Goal: Transaction & Acquisition: Purchase product/service

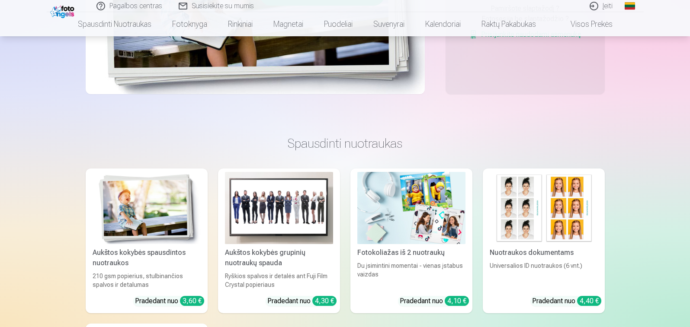
scroll to position [86, 0]
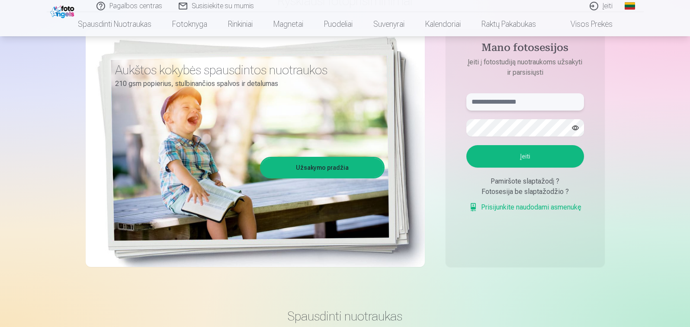
click at [511, 103] on input "text" at bounding box center [525, 101] width 118 height 17
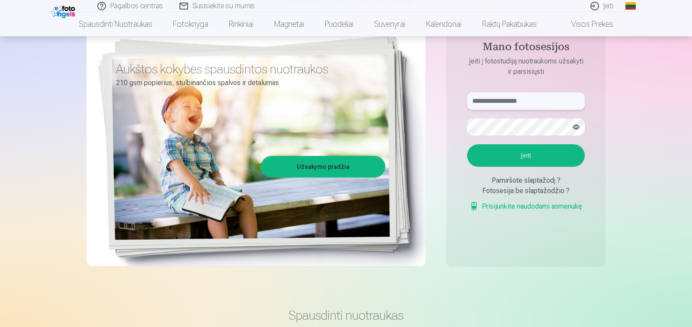
type input "*"
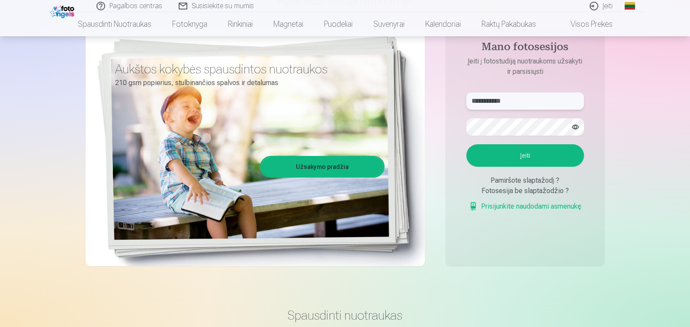
type input "**********"
drag, startPoint x: 524, startPoint y: 143, endPoint x: 522, endPoint y: 152, distance: 8.9
click at [524, 145] on form "**********" at bounding box center [525, 157] width 135 height 128
click at [529, 163] on button "Įeiti" at bounding box center [525, 155] width 118 height 22
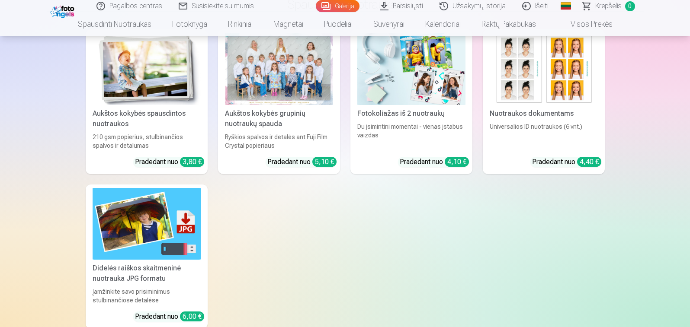
scroll to position [4518, 0]
click at [180, 80] on img at bounding box center [147, 69] width 108 height 72
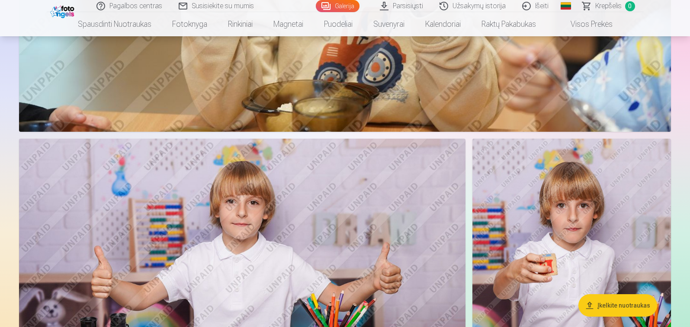
scroll to position [1989, 0]
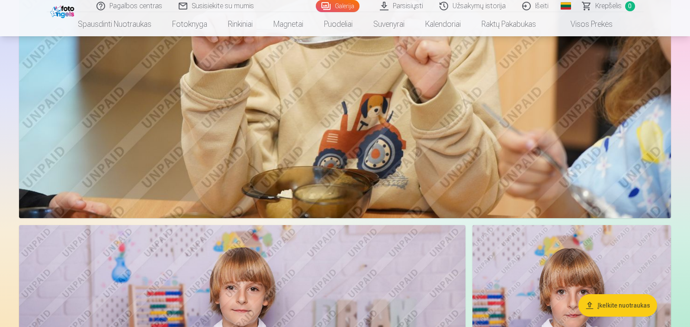
click at [346, 6] on link "Galerija" at bounding box center [338, 6] width 44 height 12
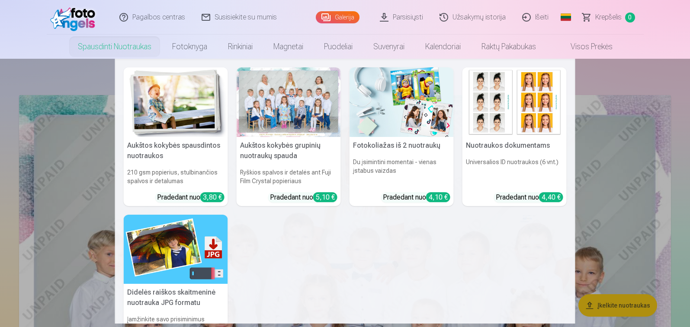
click at [302, 107] on div at bounding box center [289, 102] width 104 height 70
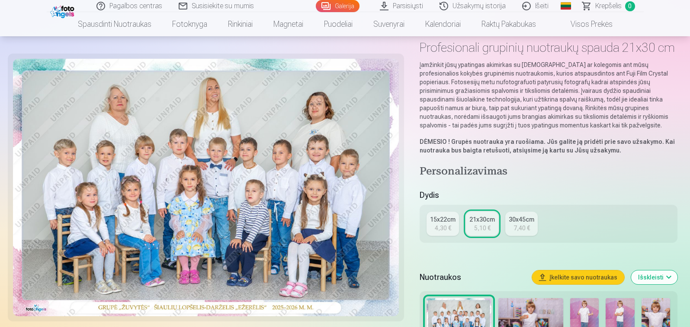
scroll to position [86, 0]
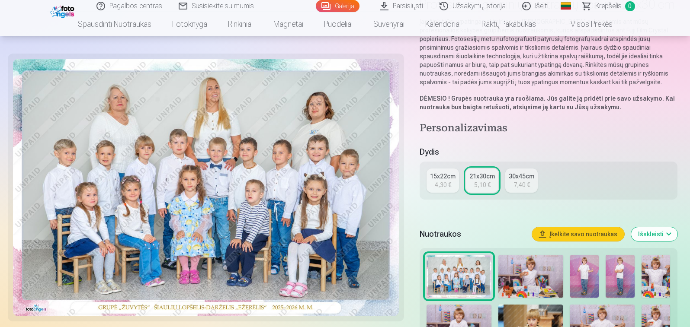
click at [434, 183] on link "15x22cm 4,30 €" at bounding box center [442, 181] width 32 height 24
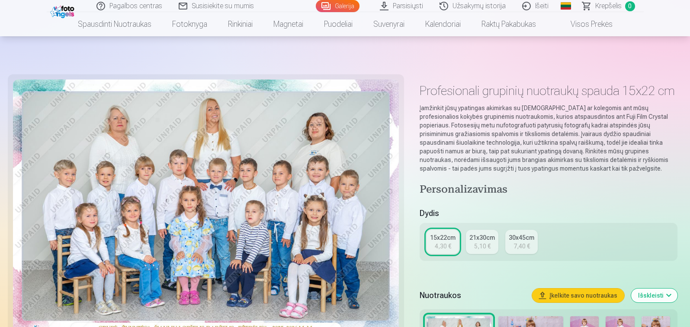
scroll to position [86, 0]
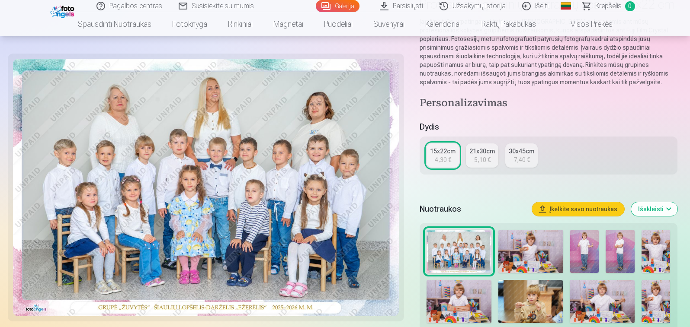
click at [575, 210] on button "Įkelkite savo nuotraukas" at bounding box center [578, 209] width 92 height 14
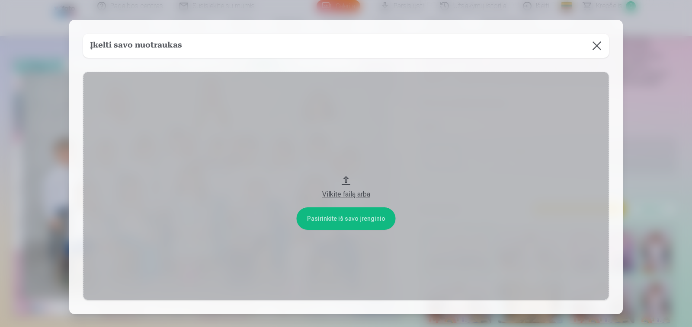
click at [596, 41] on button at bounding box center [597, 46] width 24 height 24
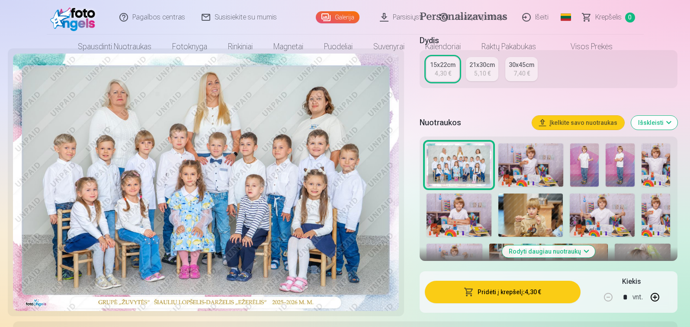
scroll to position [0, 0]
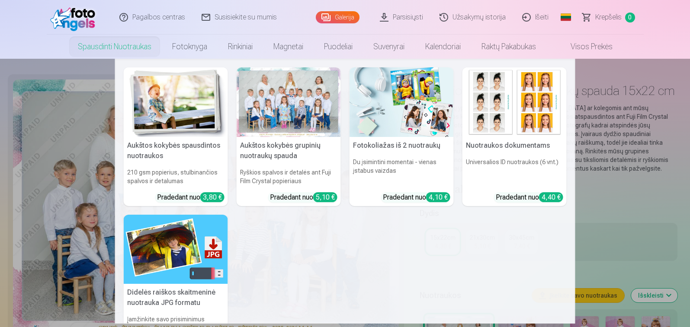
click at [158, 96] on img at bounding box center [176, 102] width 104 height 70
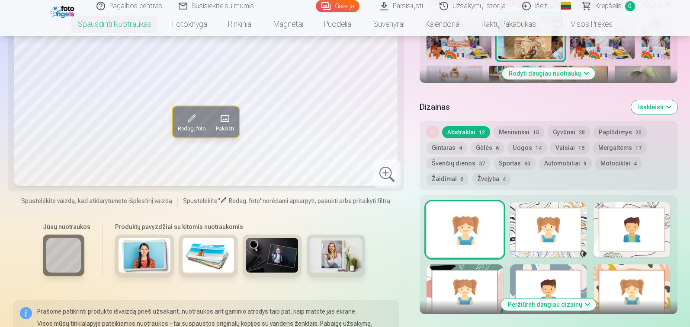
scroll to position [216, 0]
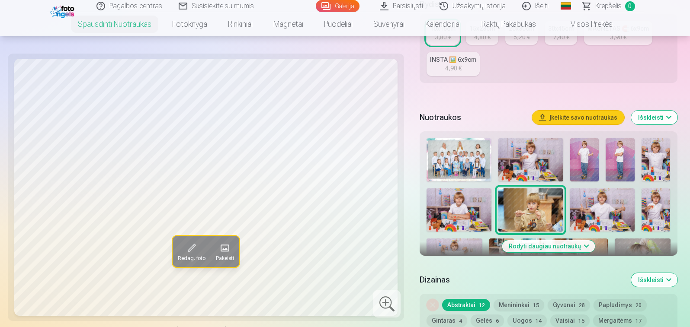
click at [651, 115] on button "Išskleisti" at bounding box center [654, 118] width 46 height 14
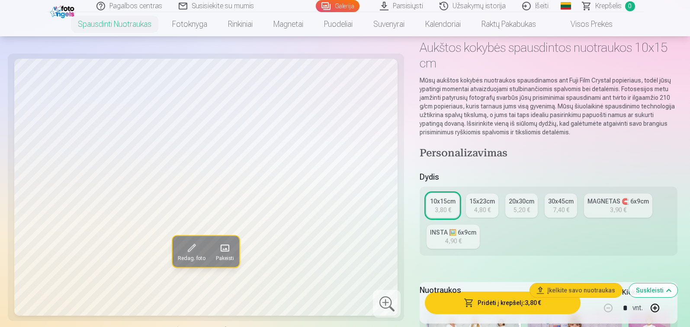
scroll to position [259, 0]
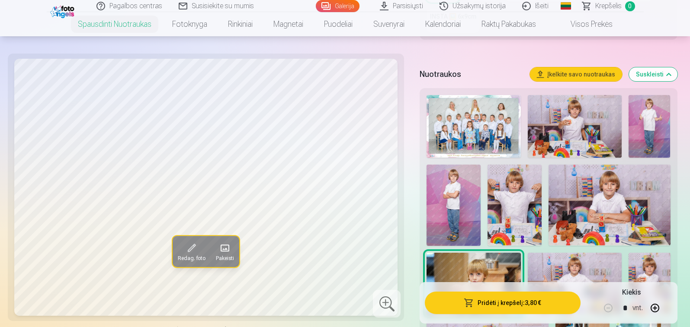
click at [585, 136] on img at bounding box center [575, 126] width 94 height 63
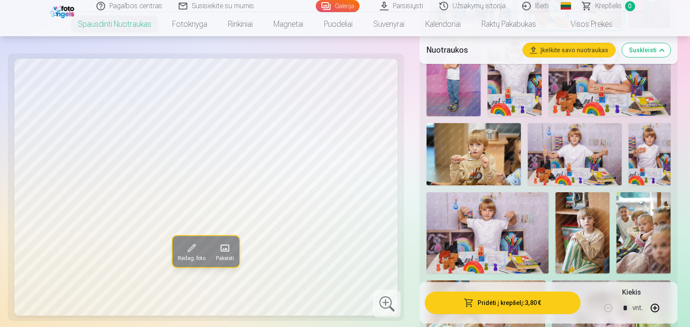
scroll to position [86, 0]
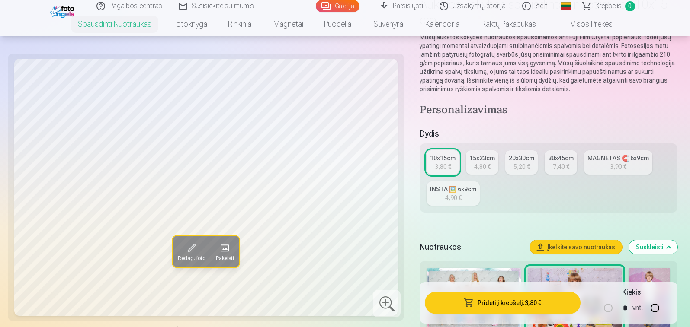
click at [400, 6] on link "Parsisiųsti" at bounding box center [402, 6] width 60 height 12
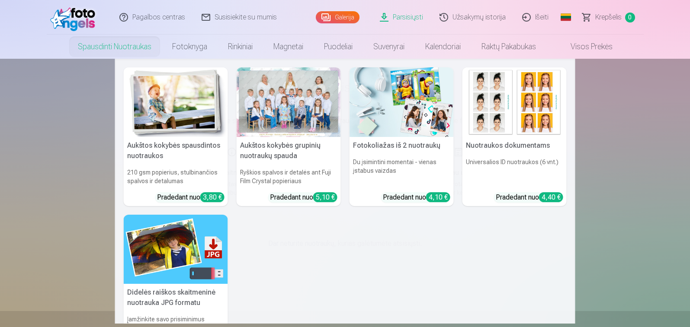
click at [164, 147] on h5 "Aukštos kokybės spausdintos nuotraukos" at bounding box center [176, 151] width 104 height 28
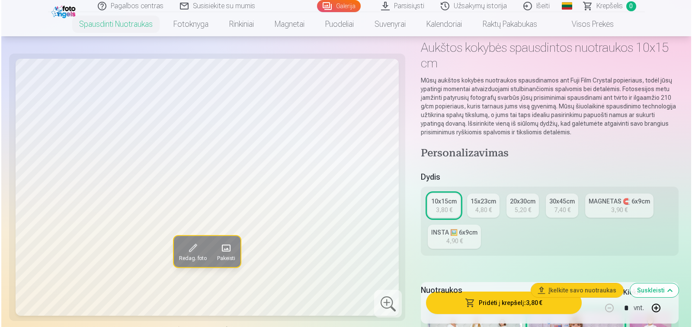
scroll to position [86, 0]
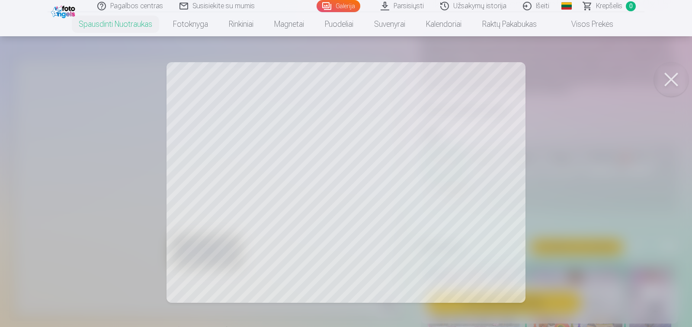
click at [672, 77] on button at bounding box center [671, 79] width 35 height 35
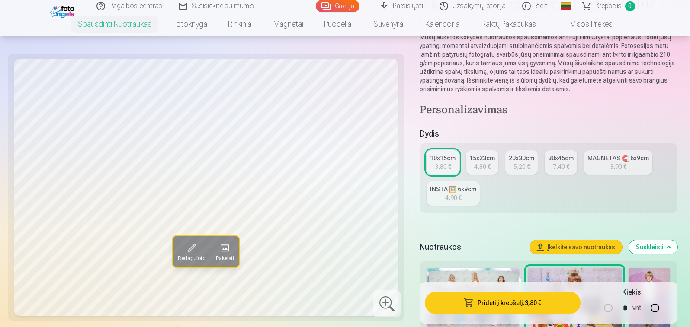
click at [574, 248] on button "Įkelkite savo nuotraukas" at bounding box center [576, 247] width 92 height 14
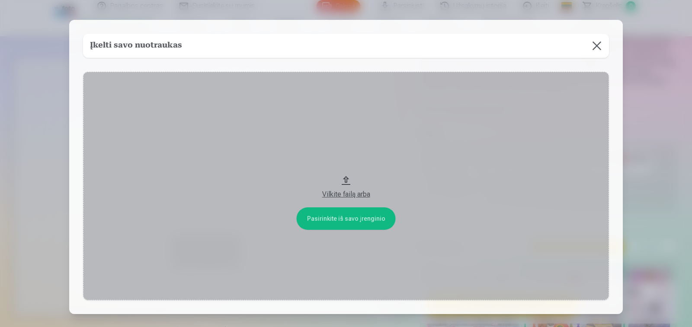
click at [596, 48] on button at bounding box center [597, 46] width 24 height 24
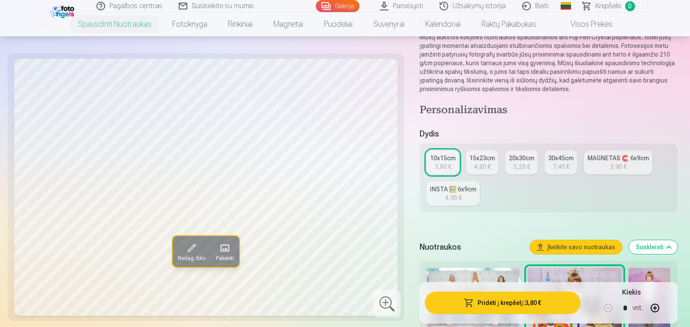
click at [501, 307] on button "Pridėti į krepšelį : 3,80 €" at bounding box center [502, 303] width 155 height 22
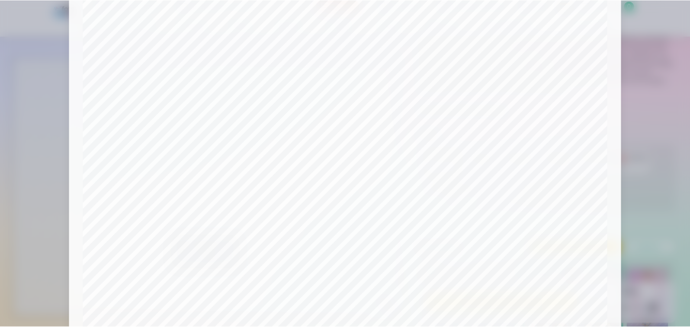
scroll to position [252, 0]
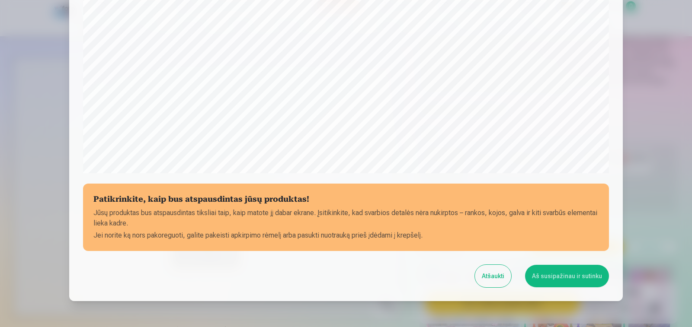
click at [500, 282] on button "Atšaukti" at bounding box center [493, 276] width 36 height 22
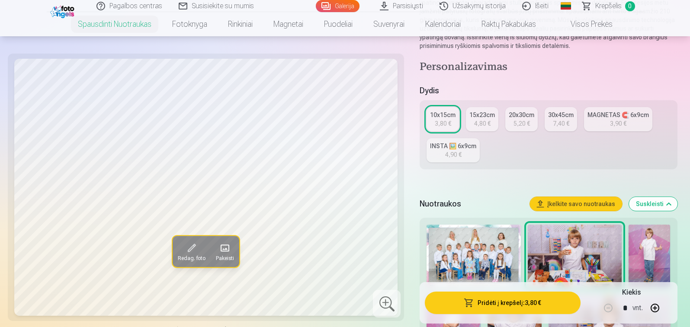
scroll to position [346, 0]
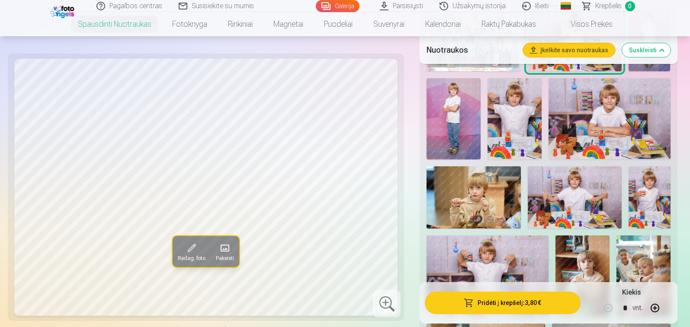
click at [456, 125] on img at bounding box center [453, 118] width 54 height 81
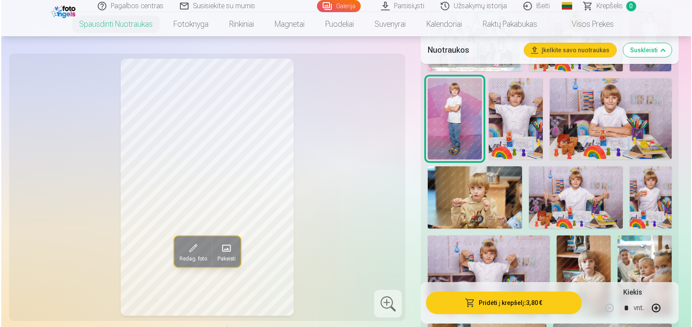
scroll to position [476, 0]
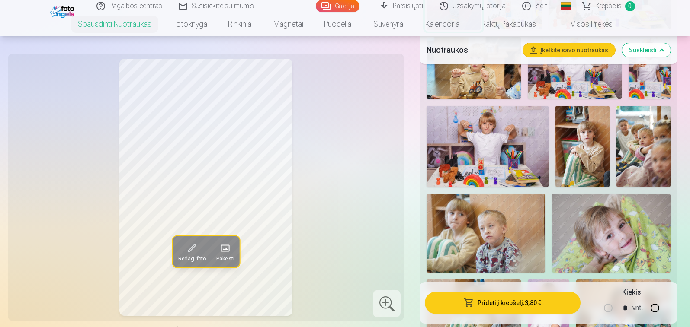
click at [492, 302] on button "Pridėti į krepšelį : 3,80 €" at bounding box center [502, 303] width 155 height 22
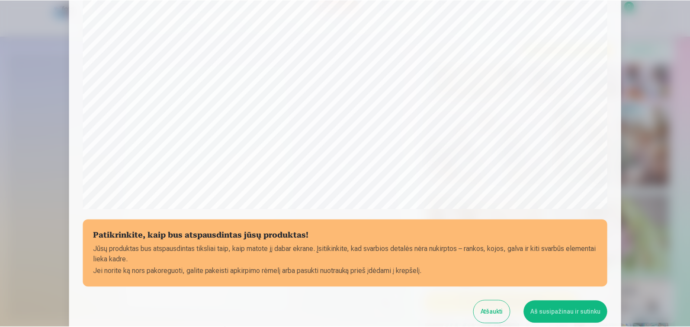
scroll to position [295, 0]
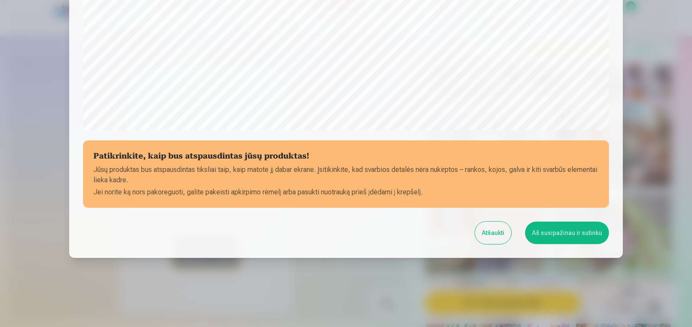
click at [494, 238] on button "Atšaukti" at bounding box center [493, 233] width 36 height 22
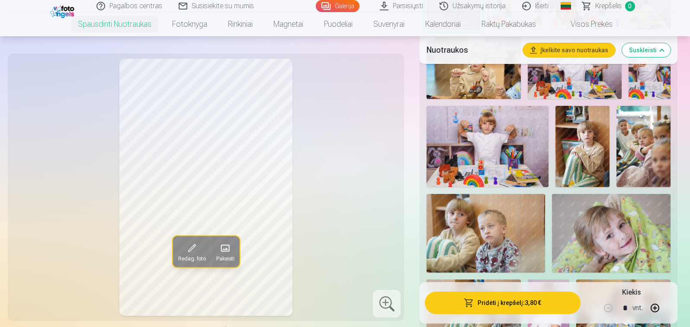
scroll to position [303, 0]
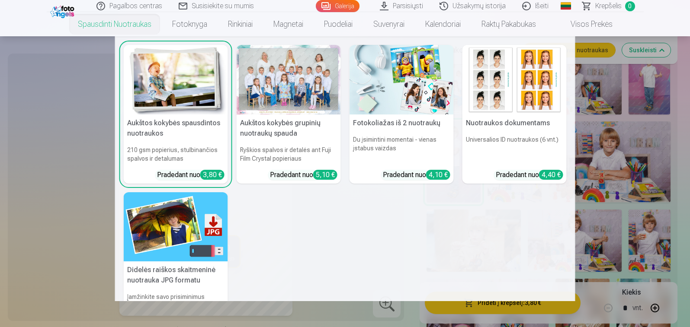
click at [93, 23] on link "Spausdinti nuotraukas" at bounding box center [114, 24] width 94 height 24
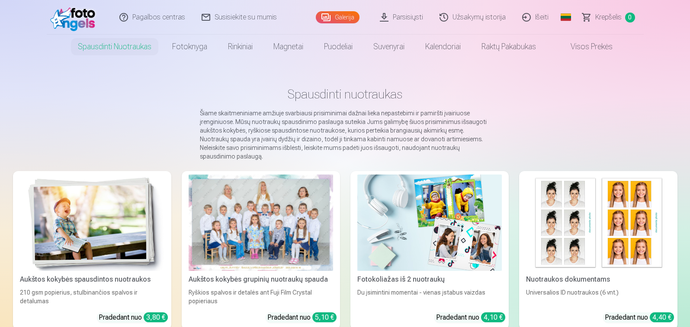
click at [93, 23] on img at bounding box center [75, 17] width 50 height 28
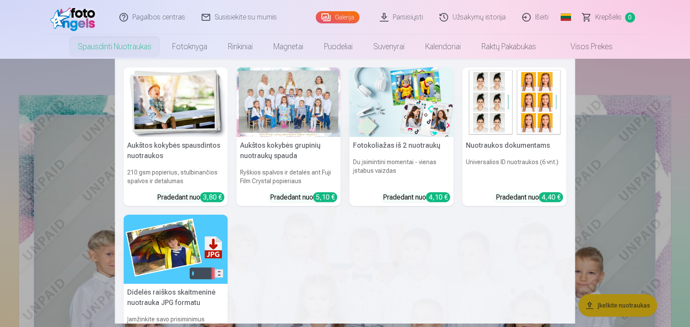
click at [279, 117] on div at bounding box center [289, 102] width 104 height 70
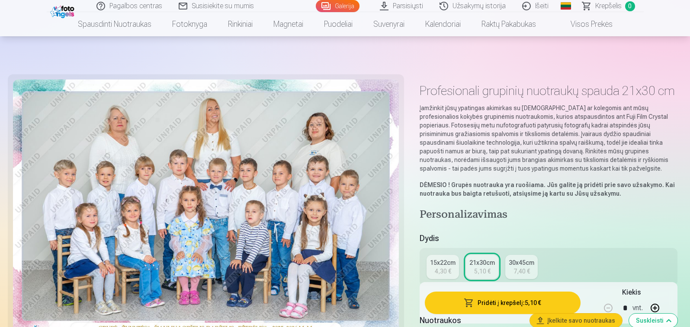
scroll to position [130, 0]
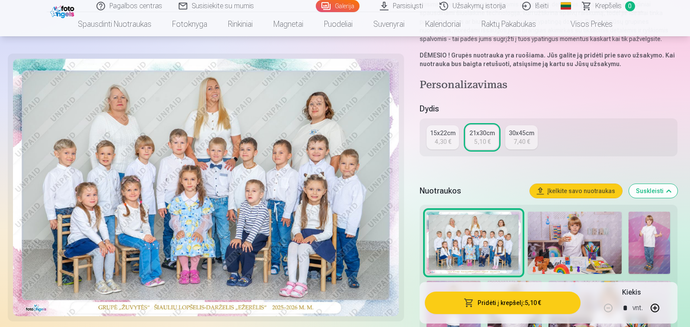
click at [438, 148] on link "15x22cm 4,30 €" at bounding box center [442, 137] width 32 height 24
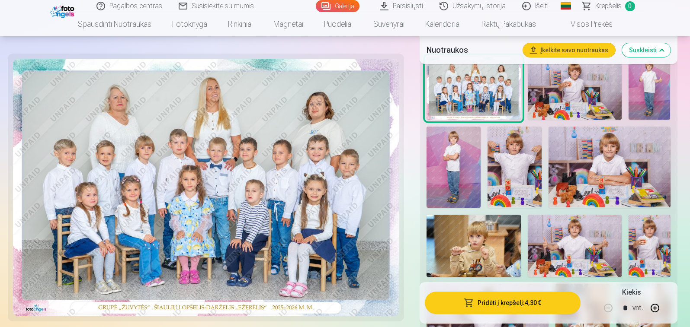
scroll to position [216, 0]
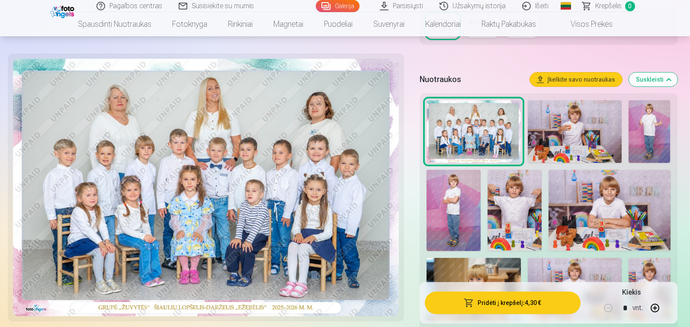
click at [571, 140] on img at bounding box center [575, 131] width 94 height 63
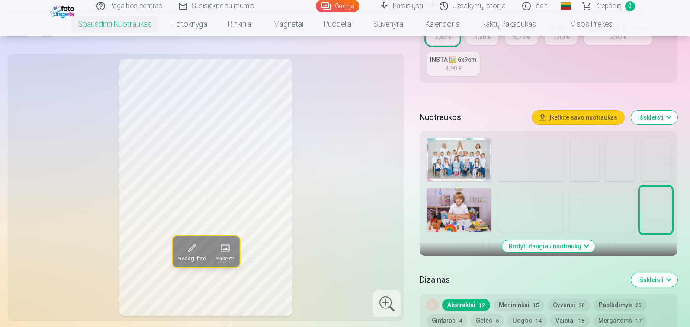
scroll to position [173, 0]
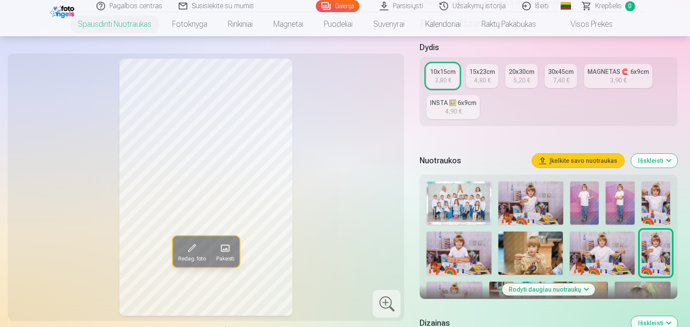
click at [582, 202] on img at bounding box center [584, 203] width 29 height 43
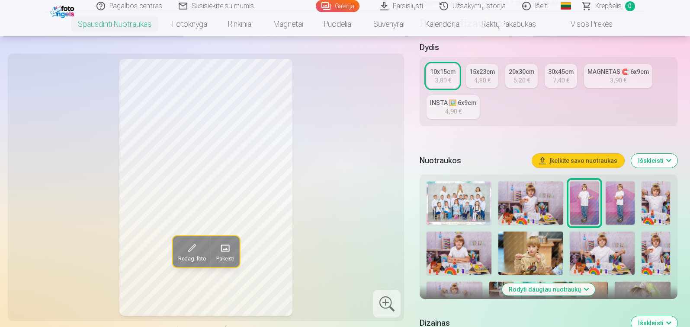
click at [621, 196] on img at bounding box center [619, 203] width 29 height 43
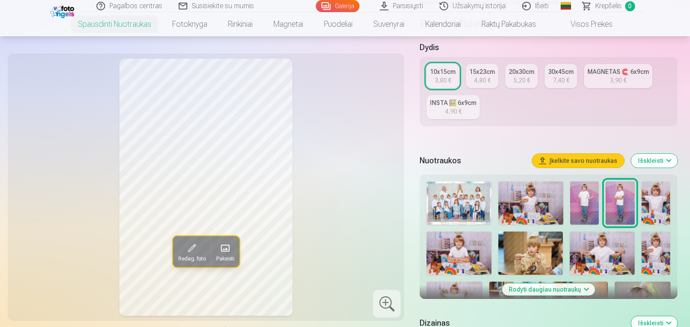
click at [475, 77] on div "4,80 €" at bounding box center [482, 80] width 16 height 9
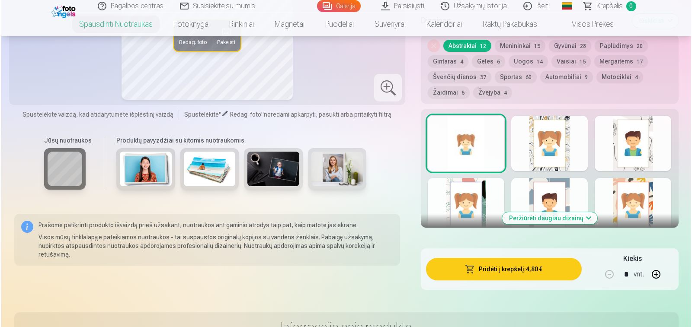
scroll to position [519, 0]
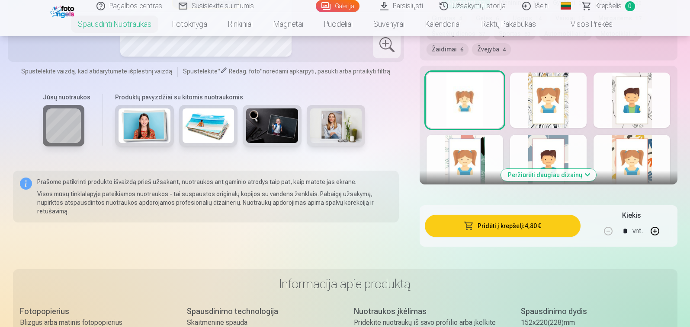
click at [497, 224] on button "Pridėti į krepšelį : 4,80 €" at bounding box center [502, 226] width 155 height 22
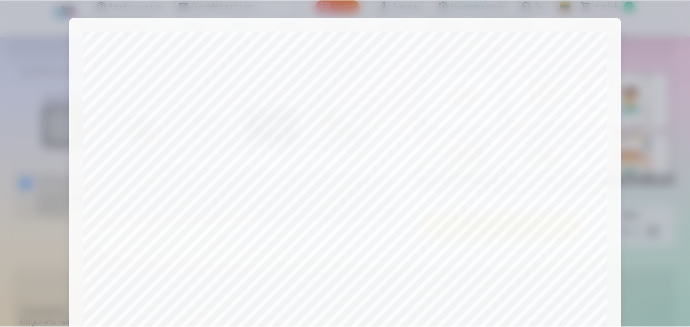
scroll to position [295, 0]
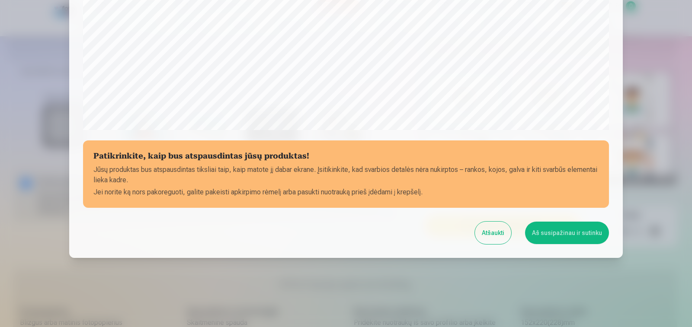
click at [557, 234] on button "Aš susipažinau ir sutinku" at bounding box center [567, 233] width 84 height 22
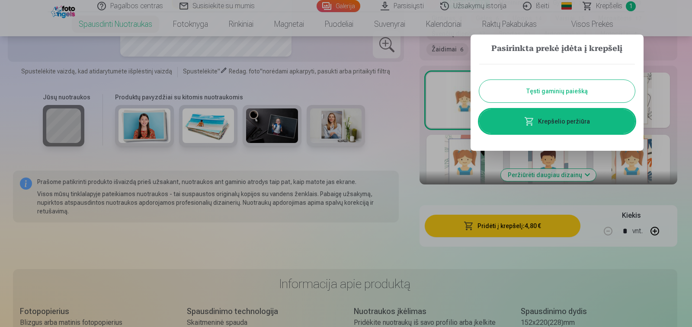
click at [552, 90] on button "Tęsti gaminių paiešką" at bounding box center [557, 91] width 156 height 22
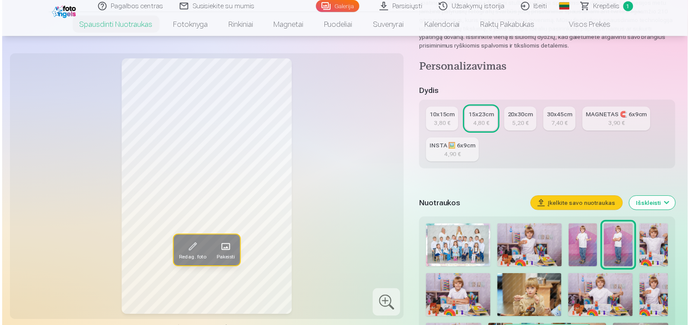
scroll to position [173, 0]
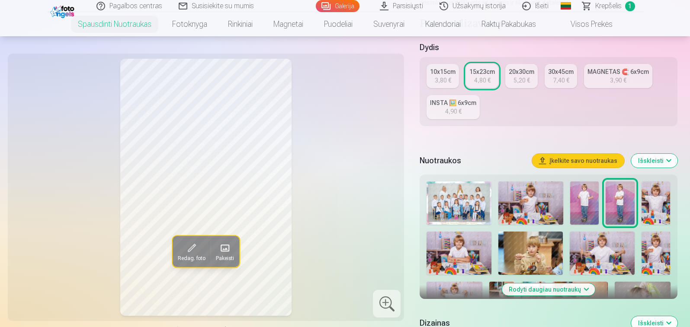
click at [455, 188] on img at bounding box center [458, 203] width 65 height 43
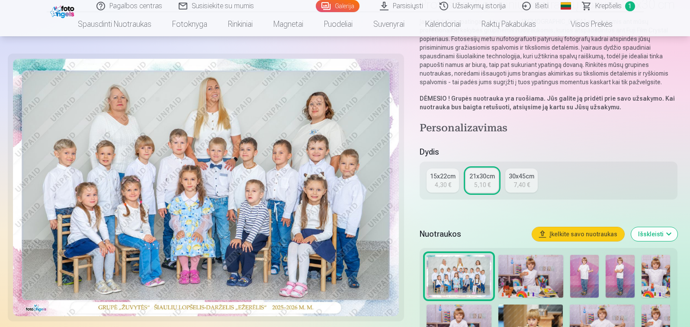
scroll to position [303, 0]
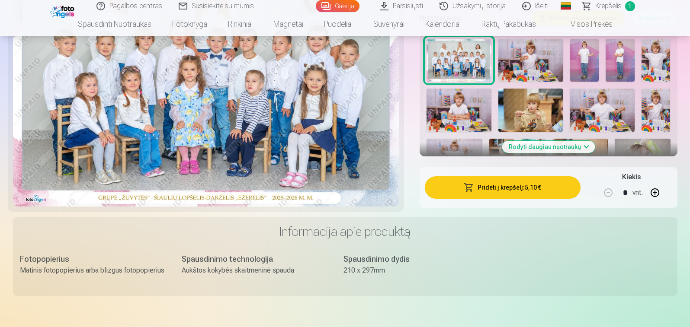
click at [492, 195] on button "Pridėti į krepšelį : 5,10 €" at bounding box center [502, 187] width 155 height 22
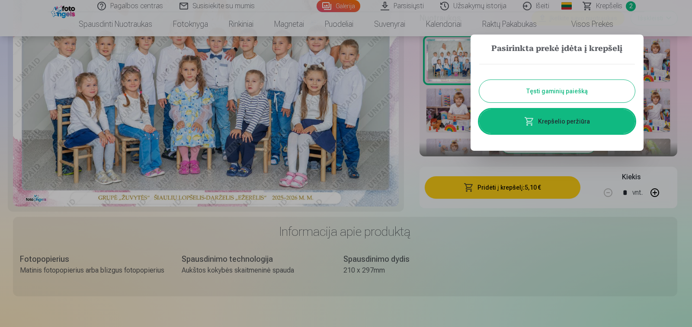
click at [552, 125] on link "Krepšelio peržiūra" at bounding box center [557, 121] width 156 height 24
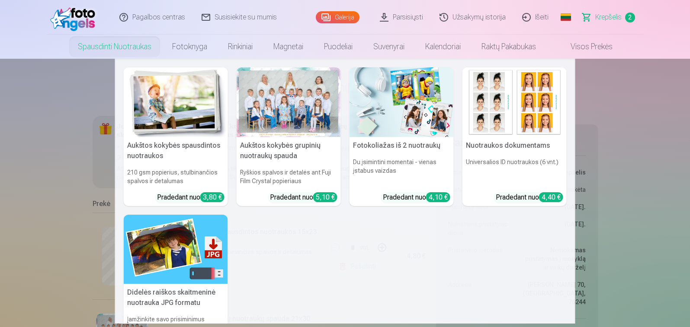
click at [277, 147] on h5 "Aukštos kokybės grupinių nuotraukų spauda" at bounding box center [289, 151] width 104 height 28
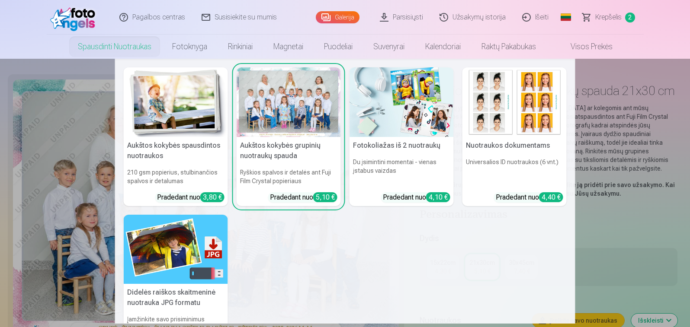
click at [158, 111] on img at bounding box center [176, 102] width 104 height 70
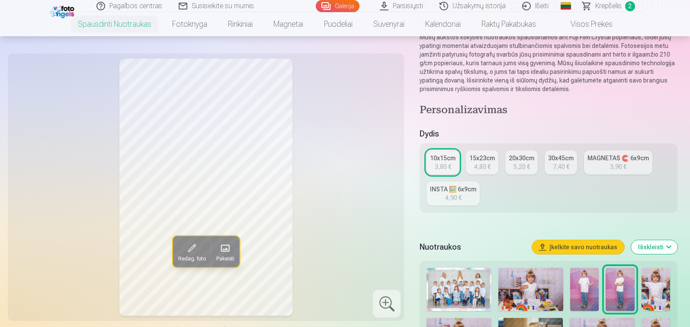
scroll to position [130, 0]
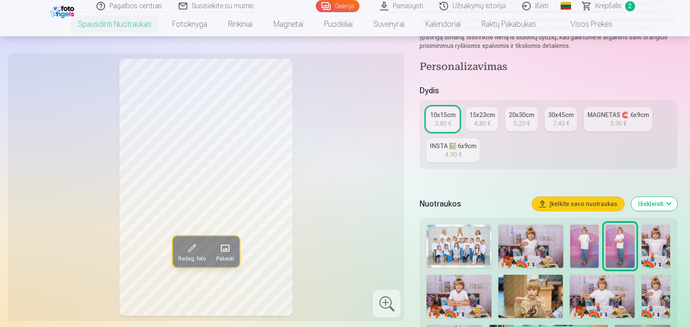
click at [584, 262] on img at bounding box center [584, 246] width 29 height 43
click at [538, 253] on img at bounding box center [530, 246] width 65 height 43
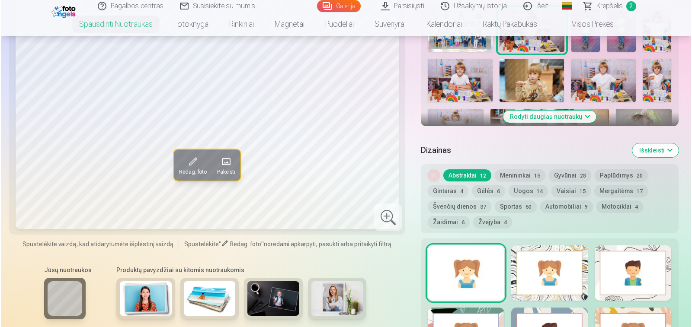
scroll to position [432, 0]
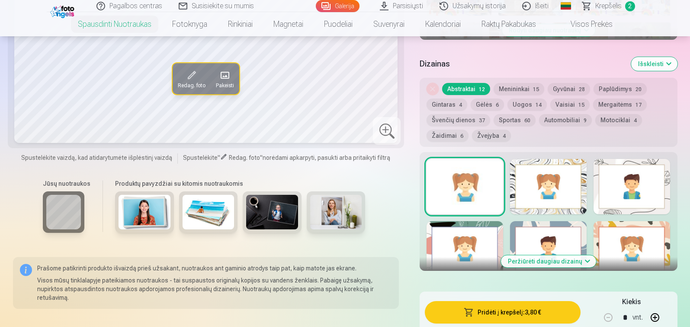
click at [521, 317] on button "Pridėti į krepšelį : 3,80 €" at bounding box center [502, 312] width 155 height 22
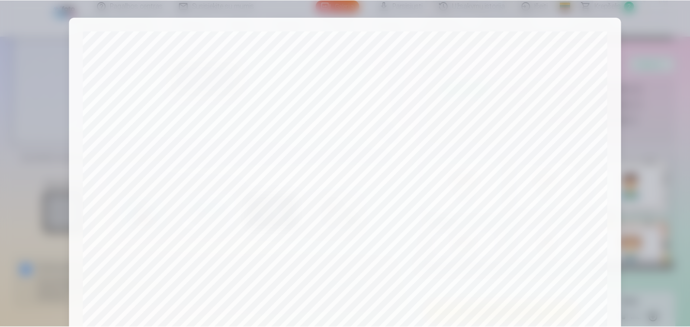
scroll to position [295, 0]
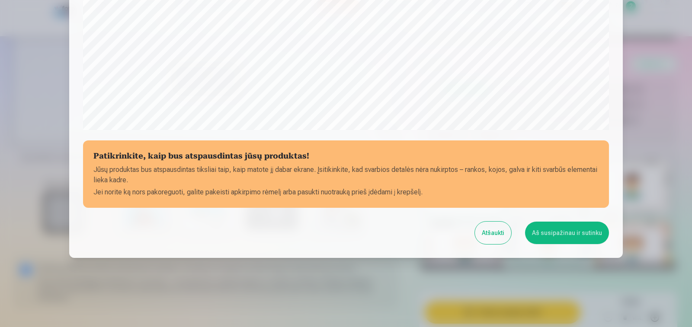
click at [548, 235] on button "Aš susipažinau ir sutinku" at bounding box center [567, 233] width 84 height 22
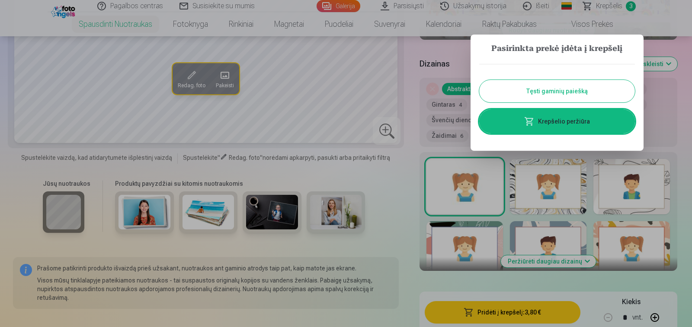
click at [528, 89] on button "Tęsti gaminių paiešką" at bounding box center [557, 91] width 156 height 22
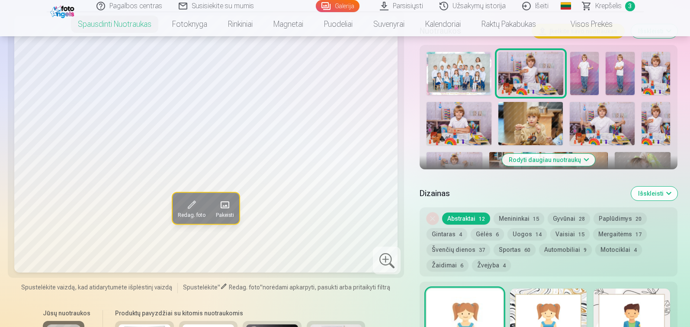
scroll to position [259, 0]
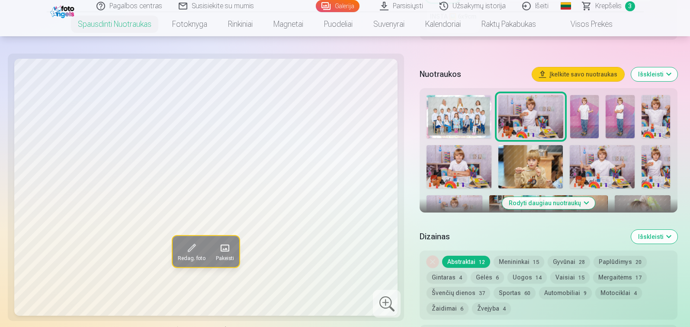
click at [654, 119] on img at bounding box center [655, 116] width 29 height 43
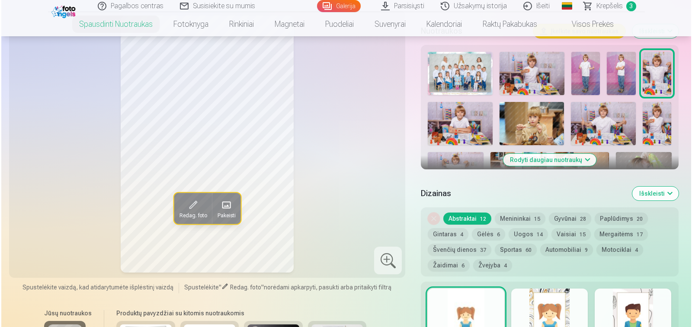
scroll to position [476, 0]
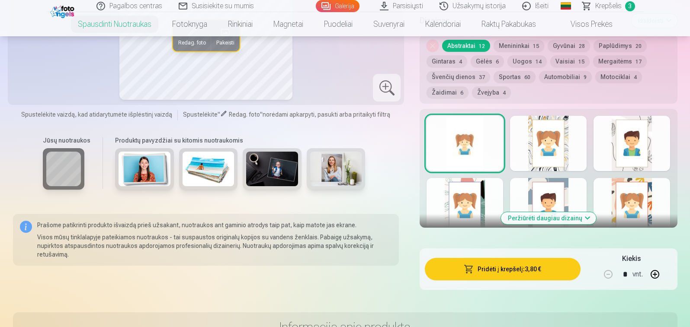
click at [506, 272] on button "Pridėti į krepšelį : 3,80 €" at bounding box center [502, 269] width 155 height 22
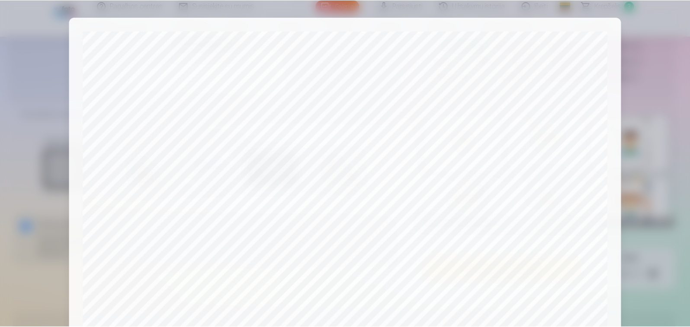
scroll to position [295, 0]
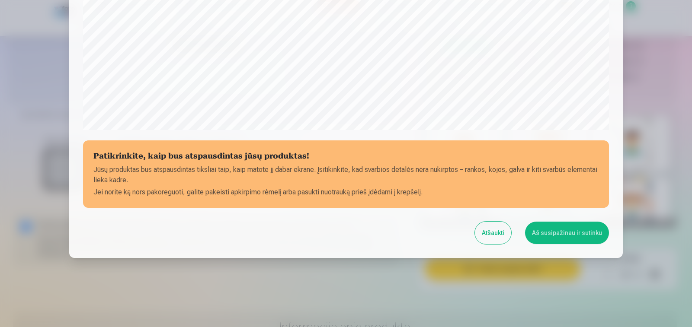
click at [567, 236] on button "Aš susipažinau ir sutinku" at bounding box center [567, 233] width 84 height 22
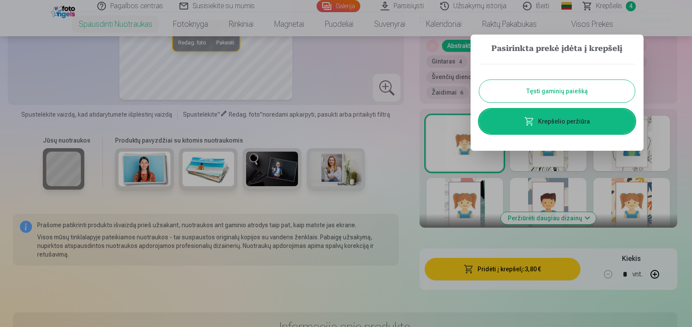
click at [550, 93] on button "Tęsti gaminių paiešką" at bounding box center [557, 91] width 156 height 22
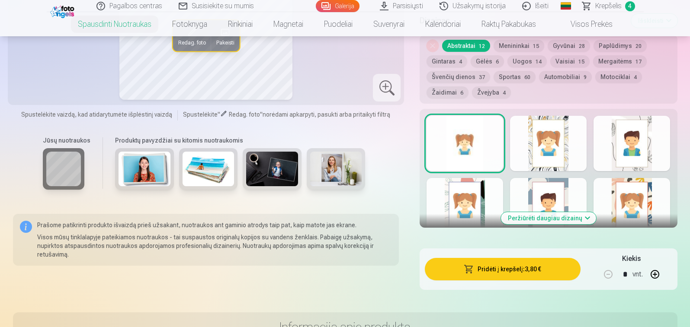
scroll to position [303, 0]
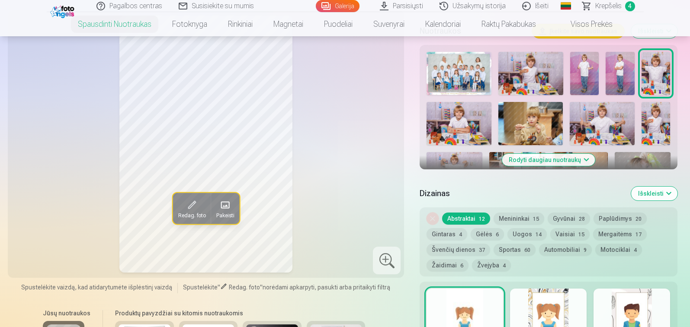
click at [447, 125] on img at bounding box center [458, 123] width 65 height 43
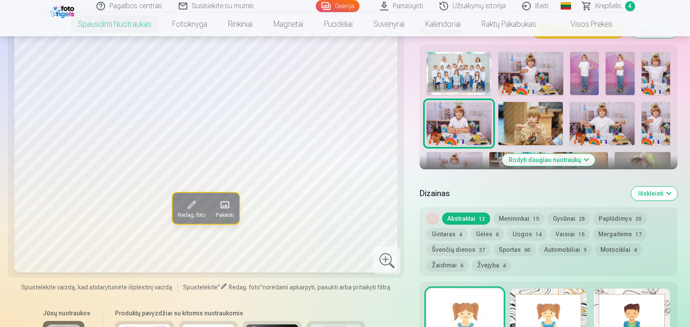
scroll to position [173, 0]
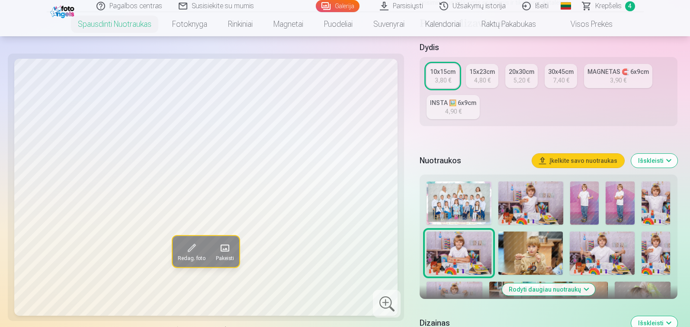
click at [483, 80] on div "4,80 €" at bounding box center [482, 80] width 16 height 9
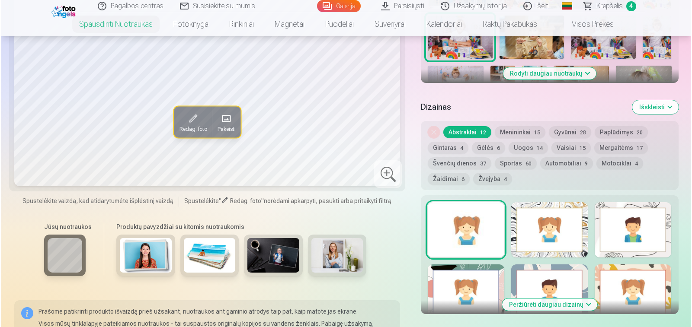
scroll to position [605, 0]
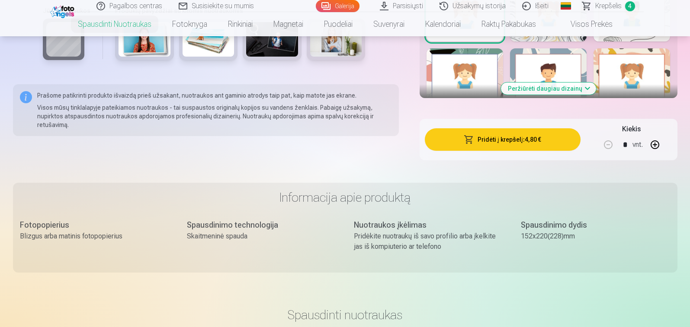
click at [494, 145] on button "Pridėti į krepšelį : 4,80 €" at bounding box center [502, 139] width 155 height 22
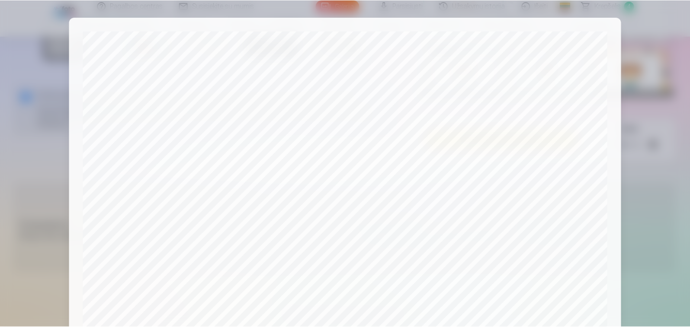
scroll to position [295, 0]
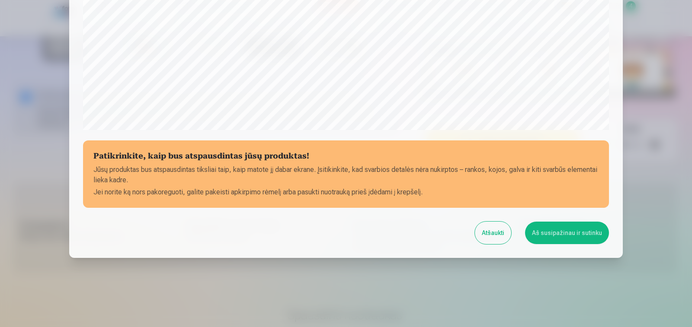
click at [554, 226] on button "Aš susipažinau ir sutinku" at bounding box center [567, 233] width 84 height 22
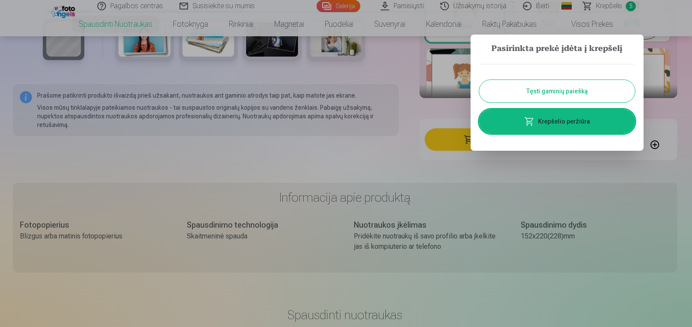
click at [545, 90] on button "Tęsti gaminių paiešką" at bounding box center [557, 91] width 156 height 22
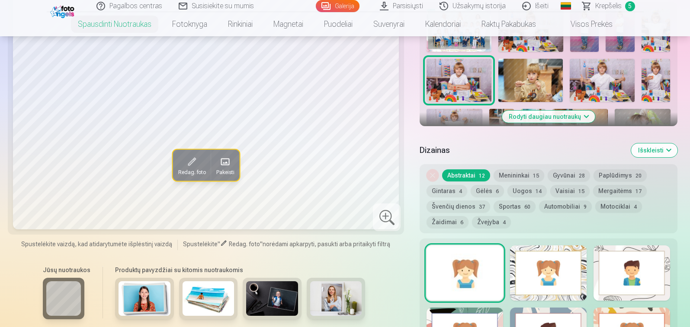
scroll to position [259, 0]
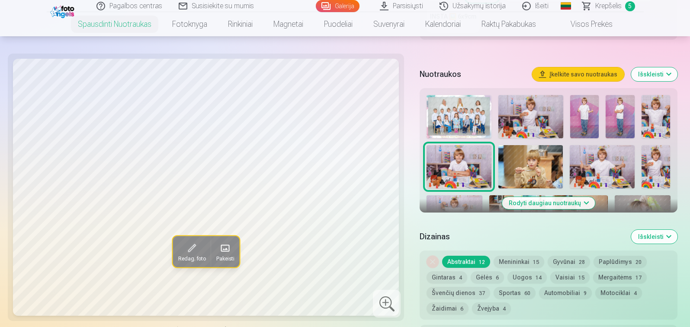
click at [527, 169] on img at bounding box center [530, 166] width 65 height 43
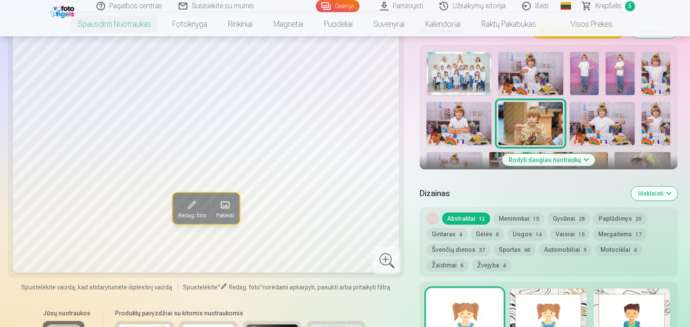
scroll to position [173, 0]
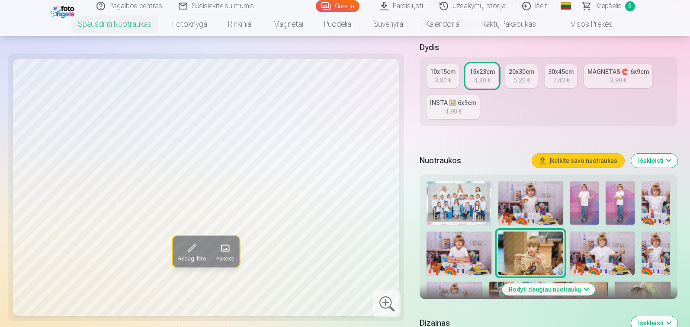
click at [480, 257] on img at bounding box center [458, 253] width 65 height 43
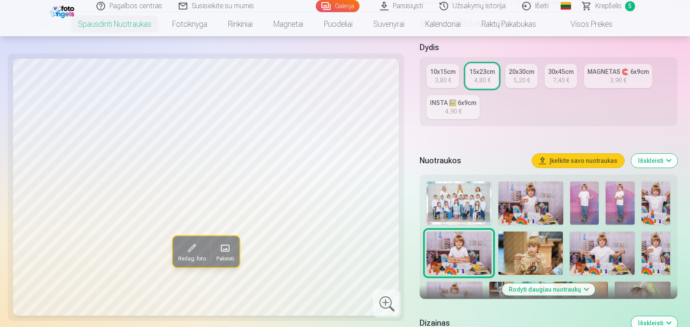
click at [524, 256] on img at bounding box center [530, 253] width 65 height 43
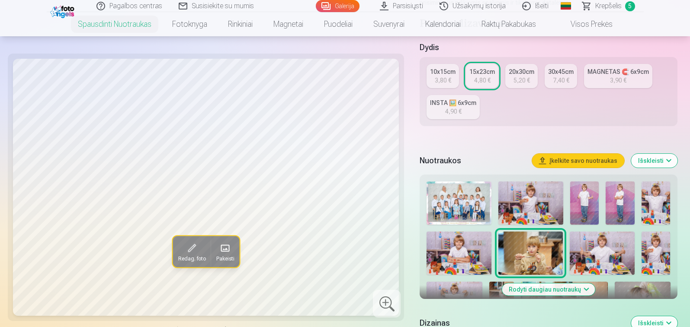
click at [390, 164] on div "Redag. foto Pakeisti" at bounding box center [206, 187] width 386 height 257
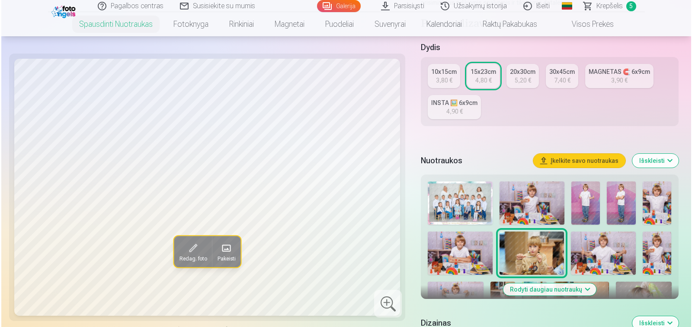
scroll to position [346, 0]
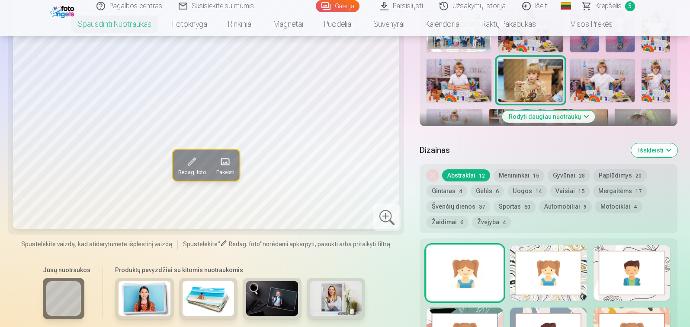
click at [192, 165] on span at bounding box center [192, 162] width 14 height 14
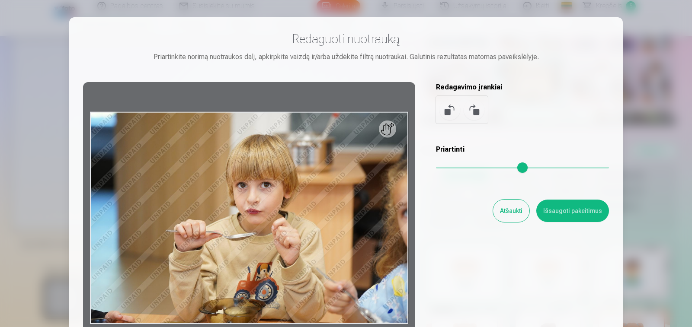
scroll to position [86, 0]
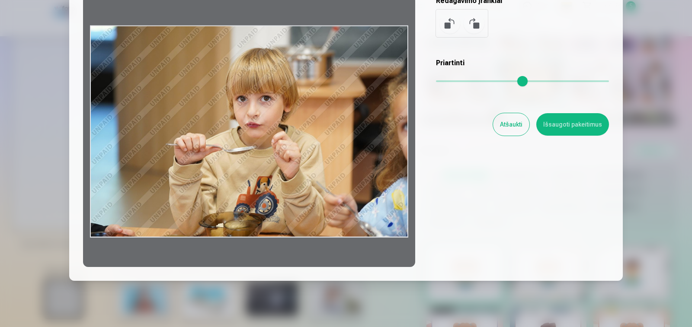
drag, startPoint x: 410, startPoint y: 138, endPoint x: 376, endPoint y: 140, distance: 33.8
click at [376, 140] on div at bounding box center [249, 132] width 332 height 272
drag, startPoint x: 409, startPoint y: 207, endPoint x: 387, endPoint y: 207, distance: 21.2
click at [387, 207] on div at bounding box center [249, 132] width 332 height 272
click at [368, 238] on div at bounding box center [249, 132] width 332 height 272
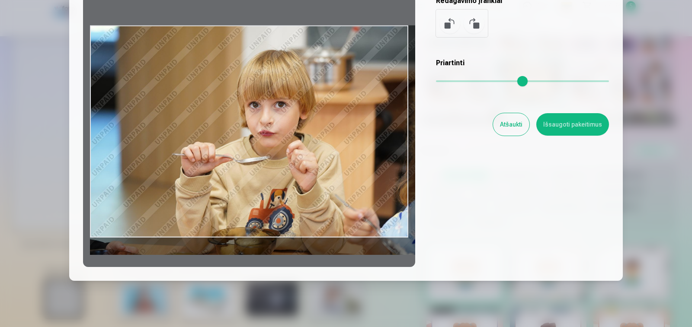
drag, startPoint x: 436, startPoint y: 83, endPoint x: 452, endPoint y: 87, distance: 16.9
click at [452, 82] on input "range" at bounding box center [522, 81] width 173 height 2
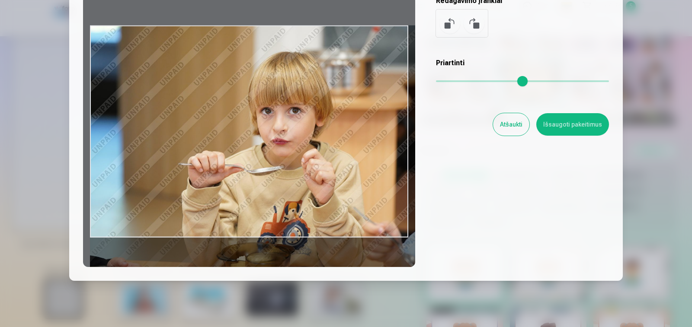
drag, startPoint x: 455, startPoint y: 77, endPoint x: 466, endPoint y: 80, distance: 11.8
click at [466, 80] on input "range" at bounding box center [522, 81] width 173 height 2
type input "****"
click at [580, 124] on button "Išsaugoti pakeitimus" at bounding box center [572, 124] width 73 height 22
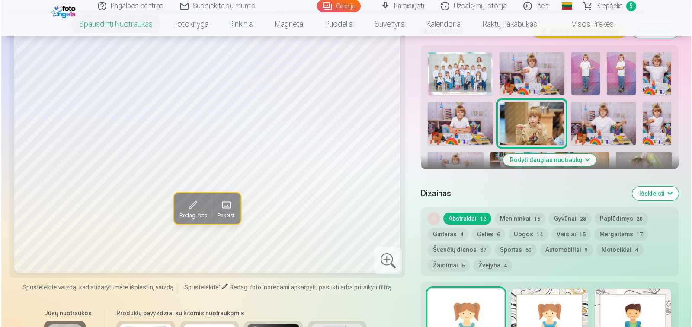
scroll to position [476, 0]
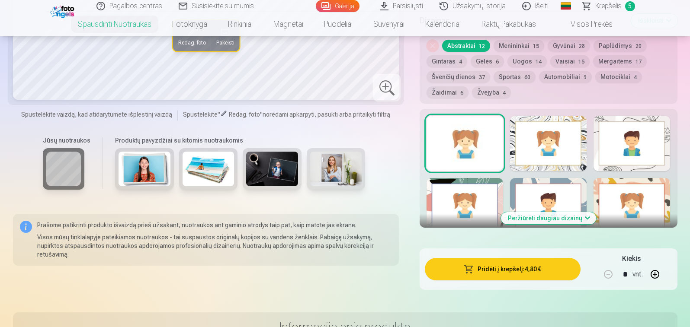
click at [497, 273] on button "Pridėti į krepšelį : 4,80 €" at bounding box center [502, 269] width 155 height 22
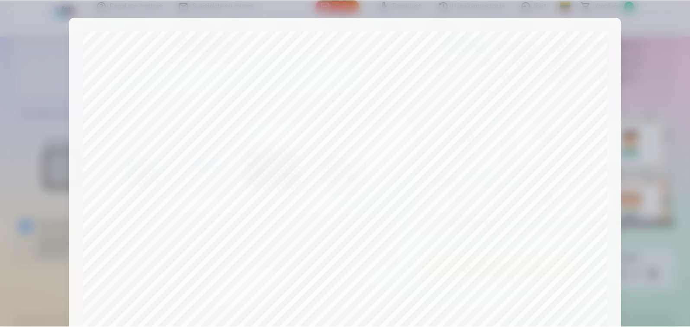
scroll to position [295, 0]
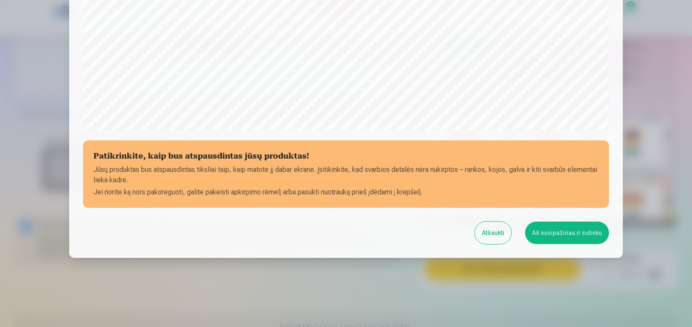
click at [551, 234] on button "Aš susipažinau ir sutinku" at bounding box center [567, 233] width 84 height 22
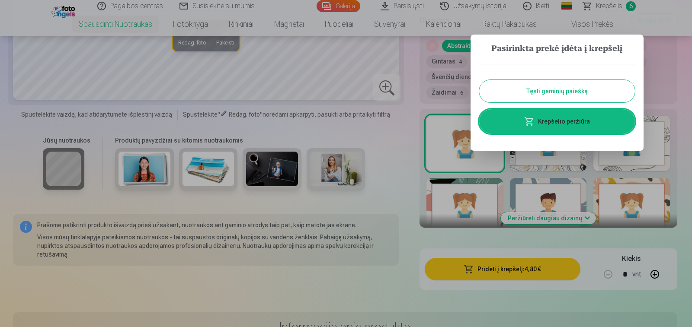
click at [562, 94] on button "Tęsti gaminių paiešką" at bounding box center [557, 91] width 156 height 22
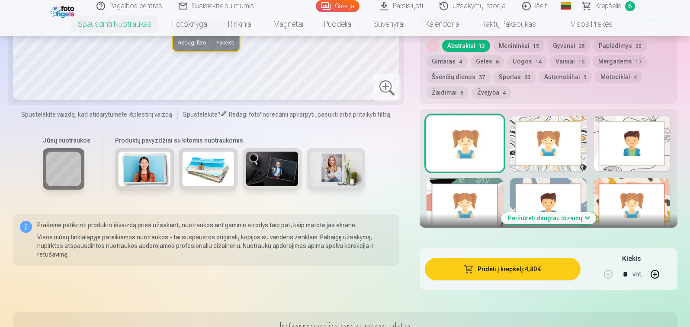
scroll to position [346, 0]
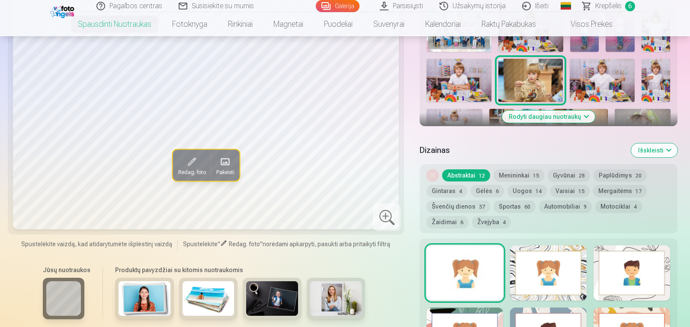
click at [598, 70] on img at bounding box center [602, 80] width 65 height 43
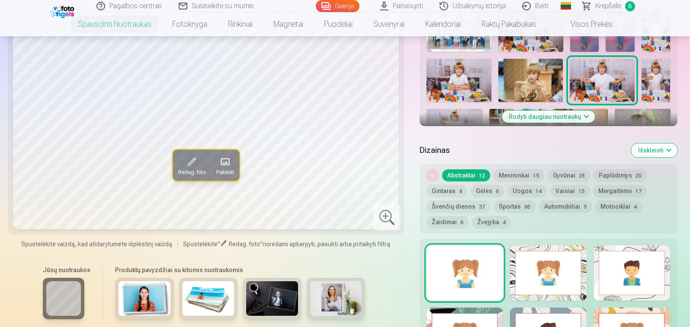
scroll to position [216, 0]
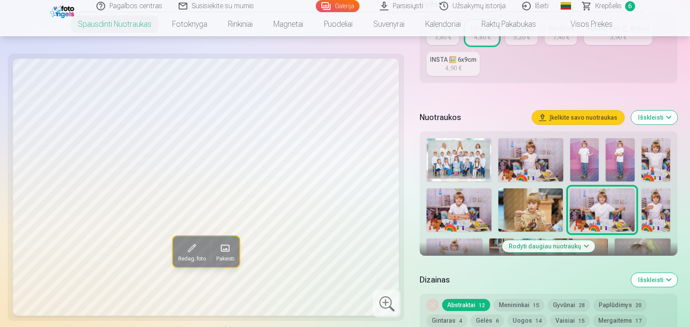
click at [656, 158] on img at bounding box center [655, 159] width 29 height 43
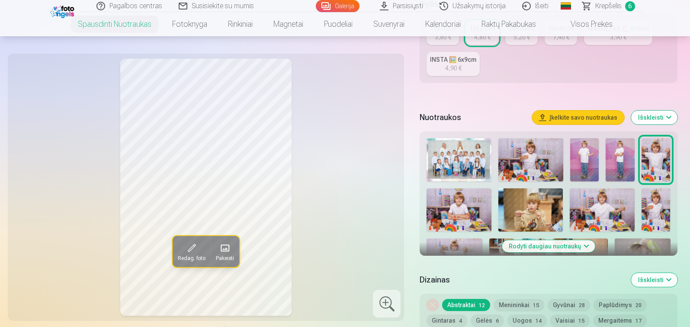
click at [600, 220] on img at bounding box center [602, 210] width 65 height 43
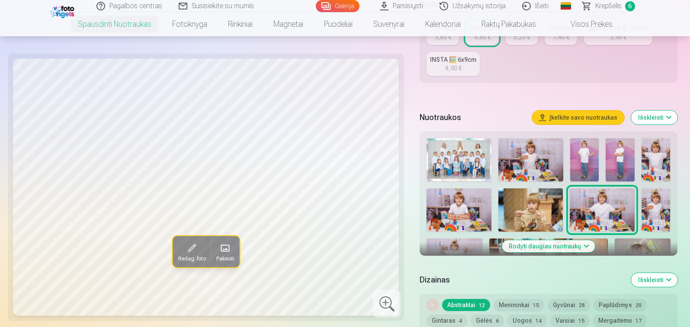
scroll to position [130, 0]
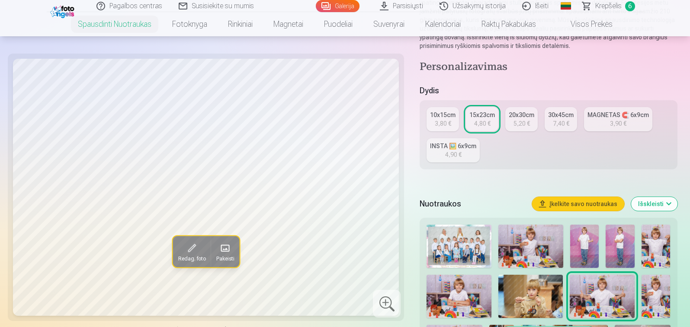
click at [446, 113] on div "10x15cm" at bounding box center [443, 115] width 26 height 9
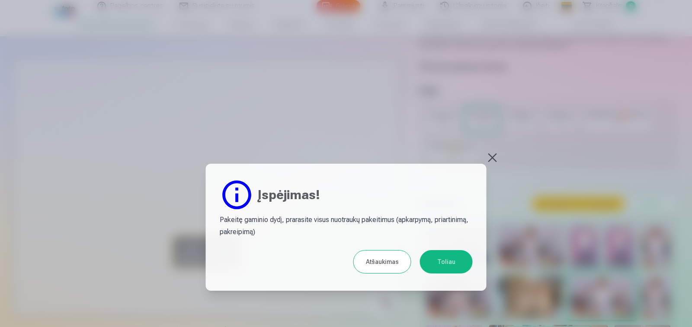
click at [448, 261] on button "Toliau" at bounding box center [446, 261] width 53 height 23
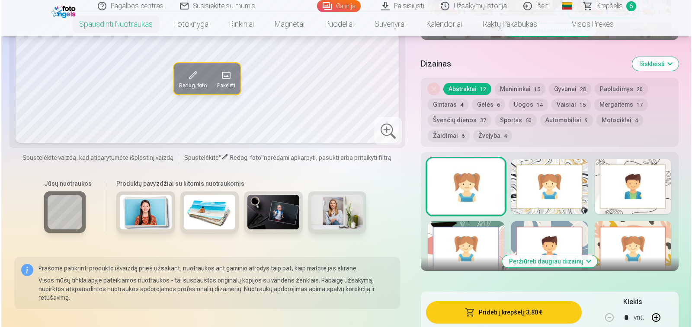
scroll to position [519, 0]
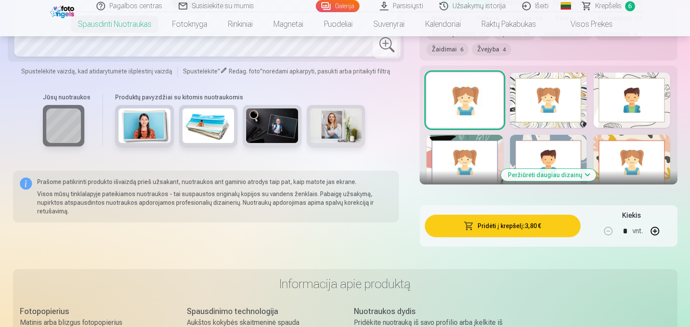
click at [503, 230] on button "Pridėti į krepšelį : 3,80 €" at bounding box center [502, 226] width 155 height 22
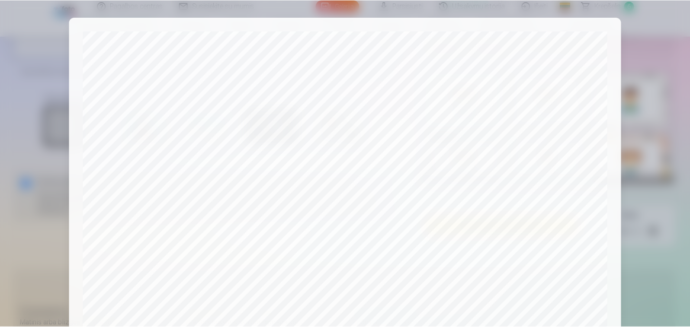
scroll to position [295, 0]
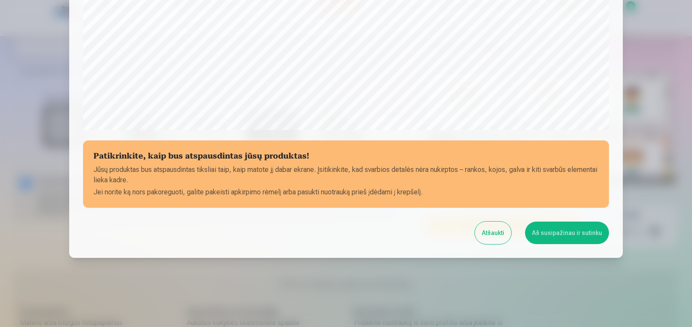
click at [560, 229] on button "Aš susipažinau ir sutinku" at bounding box center [567, 233] width 84 height 22
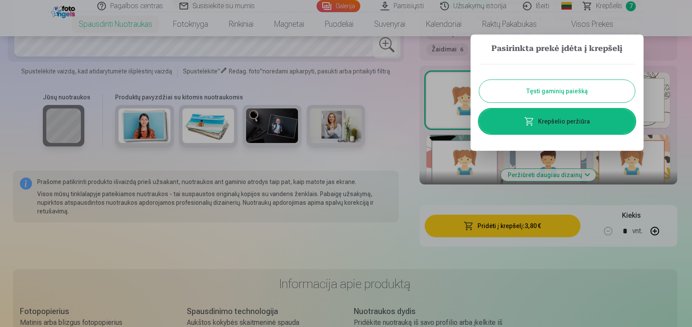
click at [548, 87] on button "Tęsti gaminių paiešką" at bounding box center [557, 91] width 156 height 22
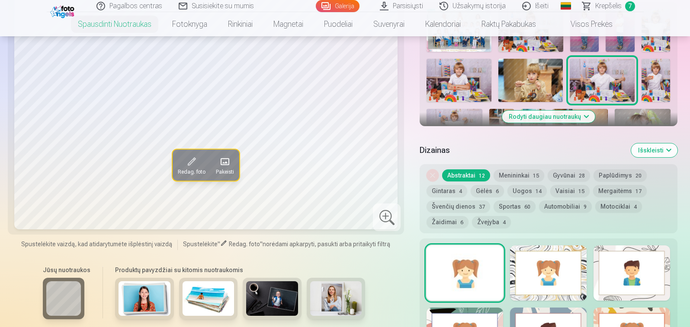
scroll to position [259, 0]
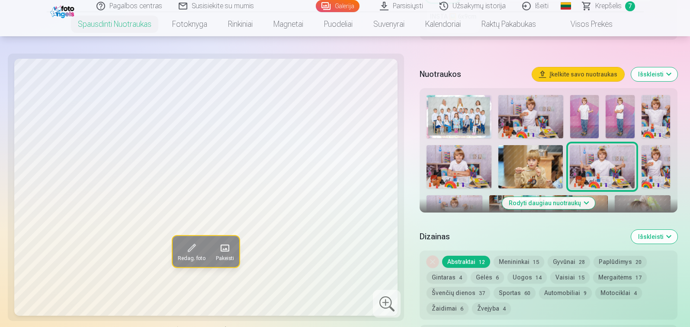
click at [660, 166] on img at bounding box center [655, 166] width 29 height 43
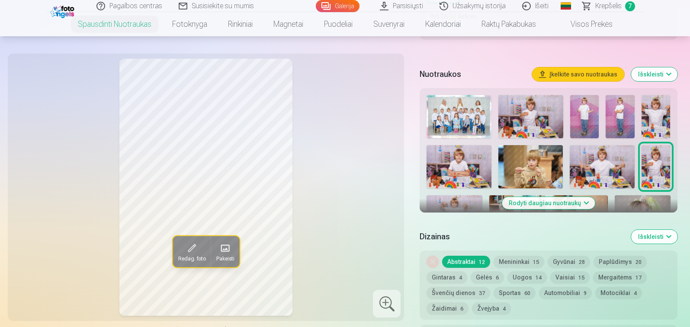
scroll to position [303, 0]
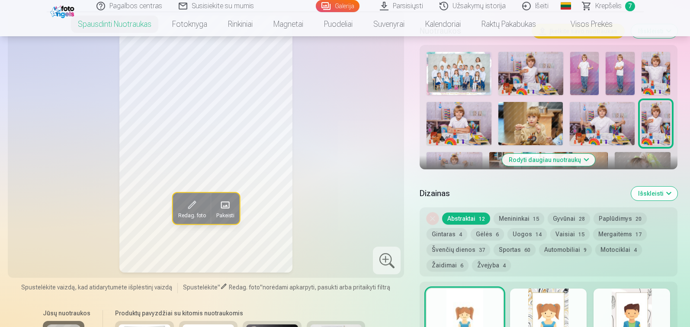
click at [547, 160] on button "Rodyti daugiau nuotraukų" at bounding box center [548, 160] width 93 height 12
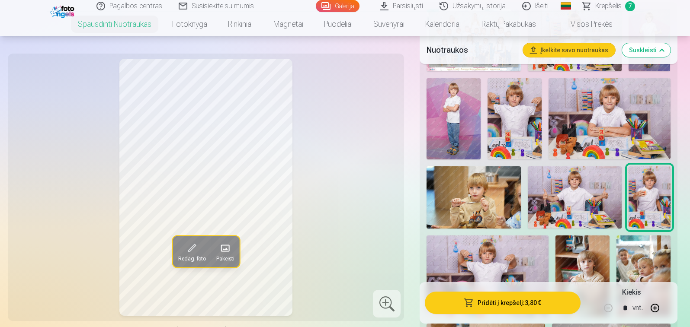
scroll to position [432, 0]
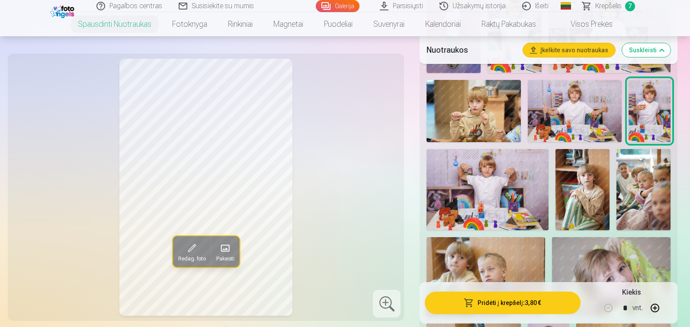
click at [490, 199] on img at bounding box center [487, 189] width 122 height 81
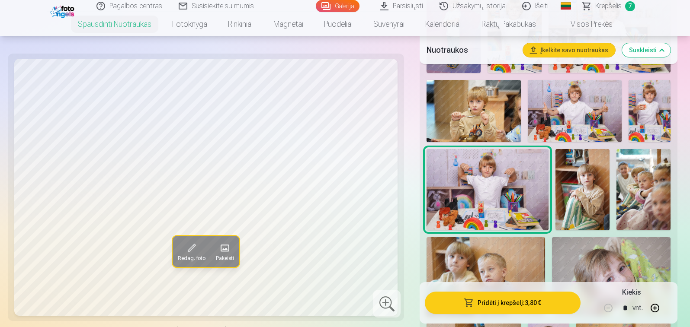
click at [591, 203] on img at bounding box center [582, 189] width 54 height 81
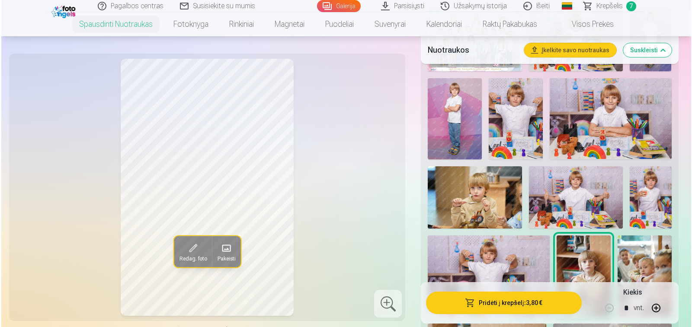
scroll to position [476, 0]
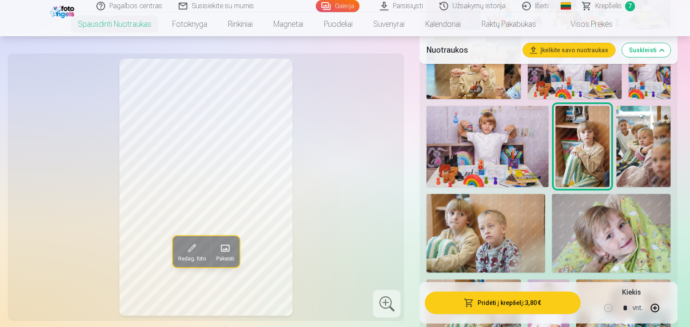
click at [500, 306] on button "Pridėti į krepšelį : 3,80 €" at bounding box center [502, 303] width 155 height 22
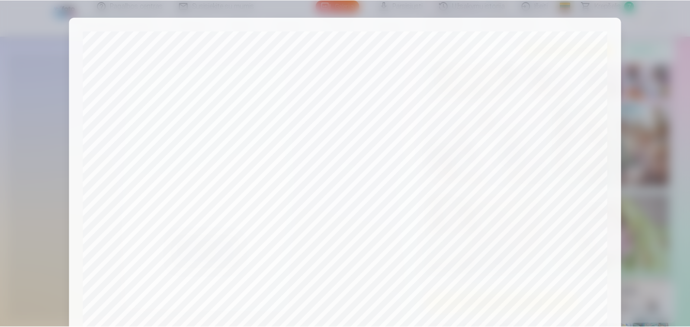
scroll to position [295, 0]
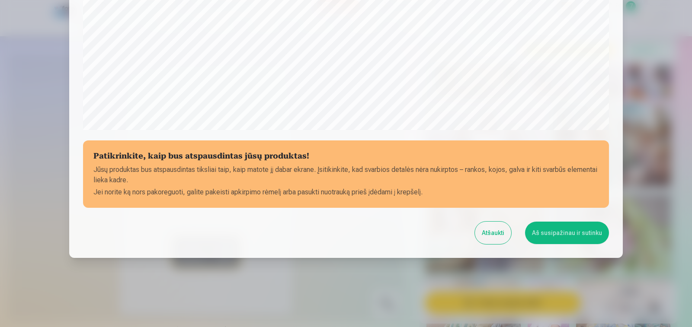
click at [572, 229] on button "Aš susipažinau ir sutinku" at bounding box center [567, 233] width 84 height 22
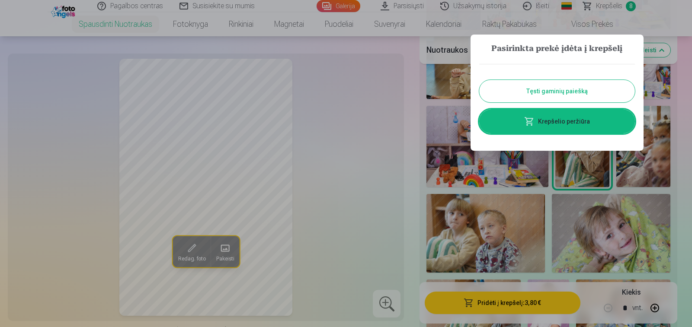
click at [554, 86] on button "Tęsti gaminių paiešką" at bounding box center [557, 91] width 156 height 22
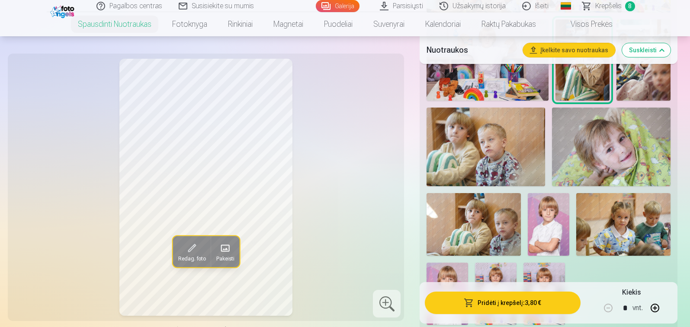
scroll to position [605, 0]
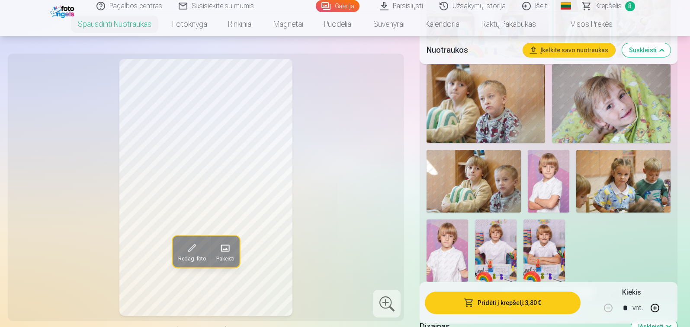
click at [471, 122] on img at bounding box center [485, 103] width 118 height 79
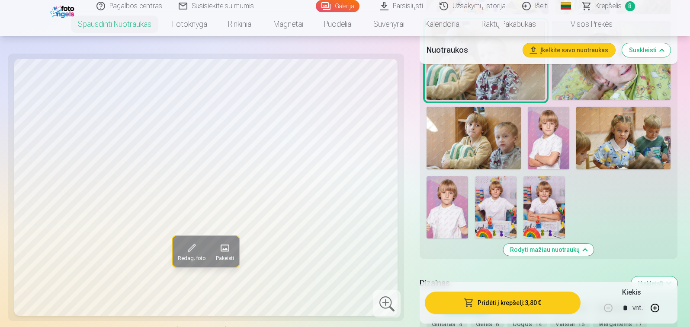
scroll to position [562, 0]
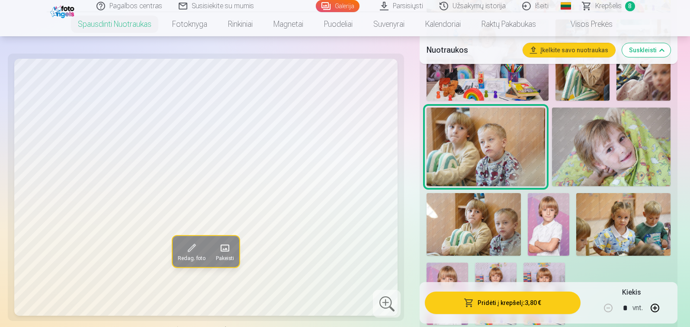
click at [576, 154] on img at bounding box center [611, 147] width 118 height 79
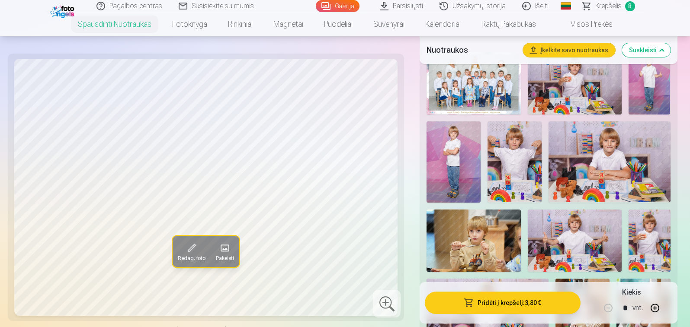
scroll to position [173, 0]
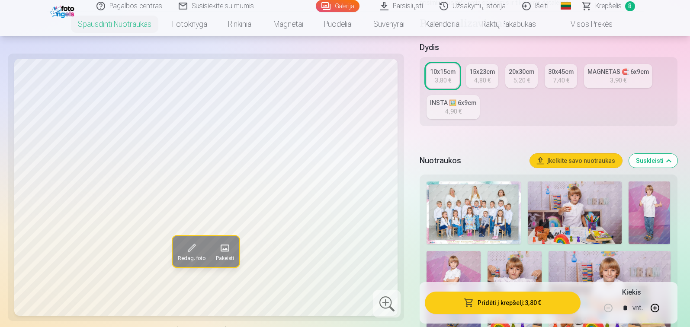
click at [478, 82] on div "4,80 €" at bounding box center [482, 80] width 16 height 9
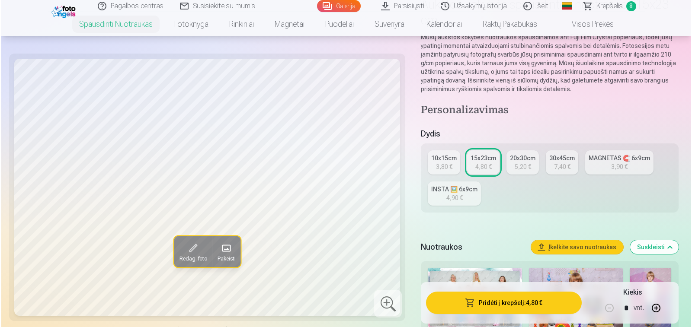
scroll to position [130, 0]
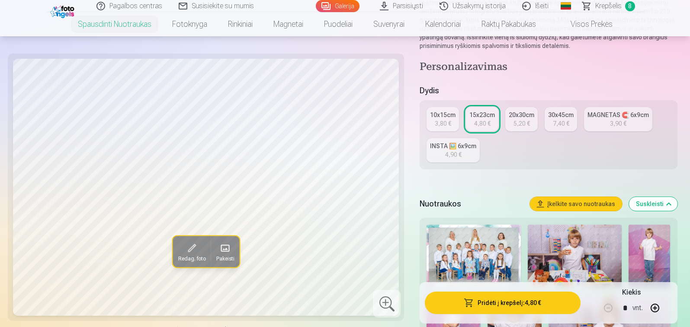
click at [509, 303] on button "Pridėti į krepšelį : 4,80 €" at bounding box center [502, 303] width 155 height 22
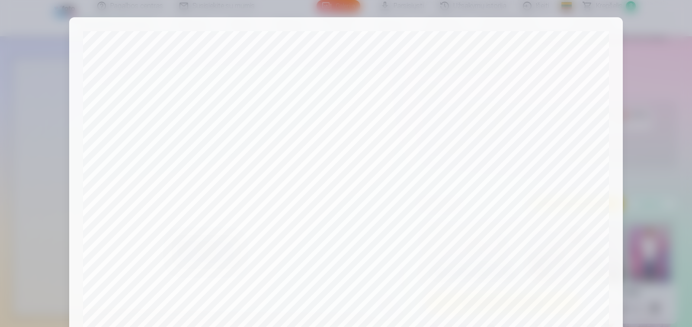
scroll to position [295, 0]
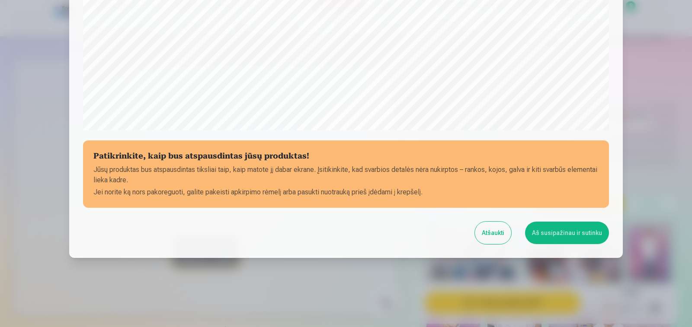
click at [538, 235] on button "Aš susipažinau ir sutinku" at bounding box center [567, 233] width 84 height 22
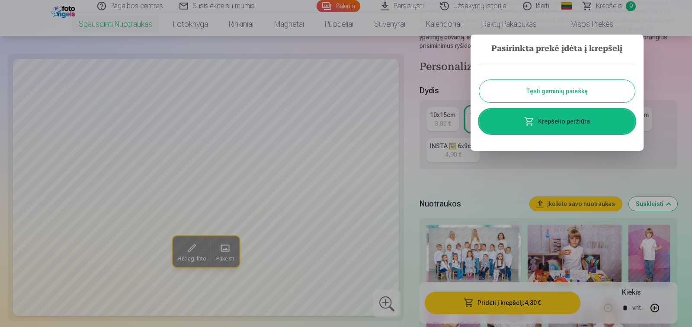
click at [550, 122] on link "Krepšelio peržiūra" at bounding box center [557, 121] width 156 height 24
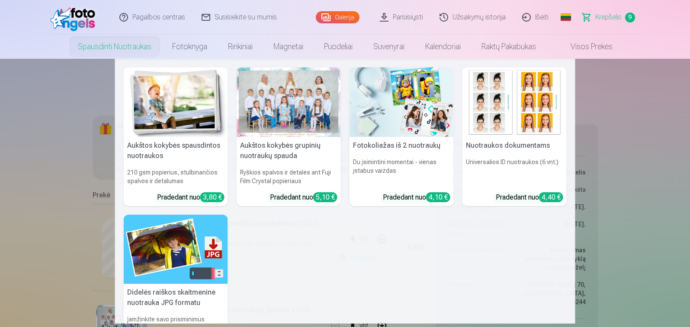
click at [160, 122] on img at bounding box center [176, 102] width 104 height 70
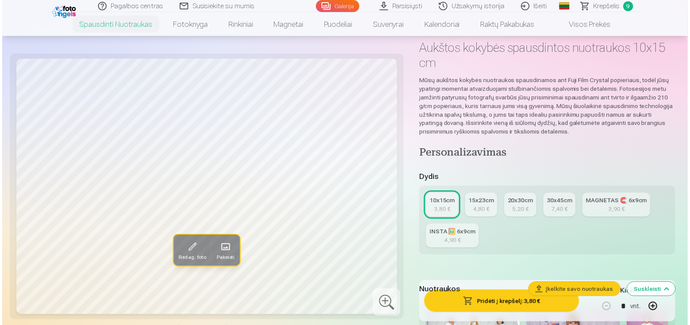
scroll to position [86, 0]
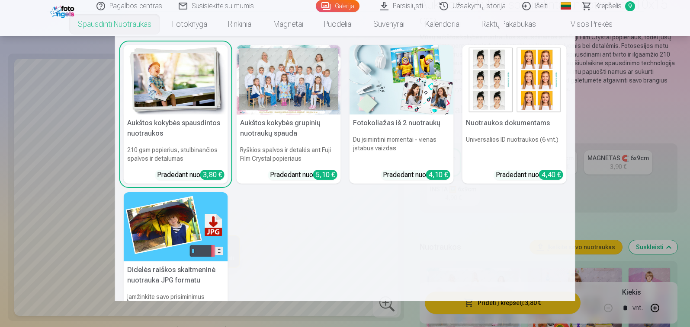
click at [300, 103] on div at bounding box center [289, 80] width 104 height 70
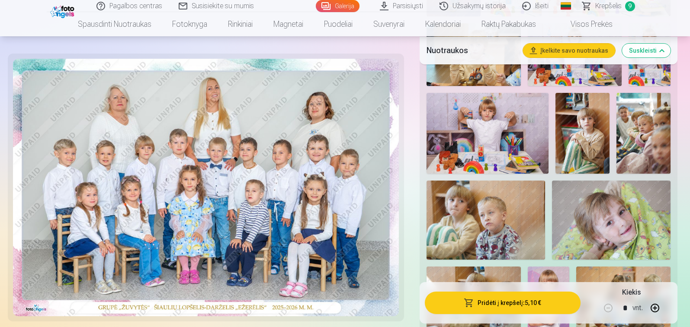
scroll to position [562, 0]
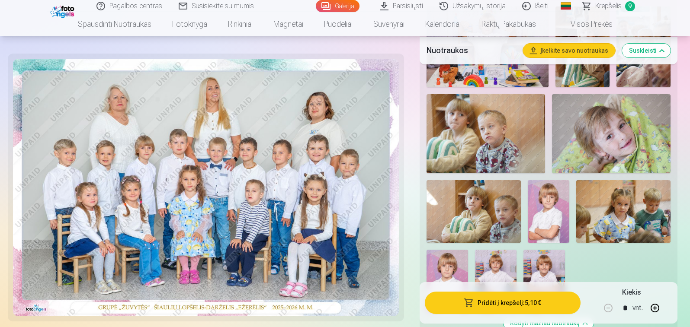
click at [592, 146] on img at bounding box center [611, 133] width 118 height 79
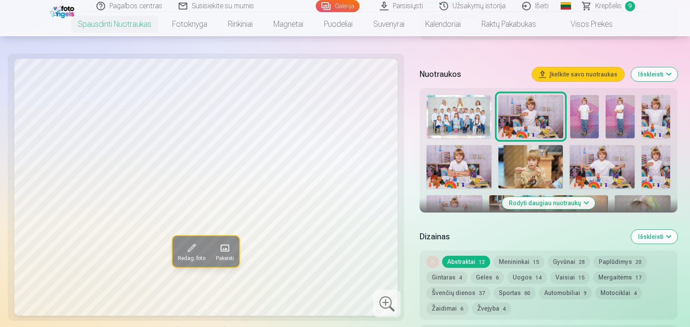
scroll to position [346, 0]
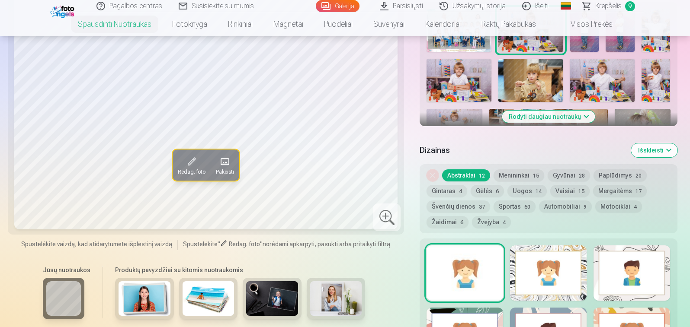
click at [558, 119] on button "Rodyti daugiau nuotraukų" at bounding box center [548, 117] width 93 height 12
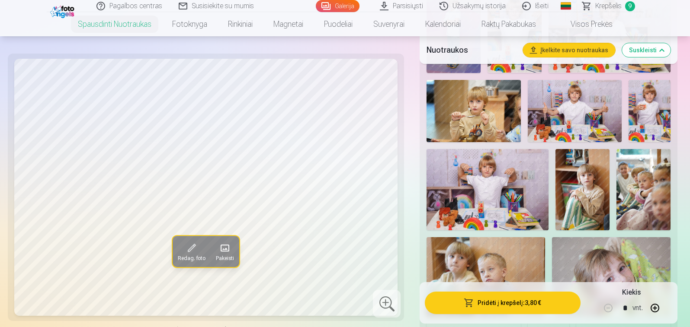
scroll to position [519, 0]
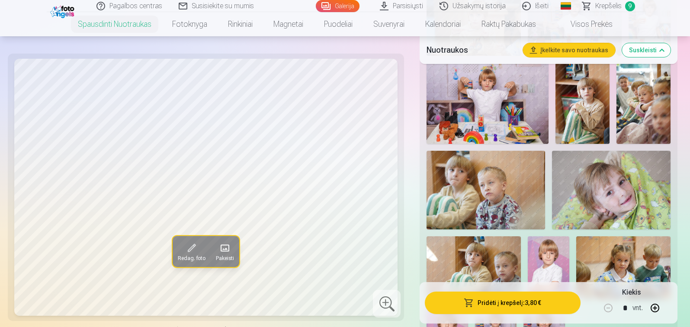
click at [601, 179] on img at bounding box center [611, 190] width 118 height 79
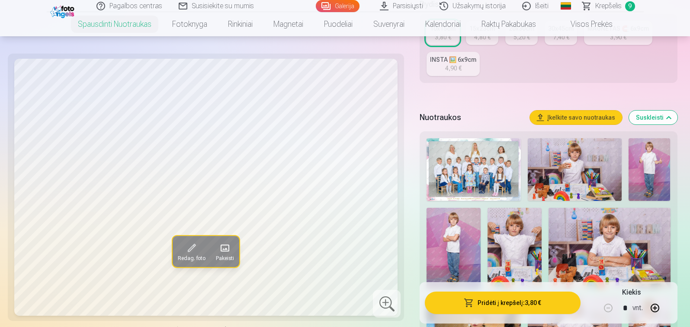
scroll to position [86, 0]
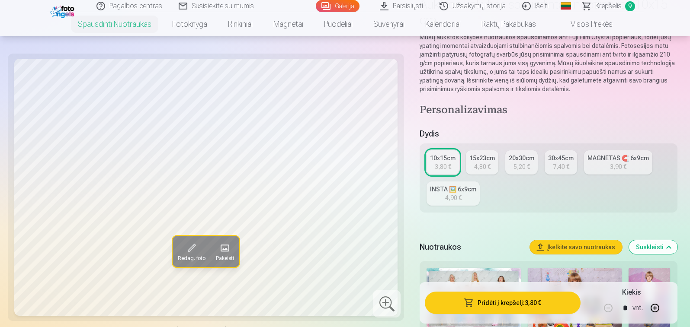
click at [520, 159] on div "20x30cm" at bounding box center [522, 158] width 26 height 9
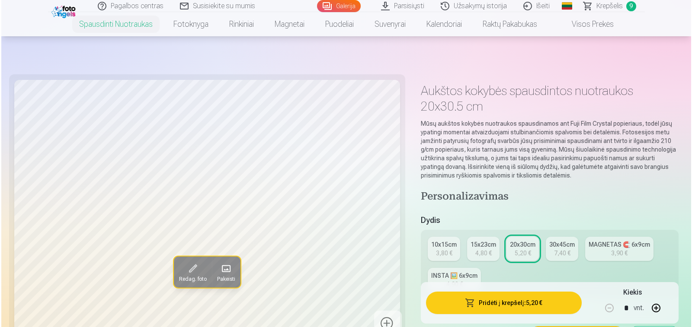
scroll to position [130, 0]
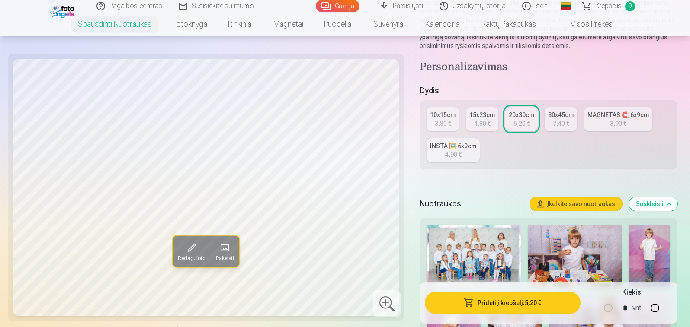
click at [497, 304] on button "Pridėti į krepšelį : 5,20 €" at bounding box center [502, 303] width 155 height 22
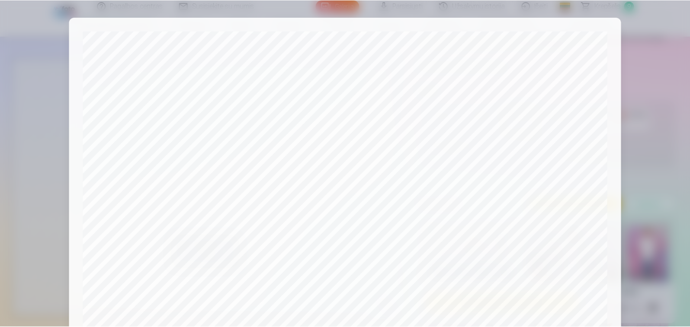
scroll to position [295, 0]
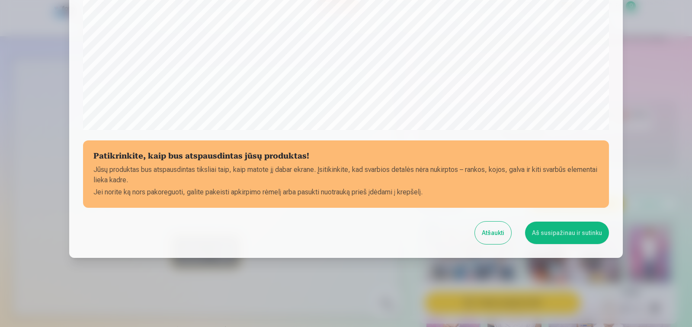
click at [551, 231] on button "Aš susipažinau ir sutinku" at bounding box center [567, 233] width 84 height 22
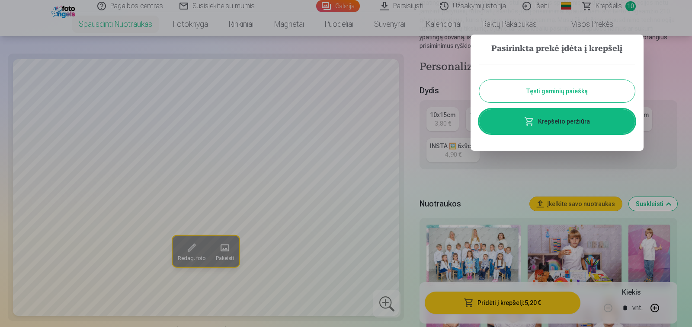
click at [538, 89] on button "Tęsti gaminių paiešką" at bounding box center [557, 91] width 156 height 22
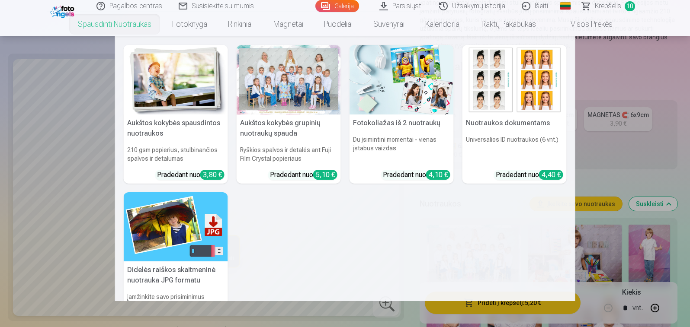
click at [141, 71] on img at bounding box center [176, 80] width 104 height 70
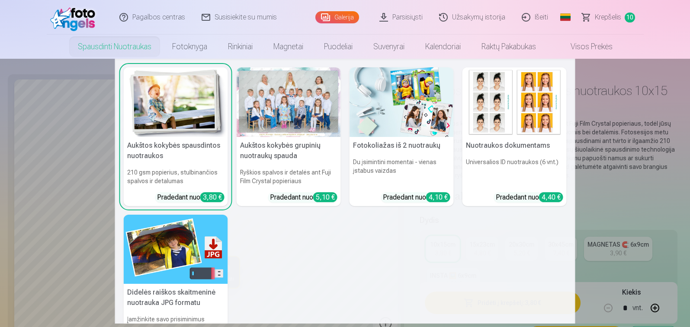
click at [160, 146] on h5 "Aukštos kokybės spausdintos nuotraukos" at bounding box center [176, 151] width 104 height 28
click at [97, 41] on link "Spausdinti nuotraukas" at bounding box center [114, 47] width 94 height 24
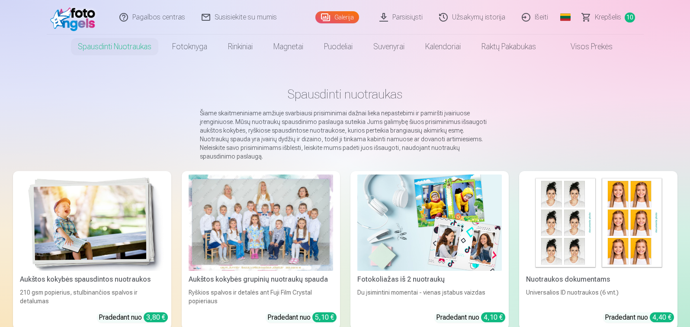
scroll to position [173, 0]
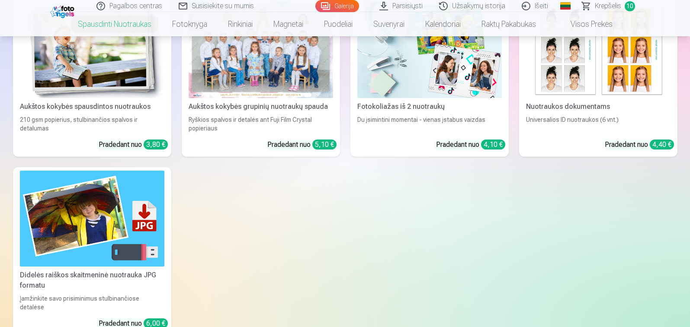
click at [65, 102] on div "Aukštos kokybės spausdintos nuotraukos" at bounding box center [91, 107] width 151 height 10
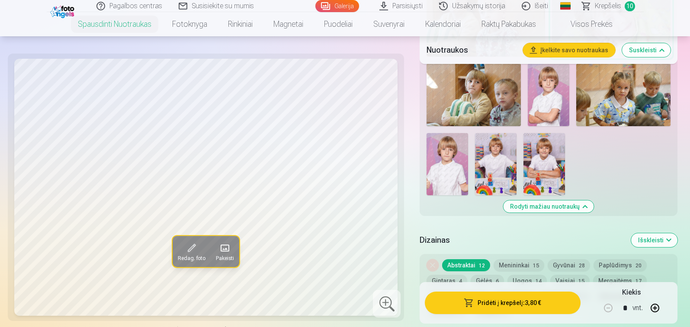
scroll to position [649, 0]
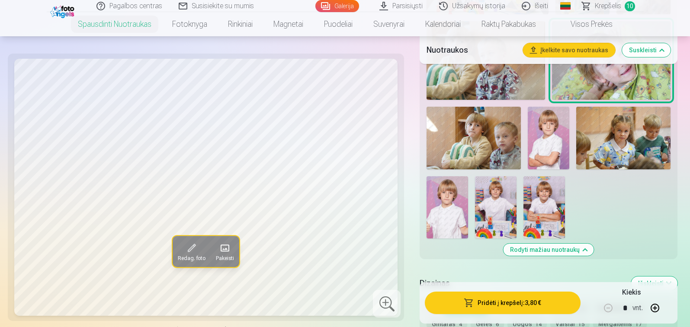
click at [480, 148] on img at bounding box center [473, 138] width 94 height 63
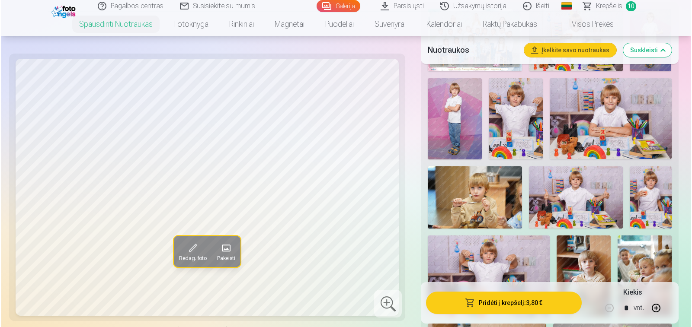
scroll to position [519, 0]
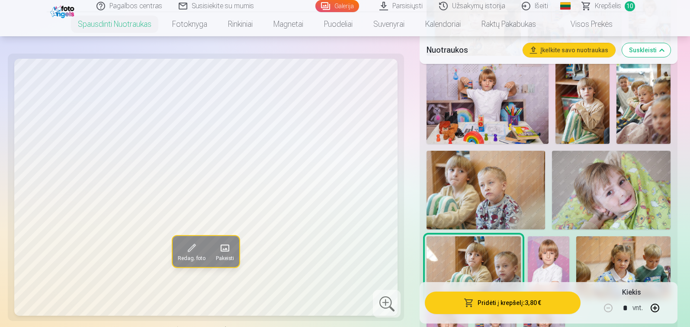
click at [496, 310] on button "Pridėti į krepšelį : 3,80 €" at bounding box center [502, 303] width 155 height 22
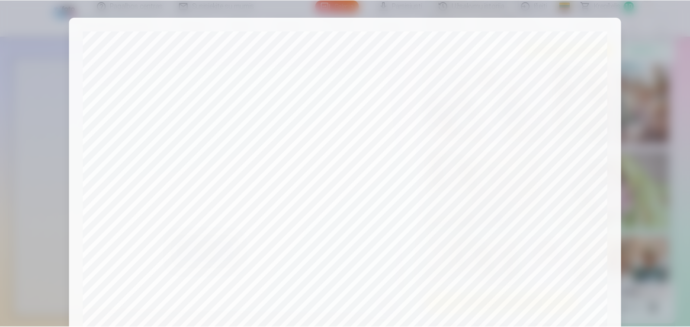
scroll to position [295, 0]
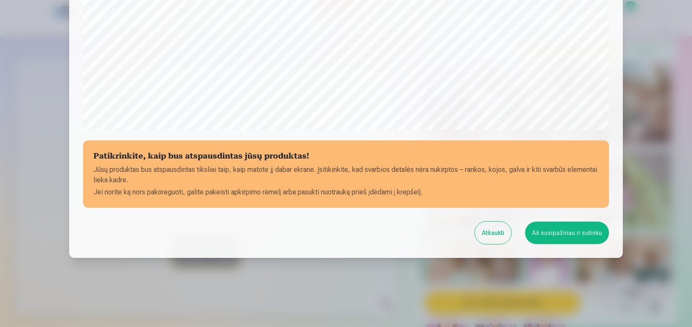
click at [563, 231] on button "Aš susipažinau ir sutinku" at bounding box center [567, 233] width 84 height 22
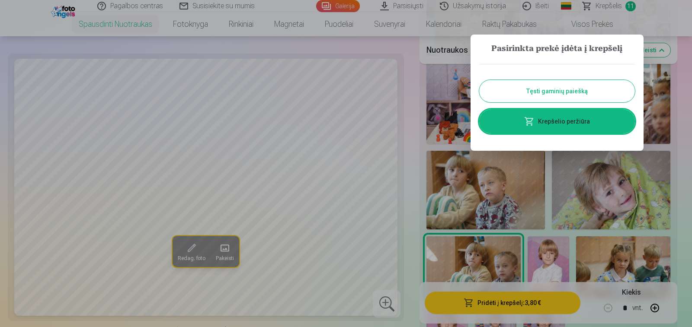
click at [547, 91] on button "Tęsti gaminių paiešką" at bounding box center [557, 91] width 156 height 22
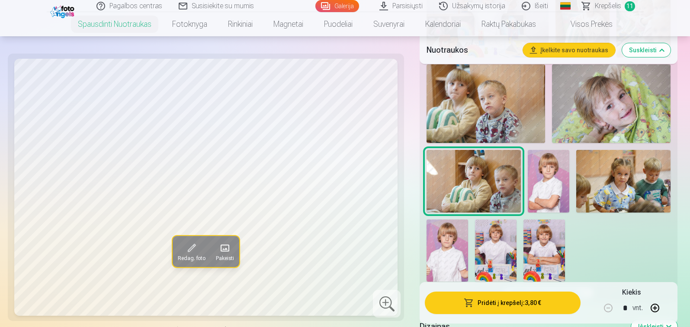
scroll to position [692, 0]
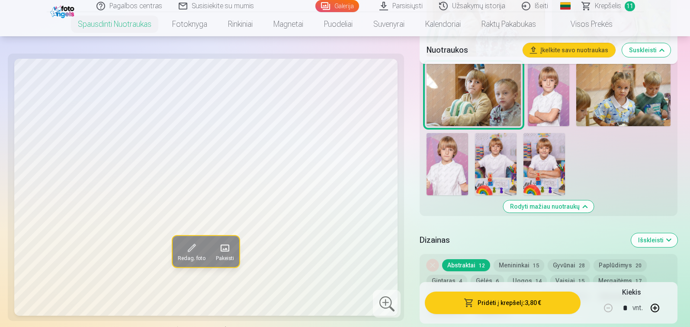
click at [547, 100] on img at bounding box center [549, 95] width 42 height 63
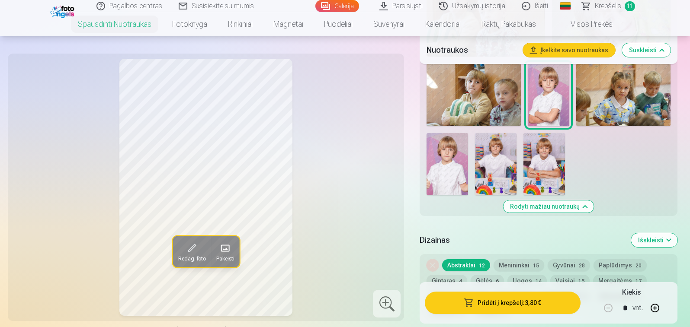
click at [447, 164] on img at bounding box center [447, 164] width 42 height 62
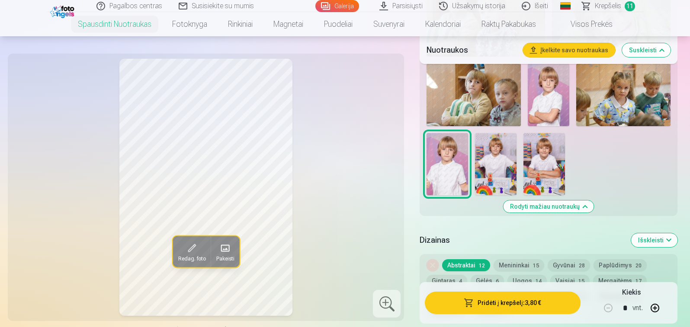
click at [494, 166] on img at bounding box center [496, 164] width 42 height 62
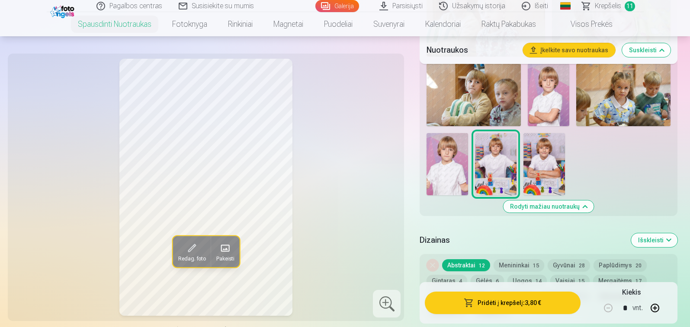
click at [546, 170] on img at bounding box center [544, 164] width 42 height 62
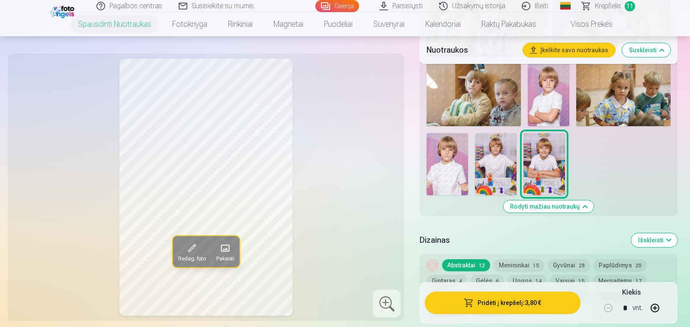
click at [548, 103] on img at bounding box center [549, 95] width 42 height 63
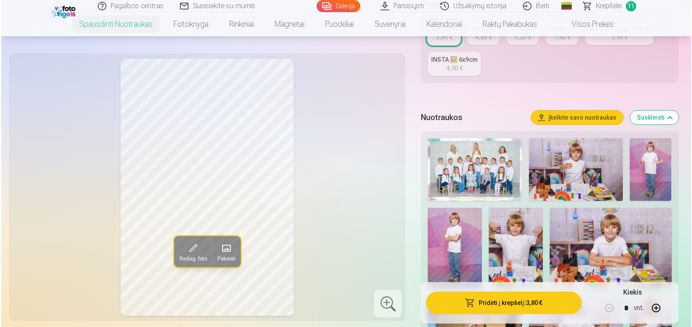
scroll to position [86, 0]
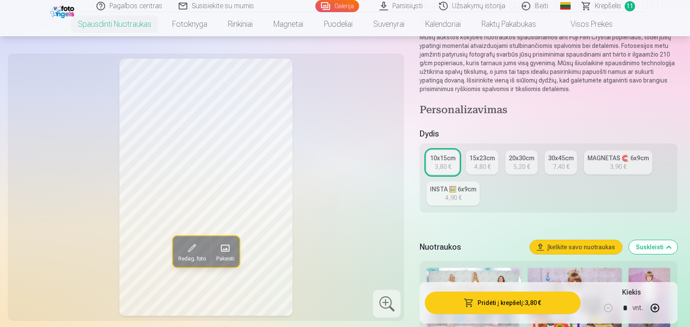
click at [505, 307] on button "Pridėti į krepšelį : 3,80 €" at bounding box center [502, 303] width 155 height 22
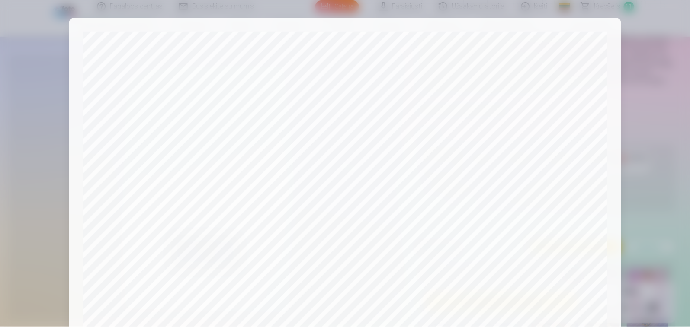
scroll to position [295, 0]
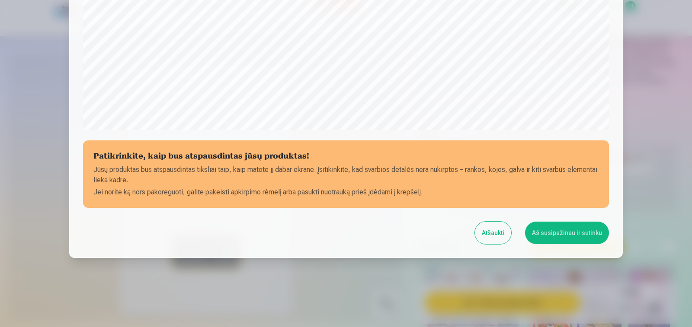
click at [565, 227] on button "Aš susipažinau ir sutinku" at bounding box center [567, 233] width 84 height 22
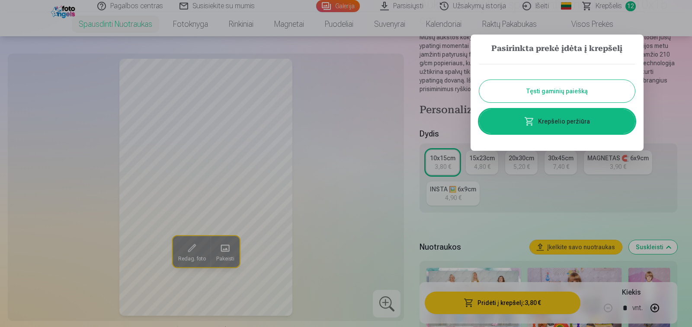
click at [544, 94] on button "Tęsti gaminių paiešką" at bounding box center [557, 91] width 156 height 22
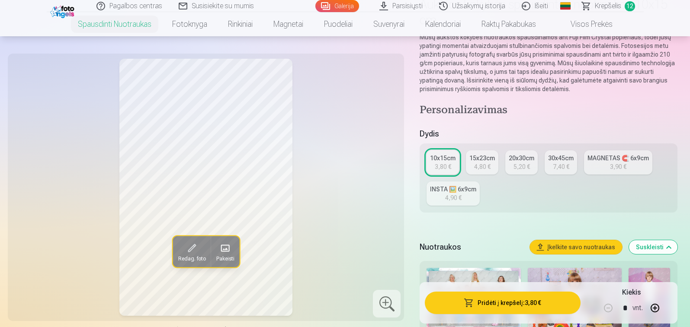
click at [478, 168] on div "4,80 €" at bounding box center [482, 167] width 16 height 9
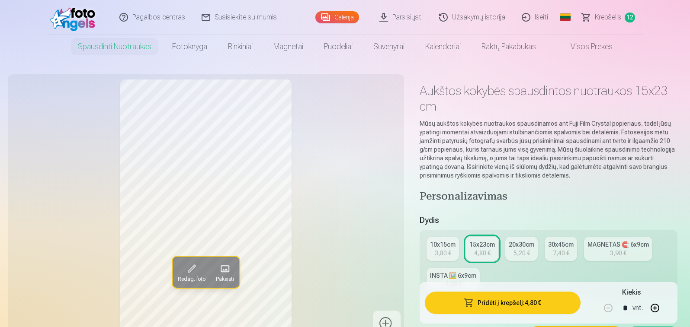
click at [493, 304] on button "Pridėti į krepšelį : 4,80 €" at bounding box center [502, 303] width 155 height 22
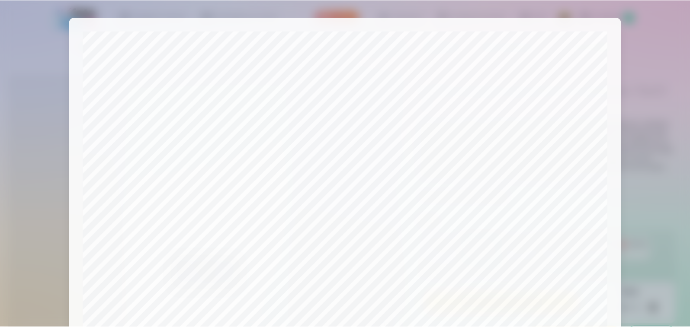
scroll to position [295, 0]
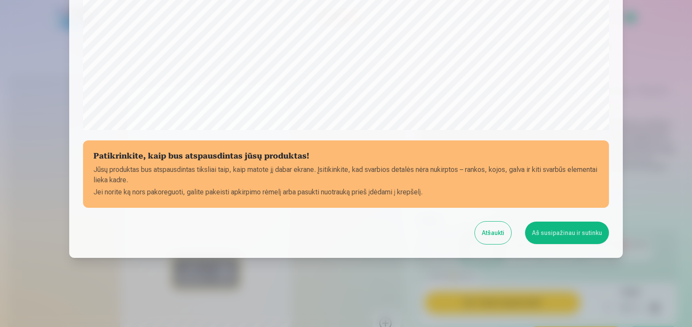
click at [561, 235] on button "Aš susipažinau ir sutinku" at bounding box center [567, 233] width 84 height 22
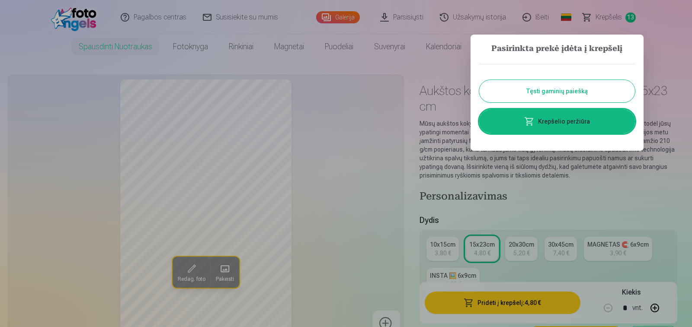
click at [571, 90] on button "Tęsti gaminių paiešką" at bounding box center [557, 91] width 156 height 22
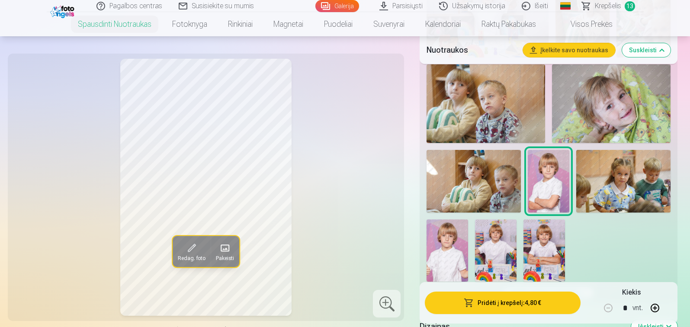
scroll to position [649, 0]
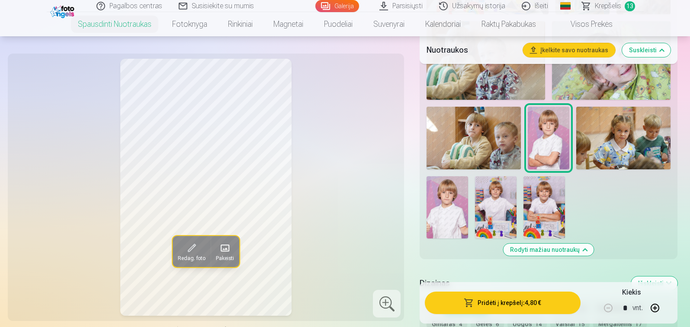
click at [453, 219] on img at bounding box center [447, 207] width 42 height 62
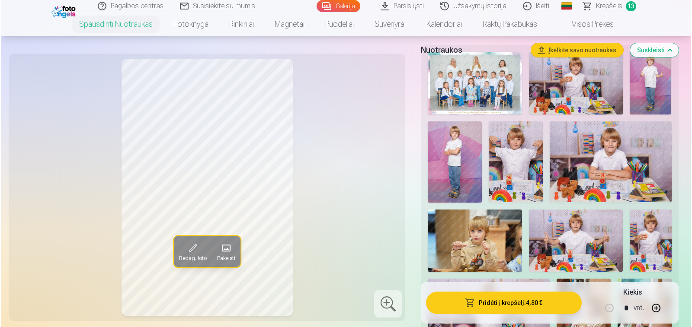
scroll to position [130, 0]
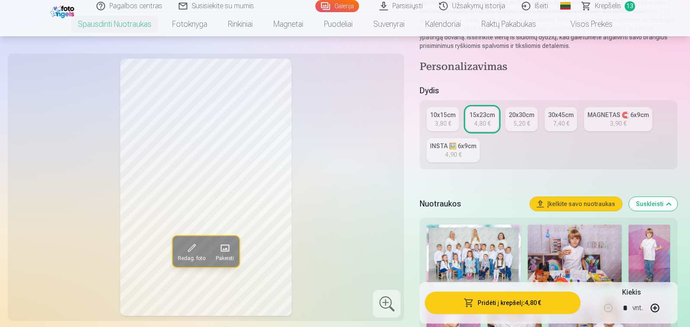
click at [495, 309] on button "Pridėti į krepšelį : 4,80 €" at bounding box center [502, 303] width 155 height 22
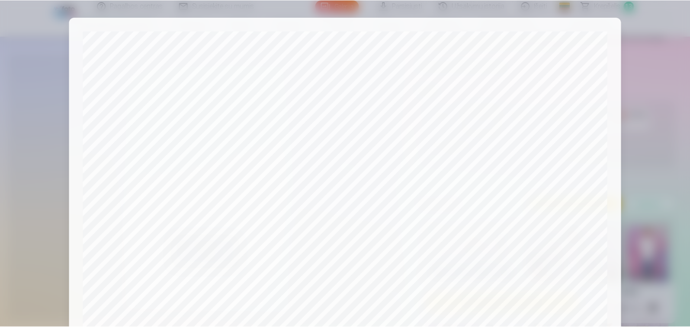
scroll to position [295, 0]
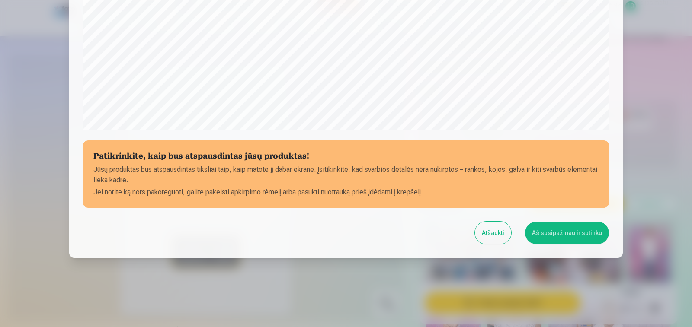
click at [551, 235] on button "Aš susipažinau ir sutinku" at bounding box center [567, 233] width 84 height 22
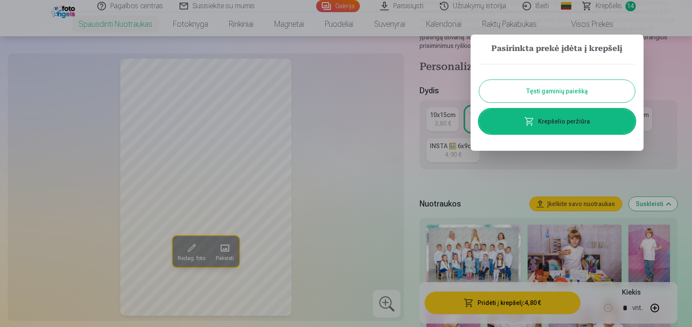
click at [546, 97] on button "Tęsti gaminių paiešką" at bounding box center [557, 91] width 156 height 22
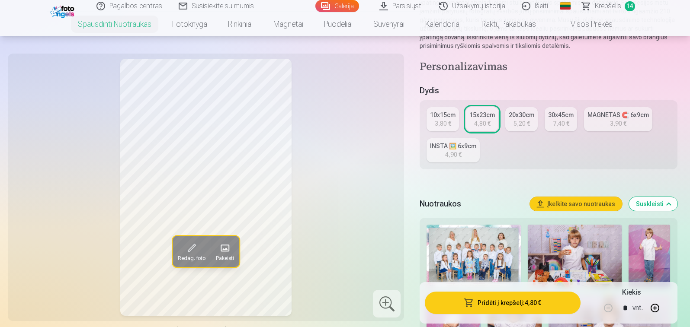
click at [438, 122] on div "3,80 €" at bounding box center [443, 123] width 16 height 9
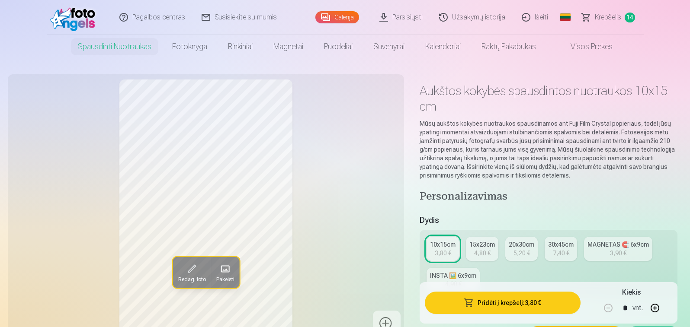
click at [485, 294] on button "Pridėti į krepšelį : 3,80 €" at bounding box center [502, 303] width 155 height 22
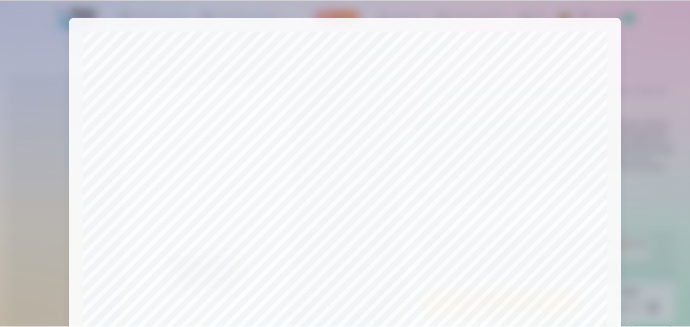
scroll to position [295, 0]
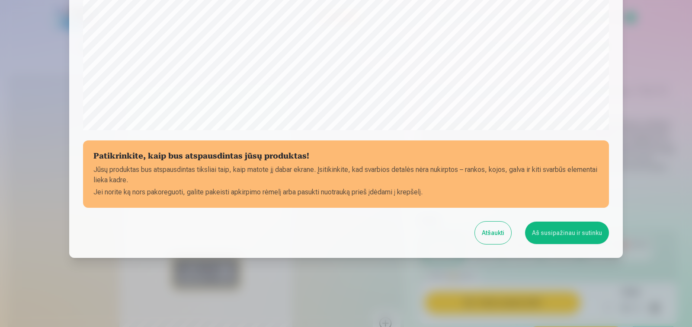
click at [544, 237] on button "Aš susipažinau ir sutinku" at bounding box center [567, 233] width 84 height 22
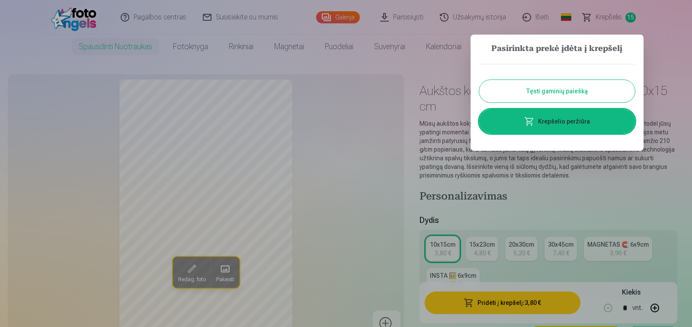
click at [540, 91] on button "Tęsti gaminių paiešką" at bounding box center [557, 91] width 156 height 22
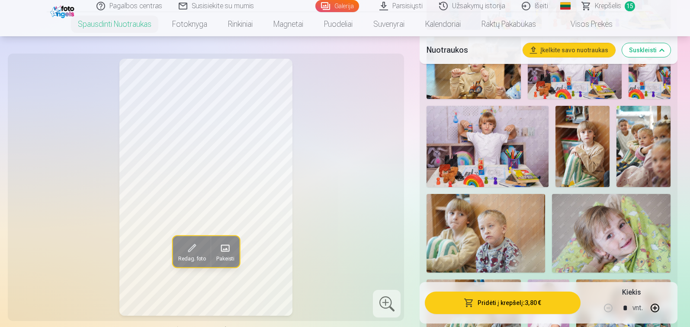
scroll to position [649, 0]
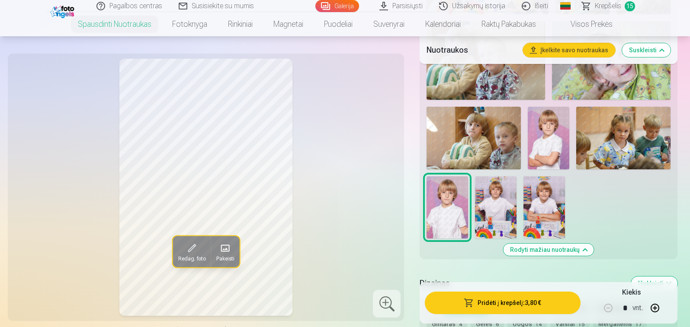
click at [496, 214] on img at bounding box center [496, 207] width 42 height 62
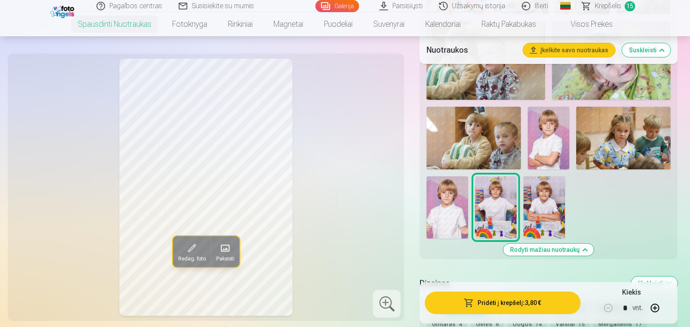
click at [539, 212] on img at bounding box center [544, 207] width 42 height 62
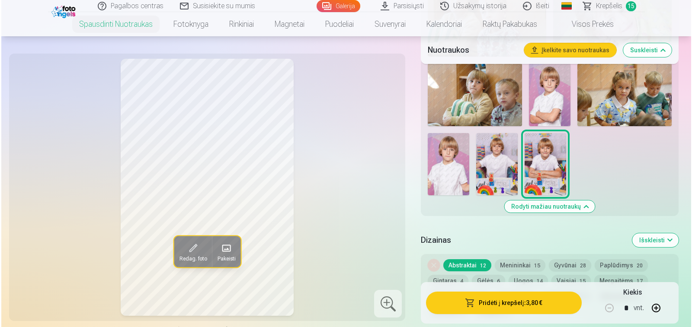
scroll to position [822, 0]
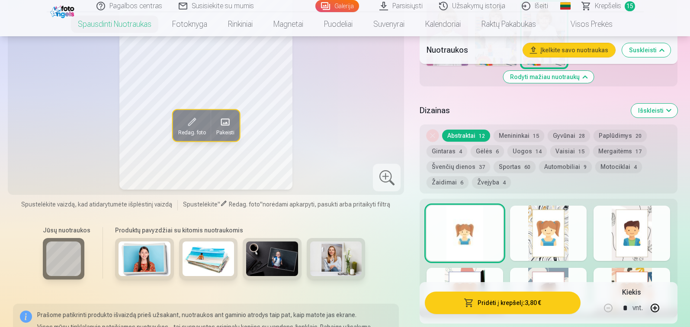
click at [489, 308] on button "Pridėti į krepšelį : 3,80 €" at bounding box center [502, 303] width 155 height 22
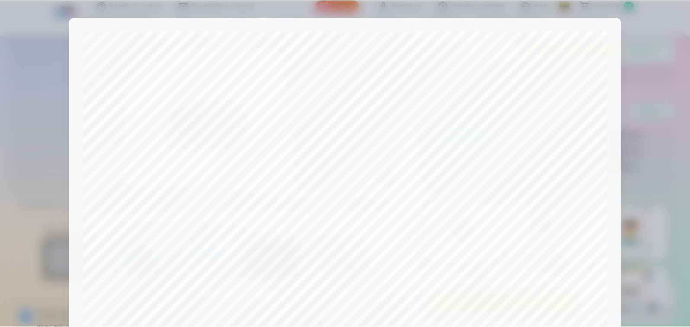
scroll to position [295, 0]
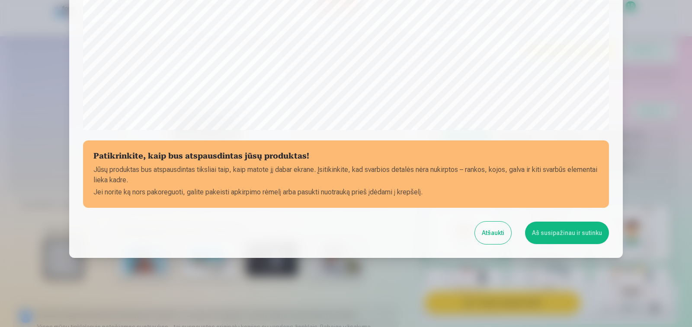
click at [534, 229] on button "Aš susipažinau ir sutinku" at bounding box center [567, 233] width 84 height 22
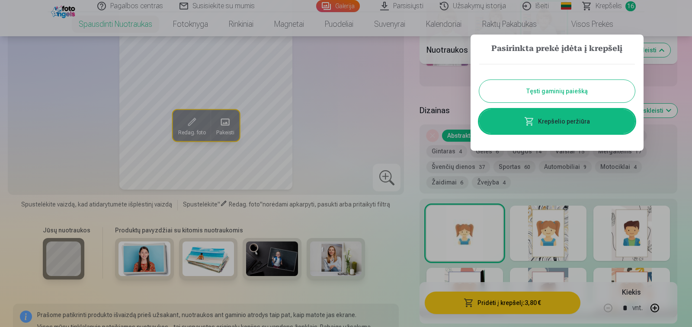
click at [555, 87] on button "Tęsti gaminių paiešką" at bounding box center [557, 91] width 156 height 22
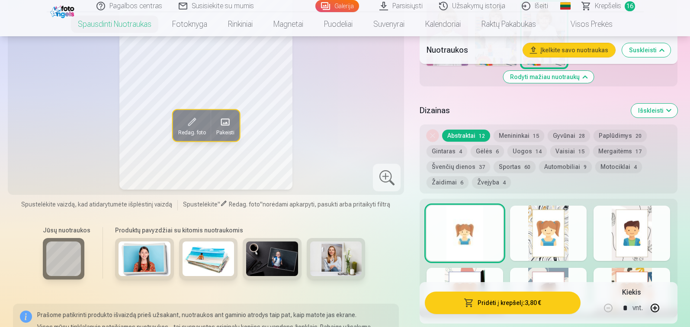
scroll to position [605, 0]
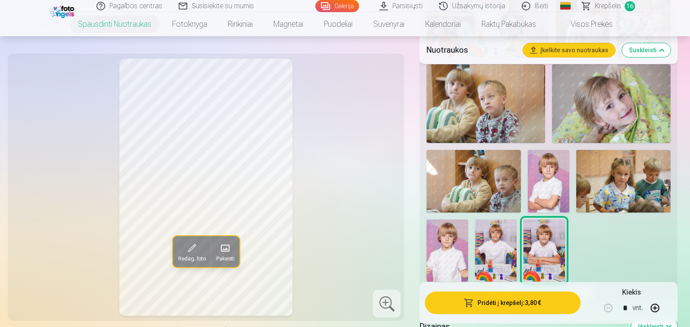
click at [606, 10] on span "Krepšelis" at bounding box center [608, 6] width 26 height 10
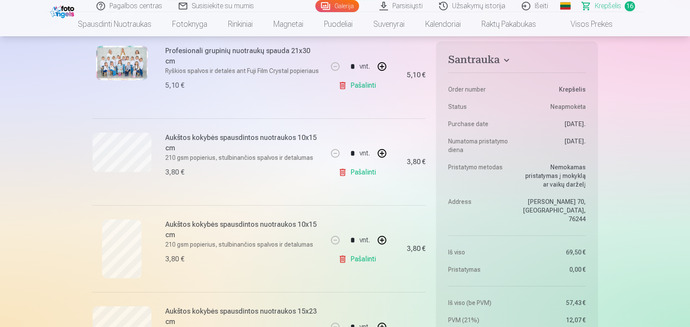
scroll to position [303, 0]
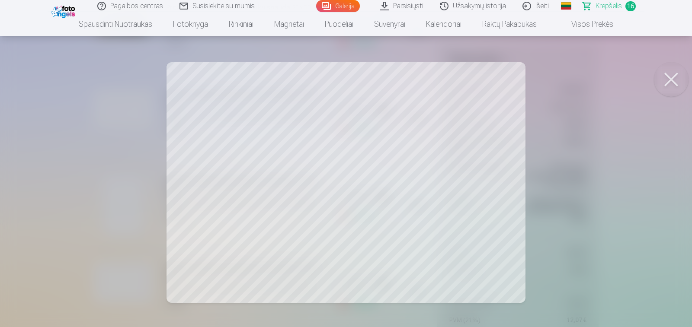
click at [672, 79] on button at bounding box center [671, 79] width 35 height 35
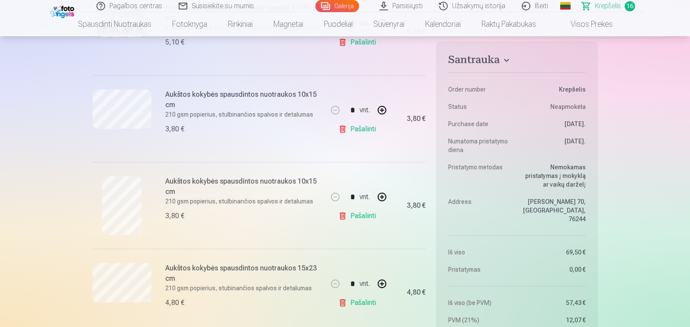
click at [372, 129] on link "Pašalinti" at bounding box center [358, 129] width 41 height 17
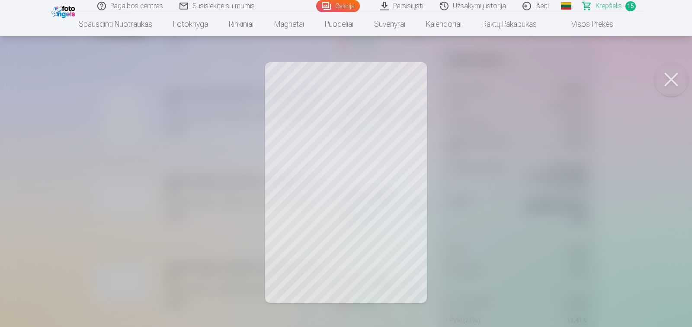
click at [670, 79] on button at bounding box center [671, 79] width 35 height 35
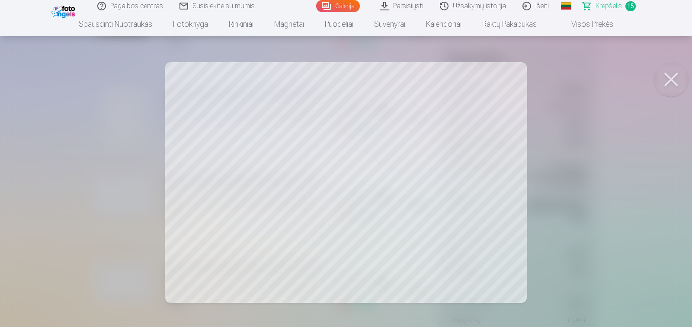
click at [679, 80] on button at bounding box center [671, 79] width 35 height 35
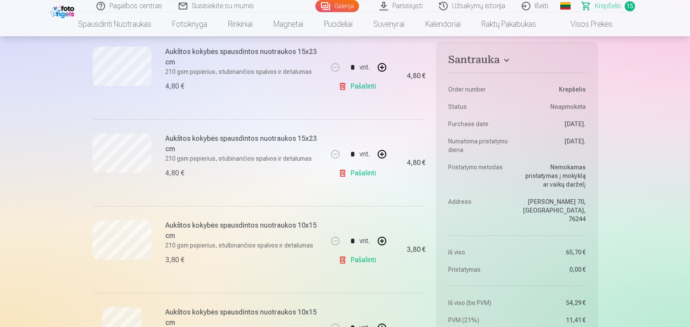
scroll to position [476, 0]
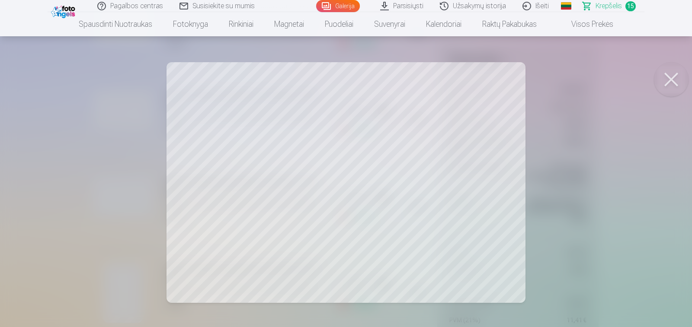
click at [672, 84] on button at bounding box center [671, 79] width 35 height 35
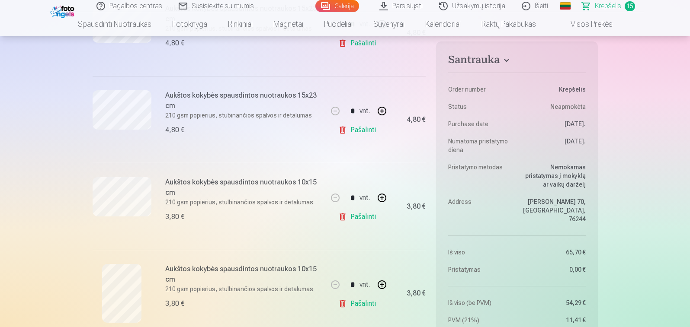
scroll to position [562, 0]
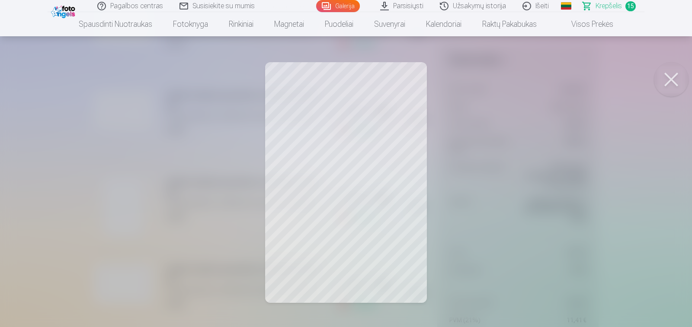
click at [671, 76] on button at bounding box center [671, 79] width 35 height 35
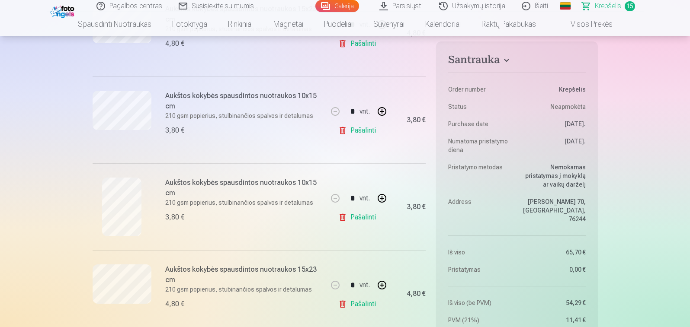
click at [362, 216] on link "Pašalinti" at bounding box center [358, 217] width 41 height 17
click at [357, 220] on link "Pašalinti" at bounding box center [358, 217] width 41 height 17
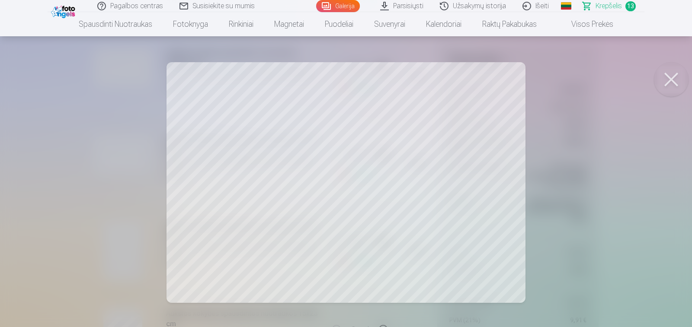
click at [673, 79] on button at bounding box center [671, 79] width 35 height 35
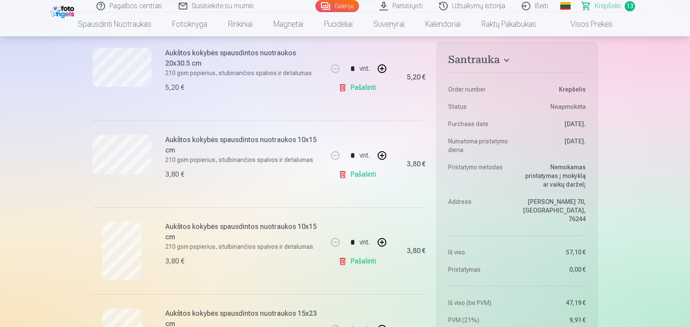
click at [363, 173] on link "Pašalinti" at bounding box center [358, 174] width 41 height 17
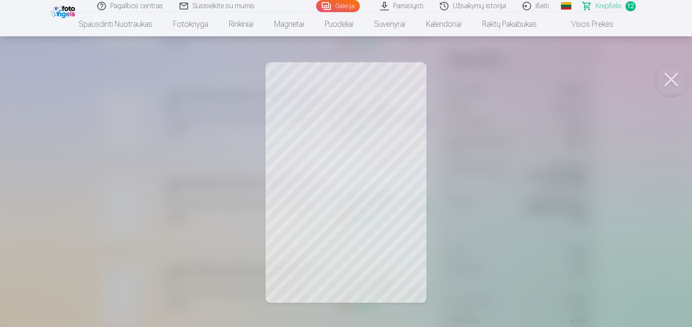
click at [668, 74] on button at bounding box center [671, 79] width 35 height 35
click at [673, 74] on button at bounding box center [671, 79] width 35 height 35
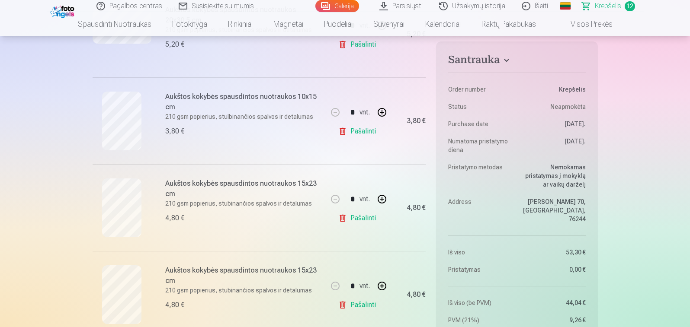
click at [359, 218] on link "Pašalinti" at bounding box center [358, 218] width 41 height 17
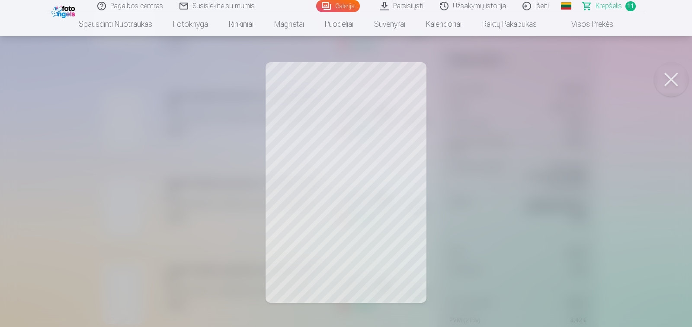
click at [675, 73] on button at bounding box center [671, 79] width 35 height 35
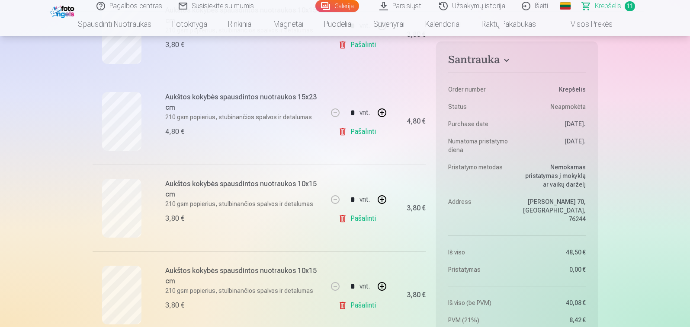
scroll to position [908, 0]
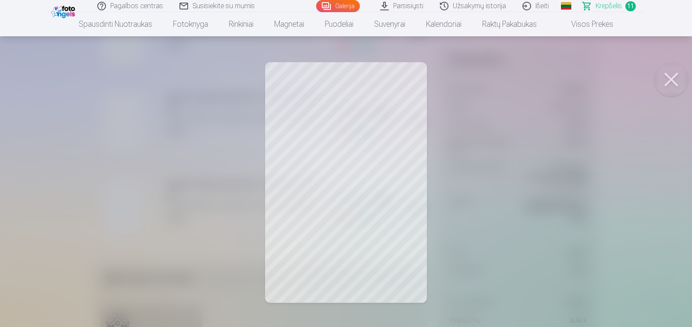
click at [674, 79] on button at bounding box center [671, 79] width 35 height 35
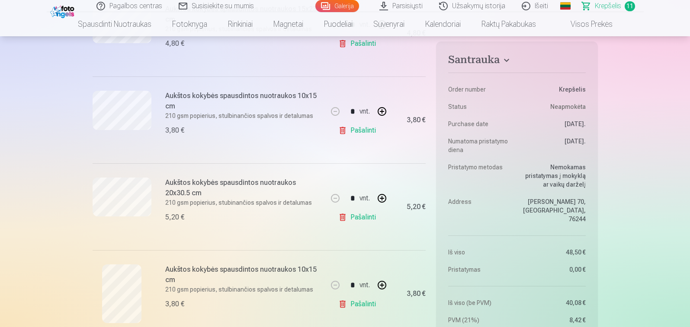
scroll to position [519, 0]
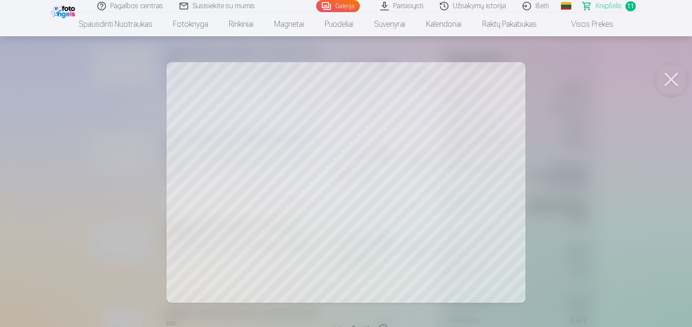
click at [670, 80] on button at bounding box center [671, 79] width 35 height 35
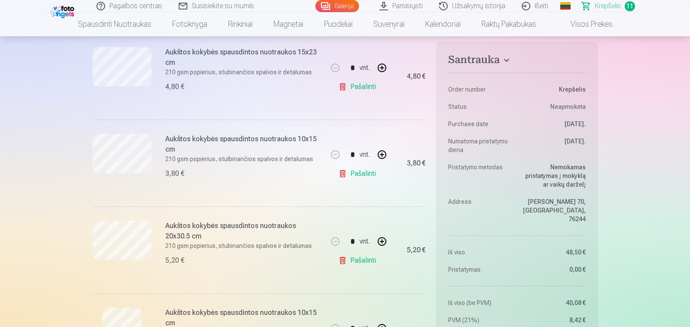
click at [360, 174] on link "Pašalinti" at bounding box center [358, 173] width 41 height 17
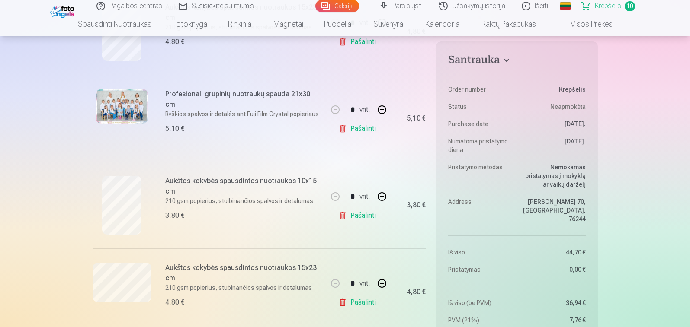
scroll to position [130, 0]
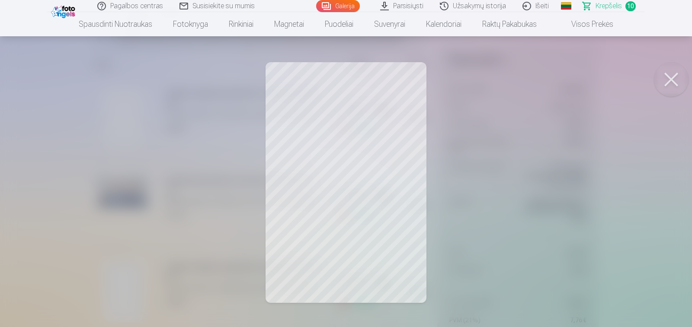
click at [673, 79] on button at bounding box center [671, 79] width 35 height 35
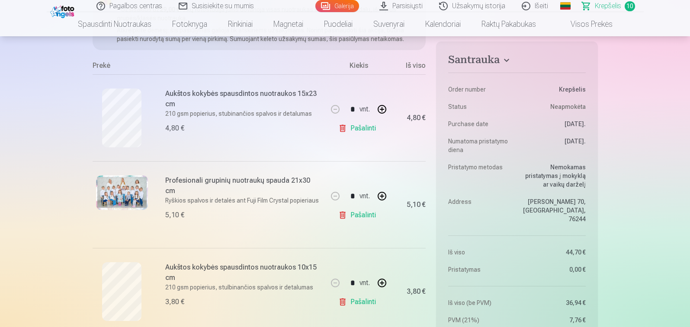
click at [101, 278] on div at bounding box center [122, 292] width 59 height 59
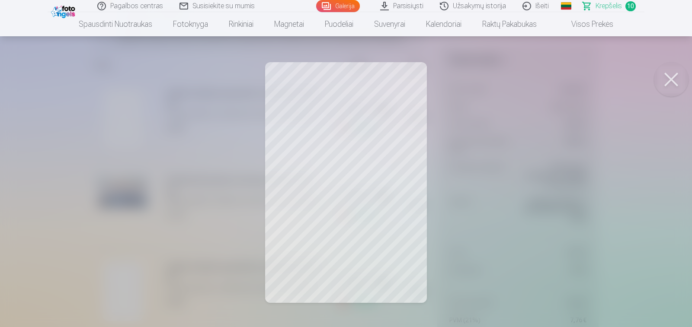
click at [669, 82] on button at bounding box center [671, 79] width 35 height 35
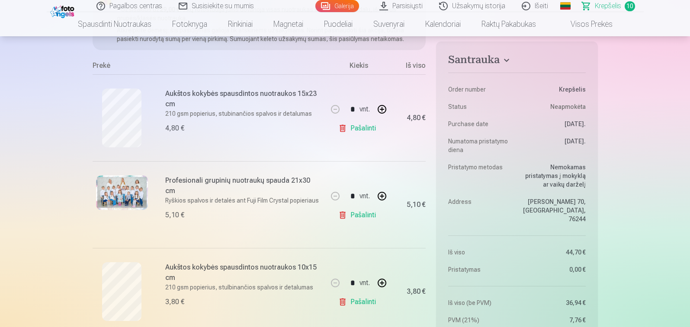
click at [358, 301] on link "Pašalinti" at bounding box center [358, 302] width 41 height 17
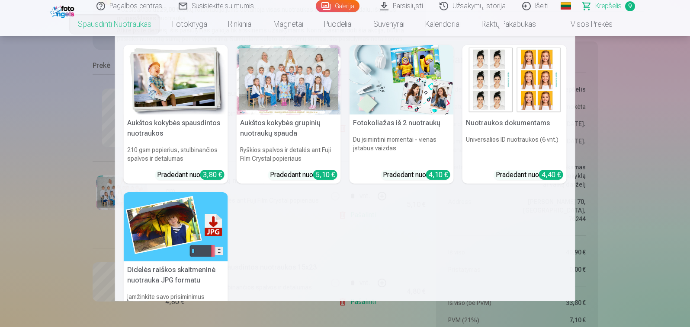
click at [276, 99] on div at bounding box center [289, 80] width 104 height 70
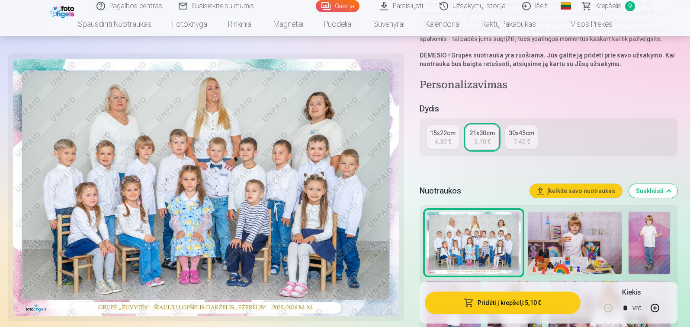
scroll to position [259, 0]
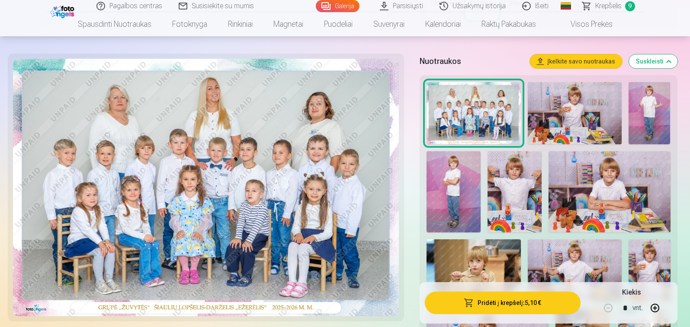
click at [652, 108] on img at bounding box center [649, 113] width 42 height 63
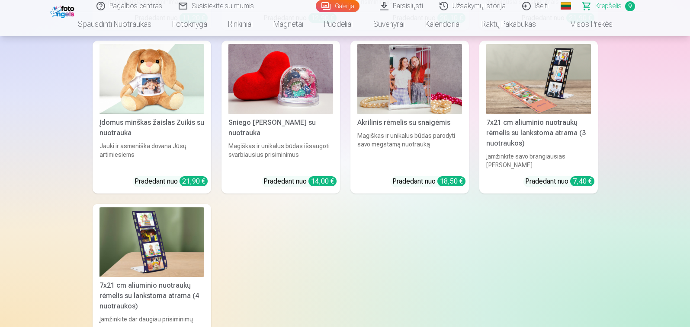
scroll to position [2986, 0]
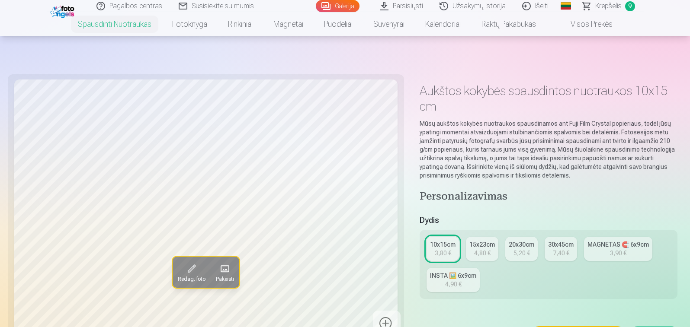
scroll to position [130, 0]
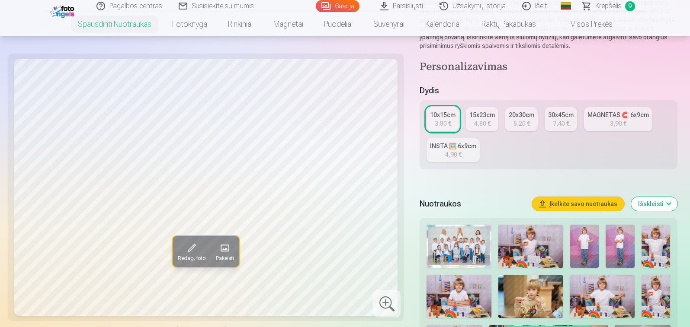
click at [578, 243] on img at bounding box center [584, 246] width 29 height 43
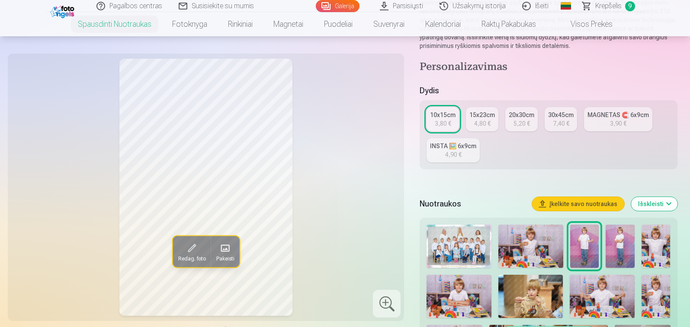
click at [622, 240] on img at bounding box center [619, 246] width 29 height 43
click at [520, 116] on div "20x30cm" at bounding box center [522, 115] width 26 height 9
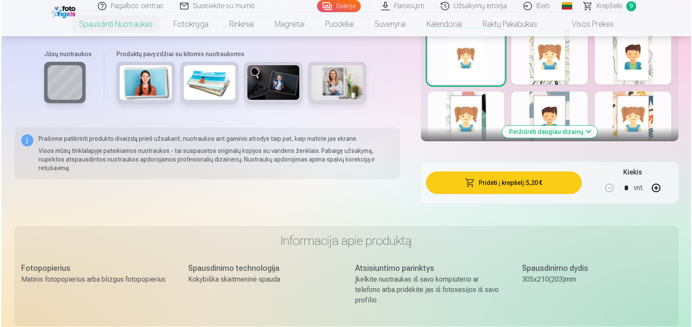
scroll to position [605, 0]
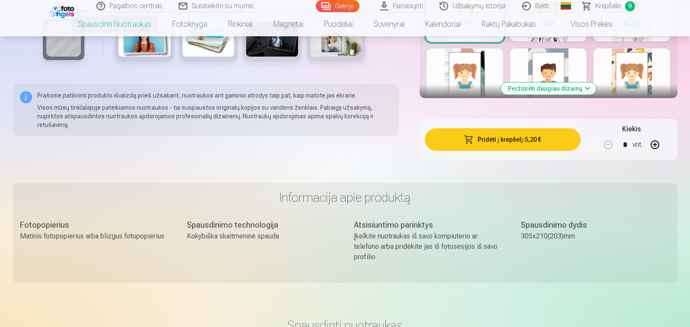
click at [512, 132] on button "Pridėti į krepšelį : 5,20 €" at bounding box center [502, 139] width 155 height 22
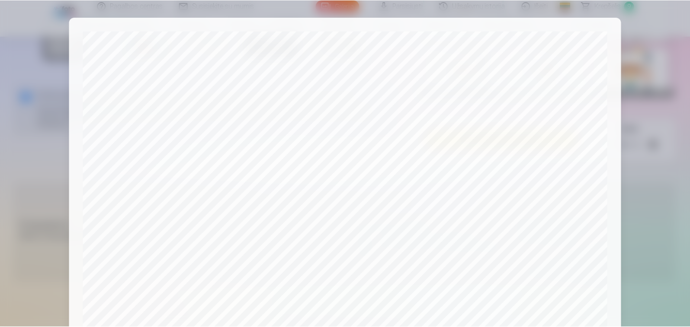
scroll to position [295, 0]
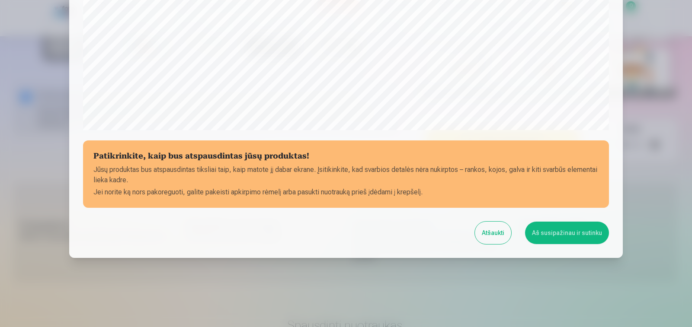
click at [582, 236] on button "Aš susipažinau ir sutinku" at bounding box center [567, 233] width 84 height 22
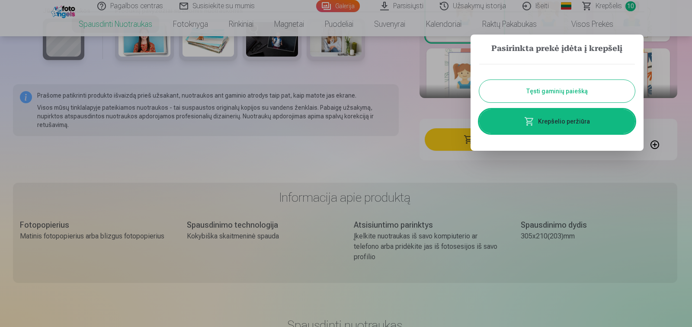
click at [585, 88] on button "Tęsti gaminių paiešką" at bounding box center [557, 91] width 156 height 22
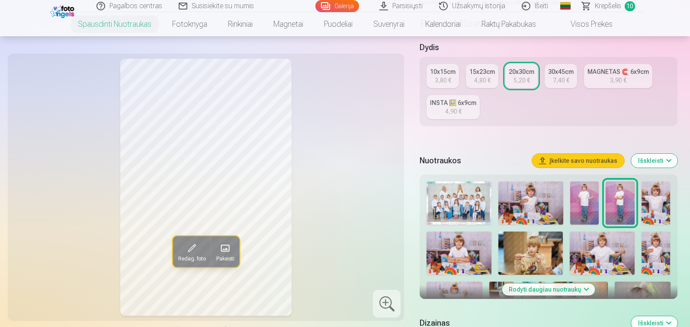
scroll to position [0, 0]
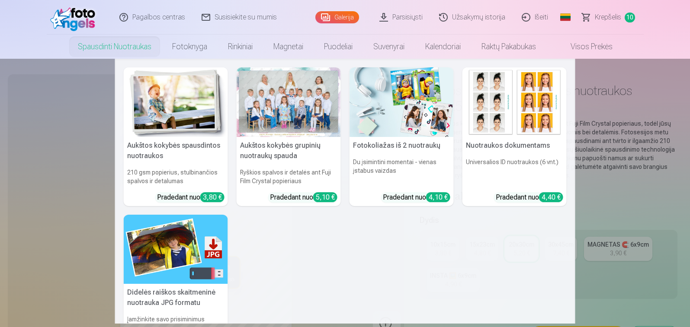
click at [152, 99] on img at bounding box center [176, 102] width 104 height 70
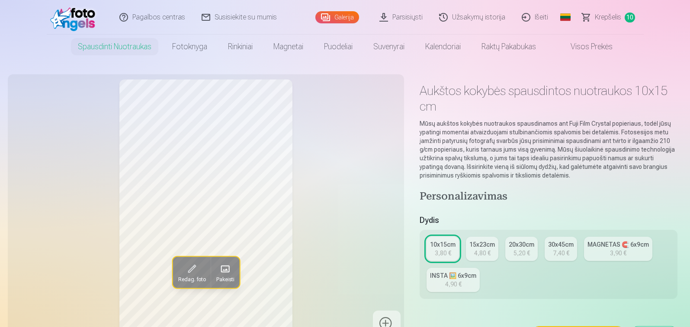
click at [483, 251] on div "4,80 €" at bounding box center [482, 253] width 16 height 9
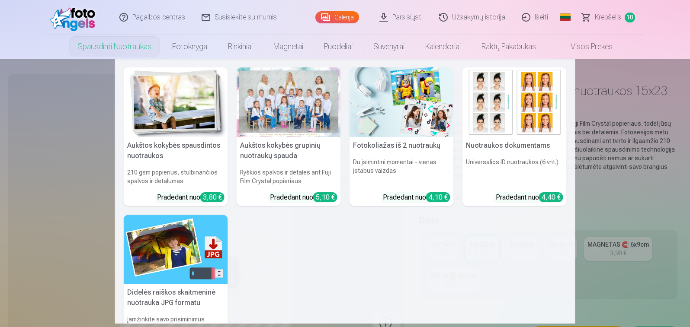
click at [308, 100] on div at bounding box center [289, 102] width 104 height 70
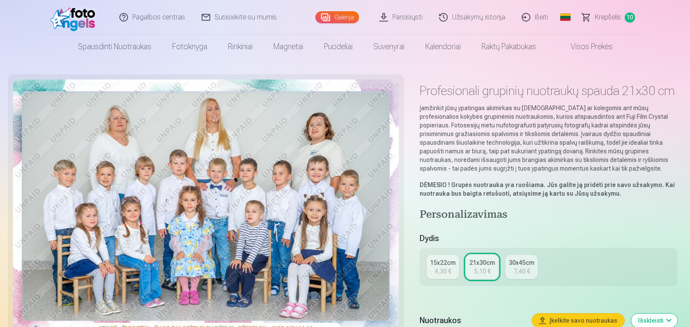
click at [433, 266] on div "15x22cm" at bounding box center [443, 263] width 26 height 9
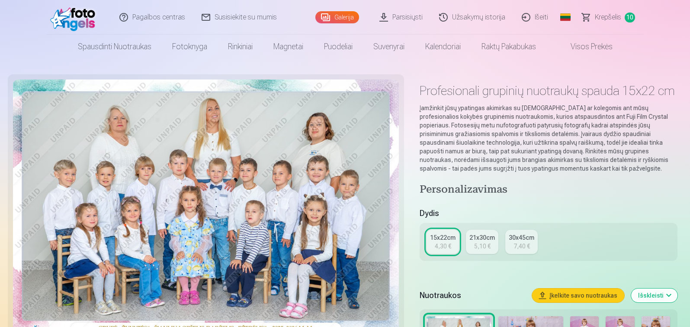
scroll to position [173, 0]
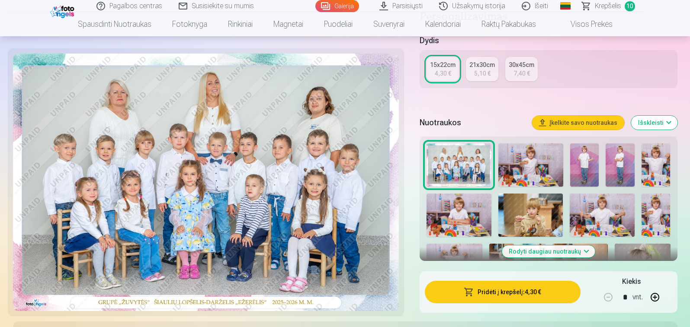
click at [599, 219] on img at bounding box center [602, 215] width 65 height 43
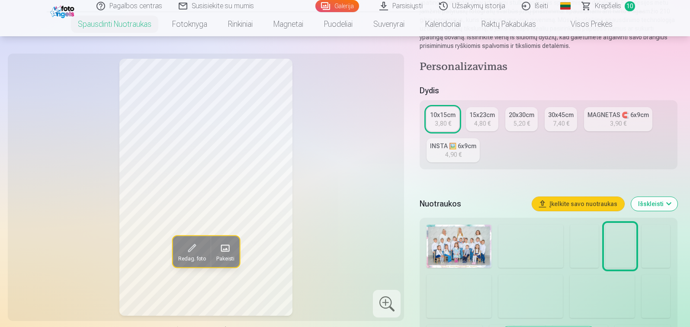
scroll to position [173, 0]
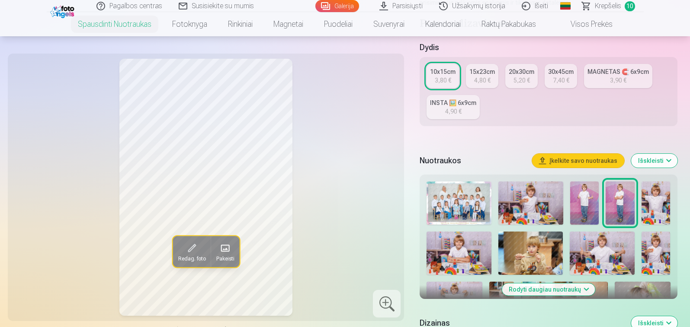
click at [601, 254] on img at bounding box center [602, 253] width 65 height 43
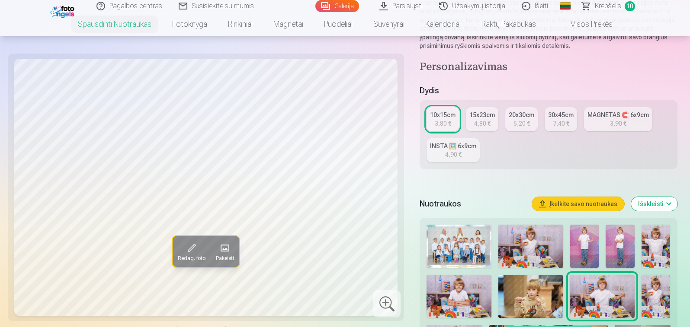
scroll to position [86, 0]
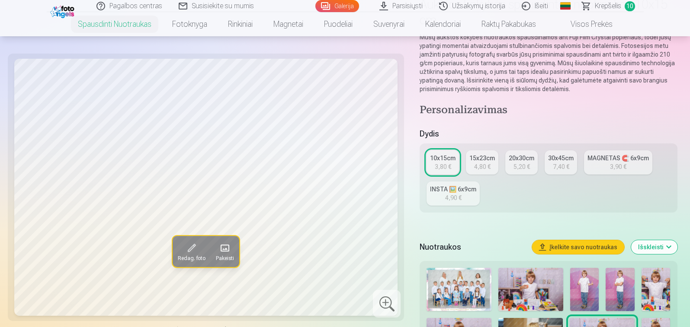
click at [478, 161] on div "15x23cm" at bounding box center [482, 158] width 26 height 9
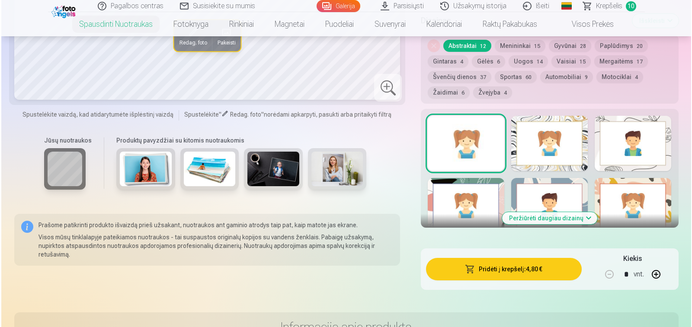
scroll to position [562, 0]
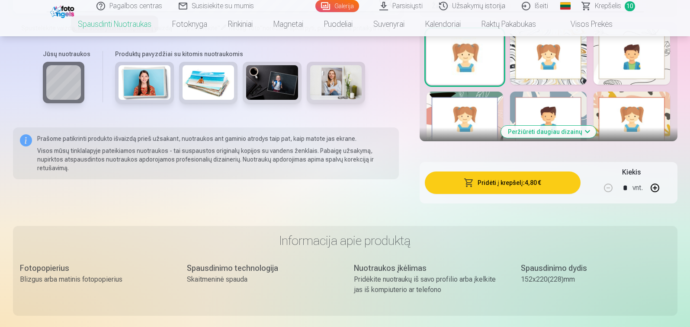
click at [516, 184] on button "Pridėti į krepšelį : 4,80 €" at bounding box center [502, 183] width 155 height 22
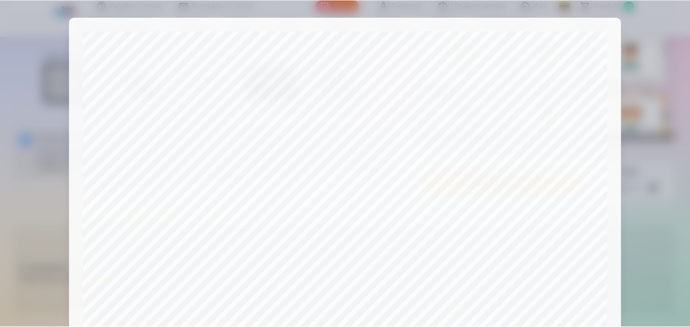
scroll to position [295, 0]
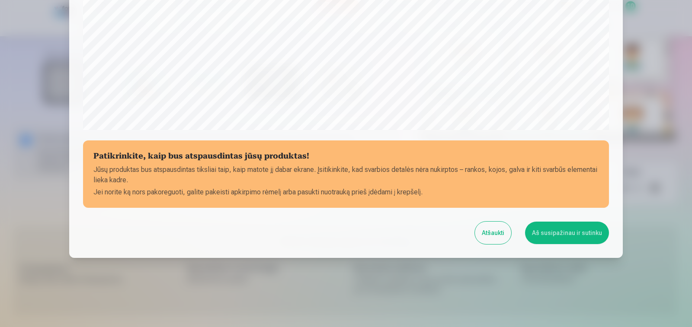
click at [566, 231] on button "Aš susipažinau ir sutinku" at bounding box center [567, 233] width 84 height 22
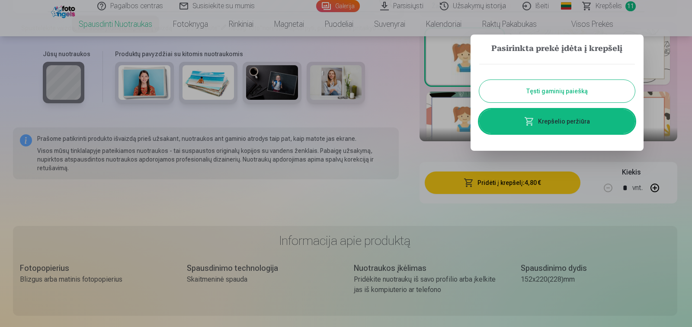
click at [560, 83] on button "Tęsti gaminių paiešką" at bounding box center [557, 91] width 156 height 22
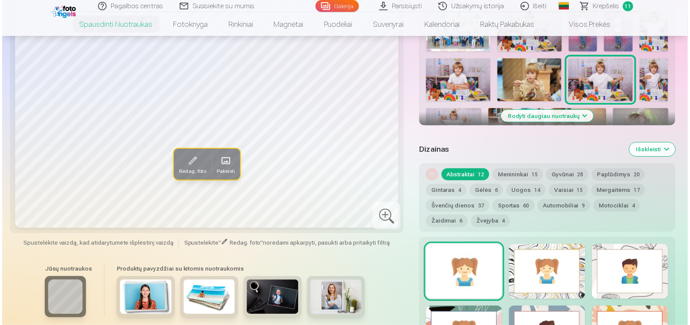
scroll to position [86, 0]
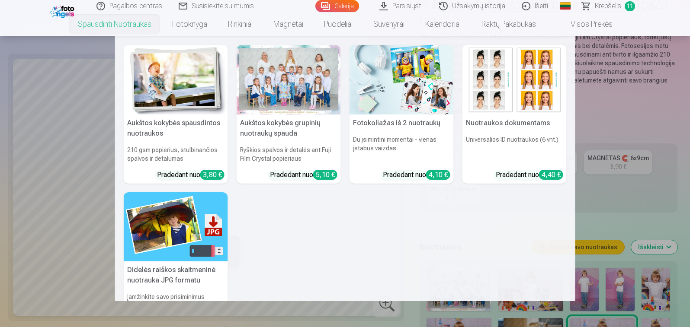
click at [310, 86] on div at bounding box center [289, 80] width 104 height 70
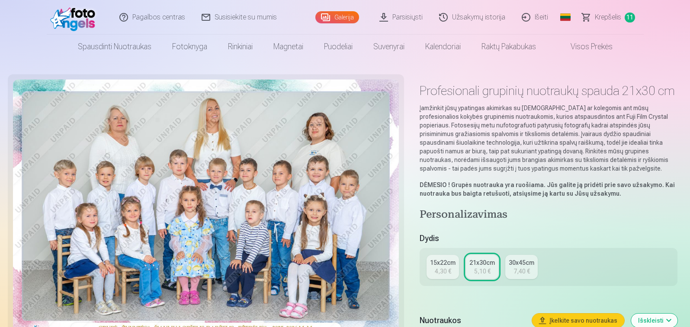
scroll to position [216, 0]
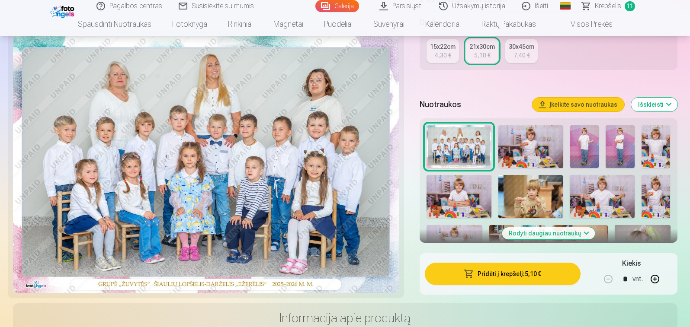
click at [571, 236] on button "Rodyti daugiau nuotraukų" at bounding box center [548, 233] width 93 height 12
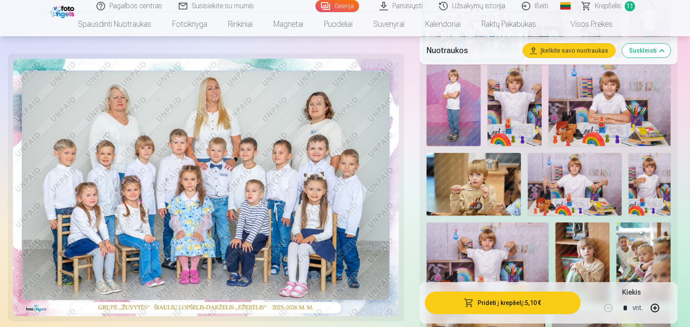
scroll to position [432, 0]
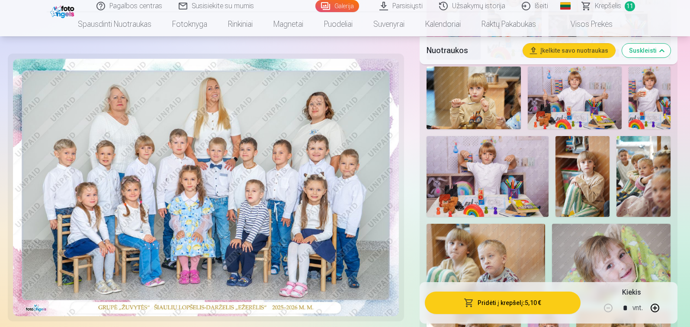
click at [508, 192] on img at bounding box center [487, 176] width 122 height 81
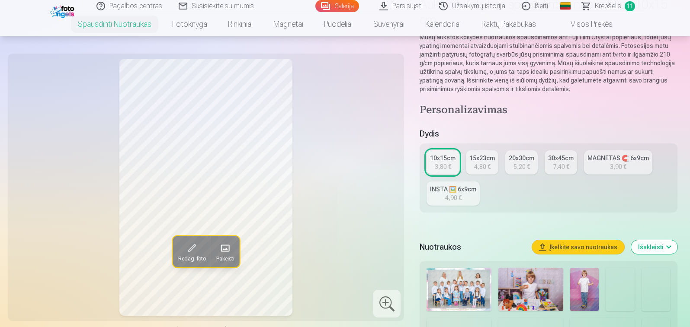
scroll to position [216, 0]
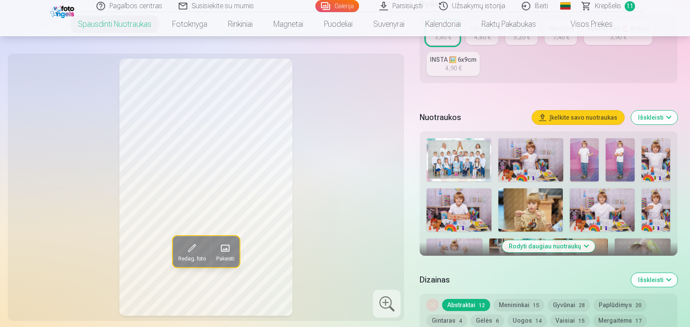
click at [465, 251] on img at bounding box center [453, 257] width 55 height 37
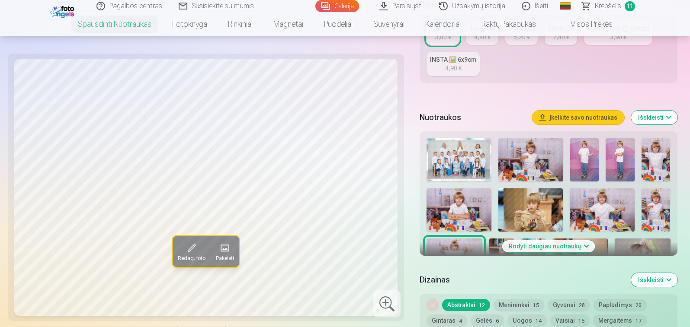
scroll to position [43, 0]
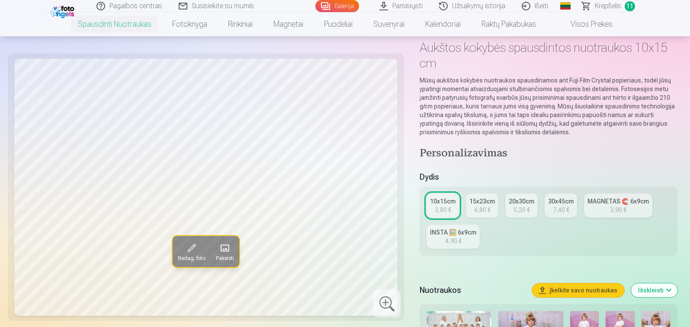
click at [487, 205] on div "15x23cm" at bounding box center [482, 201] width 26 height 9
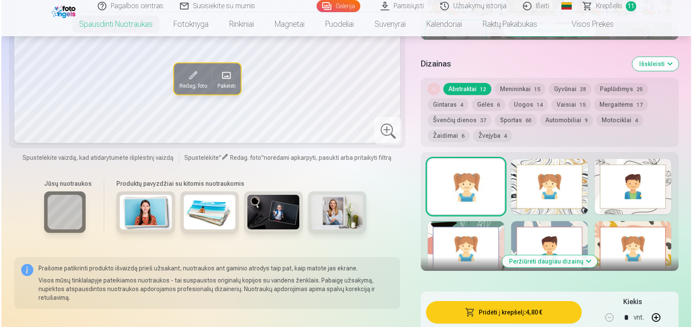
scroll to position [519, 0]
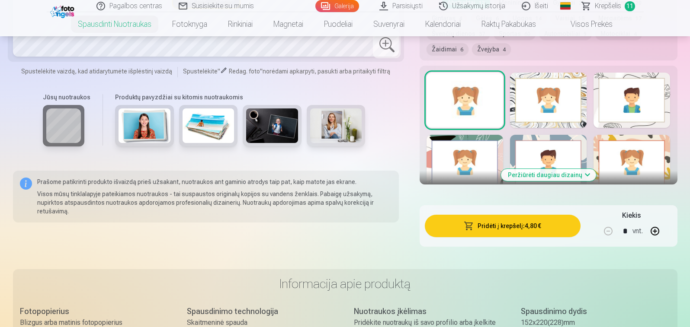
click at [490, 222] on button "Pridėti į krepšelį : 4,80 €" at bounding box center [502, 226] width 155 height 22
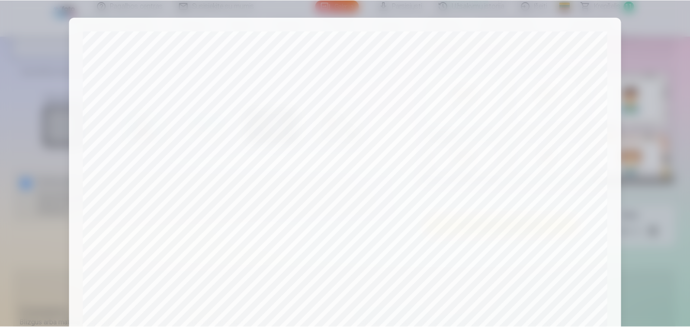
scroll to position [295, 0]
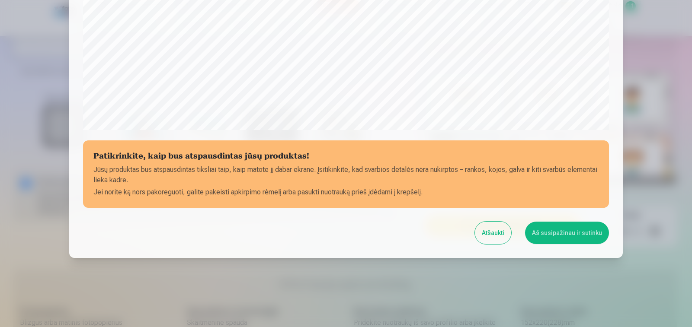
click at [560, 240] on button "Aš susipažinau ir sutinku" at bounding box center [567, 233] width 84 height 22
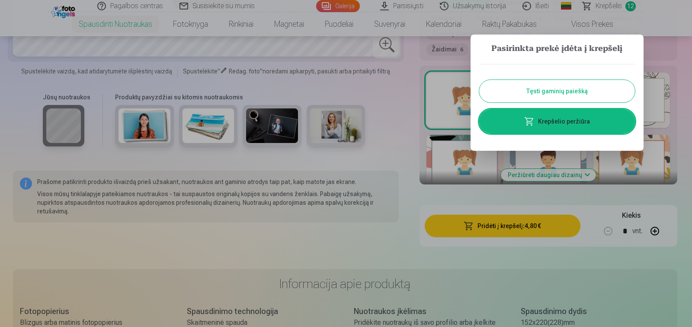
click at [569, 89] on button "Tęsti gaminių paiešką" at bounding box center [557, 91] width 156 height 22
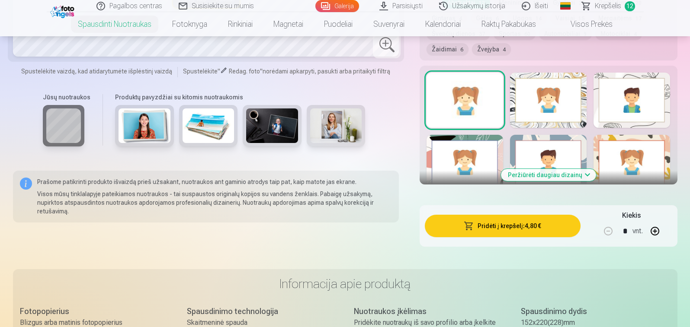
click at [601, 3] on span "Krepšelis" at bounding box center [608, 6] width 26 height 10
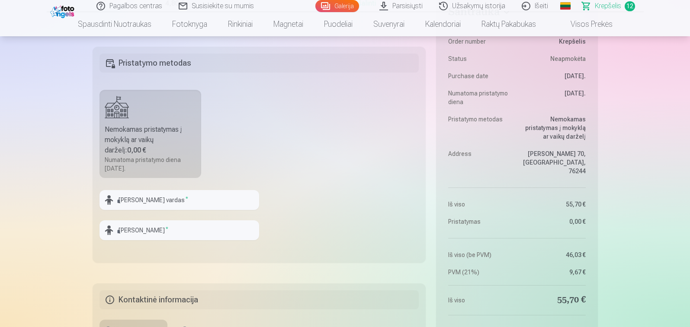
scroll to position [1254, 0]
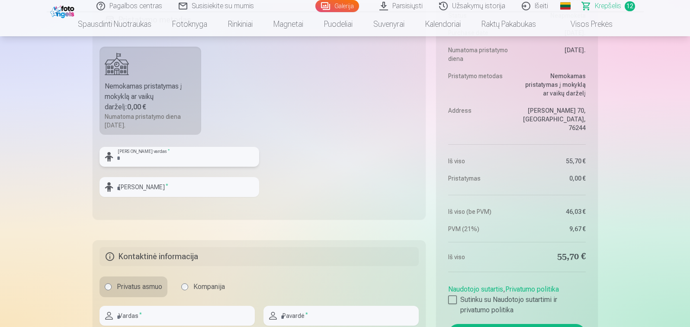
click at [122, 158] on input "text" at bounding box center [179, 157] width 160 height 20
drag, startPoint x: 138, startPoint y: 156, endPoint x: 61, endPoint y: 154, distance: 77.5
type input "*"
type input "*****"
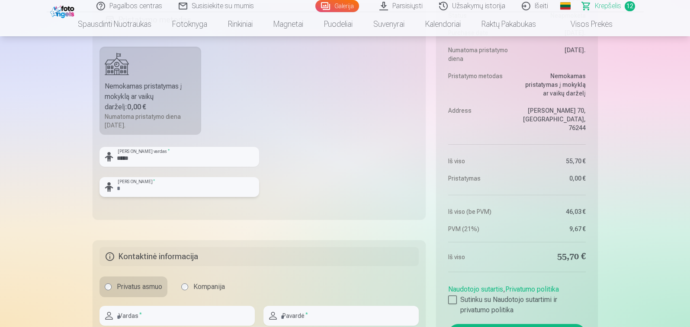
click at [156, 189] on input "text" at bounding box center [179, 187] width 160 height 20
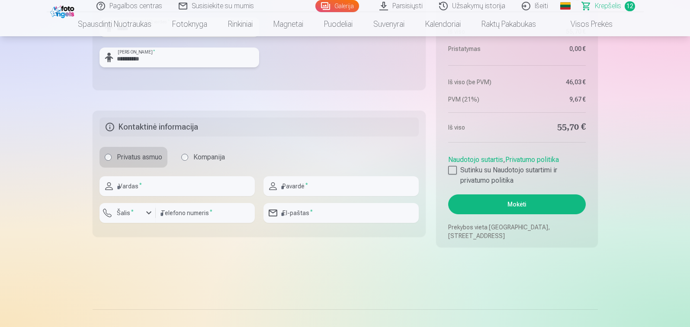
type input "**********"
click at [149, 186] on input "text" at bounding box center [176, 186] width 155 height 20
type input "****"
click at [297, 184] on input "text" at bounding box center [340, 186] width 155 height 20
type input "**********"
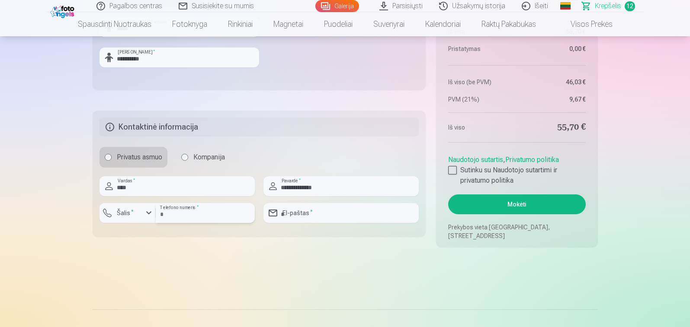
click at [183, 214] on input "number" at bounding box center [205, 213] width 99 height 20
type input "*********"
type input "**********"
drag, startPoint x: 163, startPoint y: 215, endPoint x: 155, endPoint y: 216, distance: 8.2
click at [156, 216] on div "********* Telefono numeris *" at bounding box center [205, 213] width 99 height 20
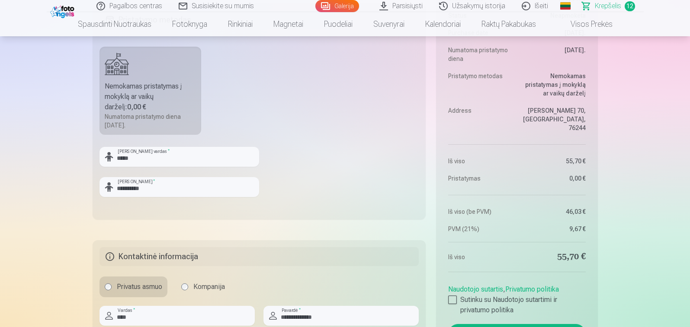
scroll to position [1341, 0]
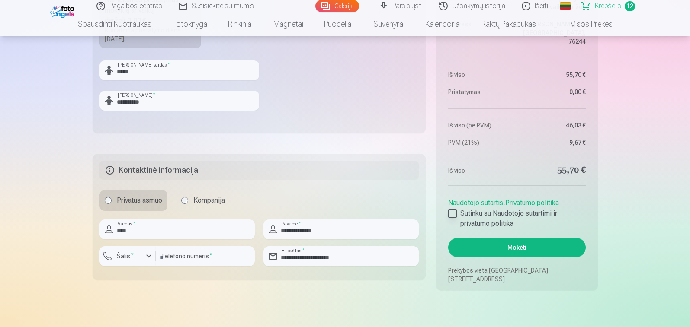
click at [457, 215] on label "Sutinku su Naudotojo sutartimi ir privatumo politika" at bounding box center [516, 218] width 137 height 21
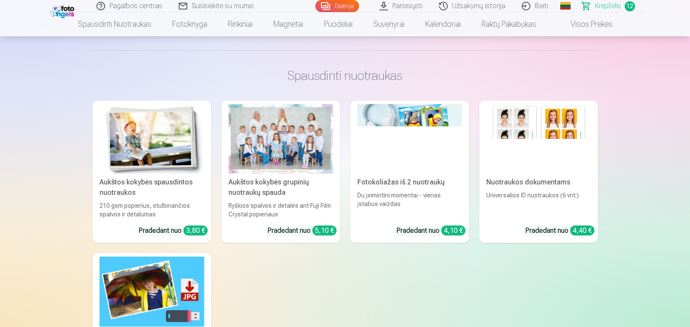
scroll to position [1470, 0]
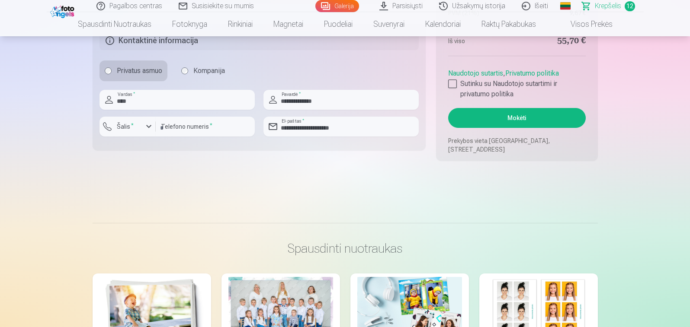
click at [504, 123] on button "Mokėti" at bounding box center [516, 118] width 137 height 20
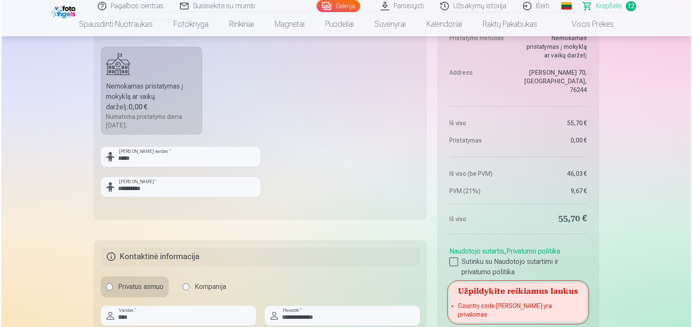
scroll to position [1427, 0]
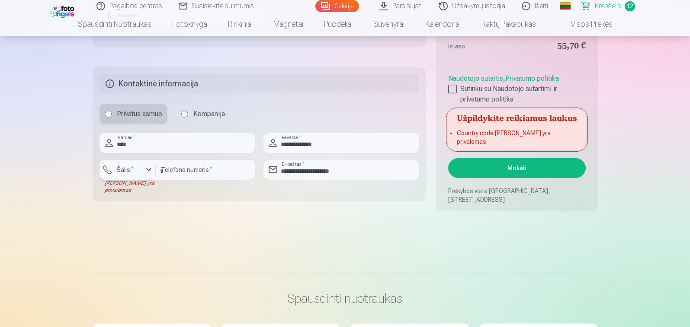
click at [149, 171] on div "button" at bounding box center [149, 170] width 10 height 10
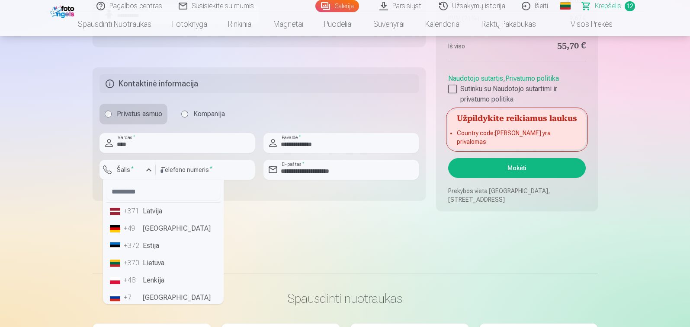
click at [165, 266] on li "+370 Lietuva" at bounding box center [163, 263] width 114 height 17
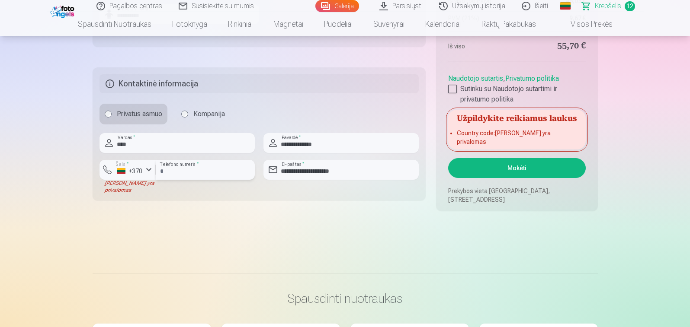
click at [172, 170] on input "**********" at bounding box center [205, 170] width 99 height 20
type input "********"
click at [513, 171] on button "Mokėti" at bounding box center [516, 168] width 137 height 20
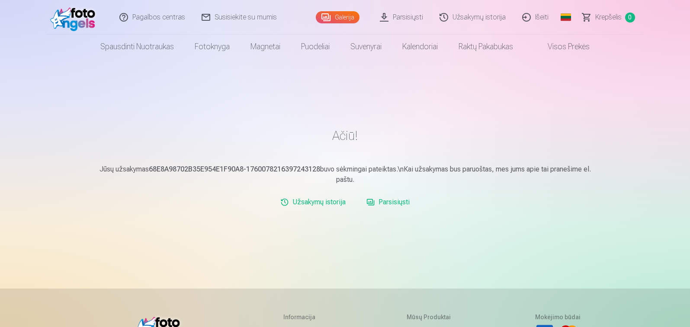
click at [392, 203] on link "Parsisiųsti" at bounding box center [388, 202] width 50 height 17
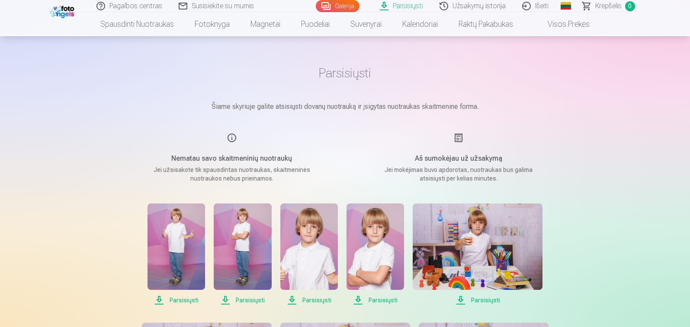
scroll to position [187, 0]
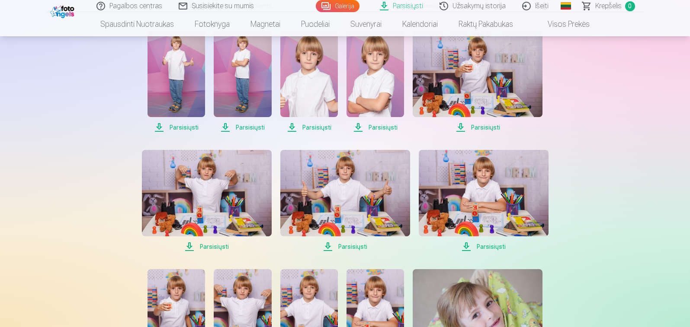
click at [184, 130] on span "Parsisiųsti" at bounding box center [176, 127] width 58 height 10
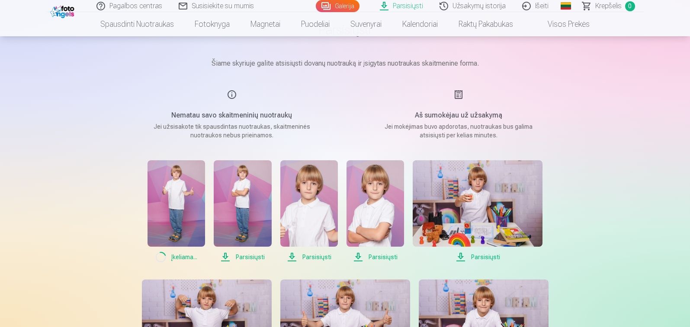
scroll to position [144, 0]
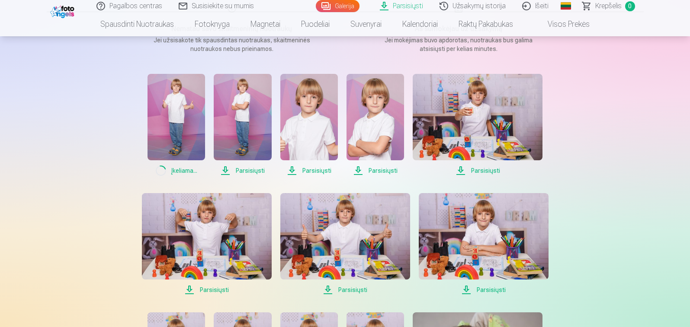
click at [249, 171] on span "Parsisiųsti" at bounding box center [243, 171] width 58 height 10
click at [308, 169] on span "Parsisiųsti" at bounding box center [309, 171] width 58 height 10
click at [382, 169] on span "Parsisiųsti" at bounding box center [375, 171] width 58 height 10
click at [484, 166] on span "Parsisiųsti" at bounding box center [478, 171] width 130 height 10
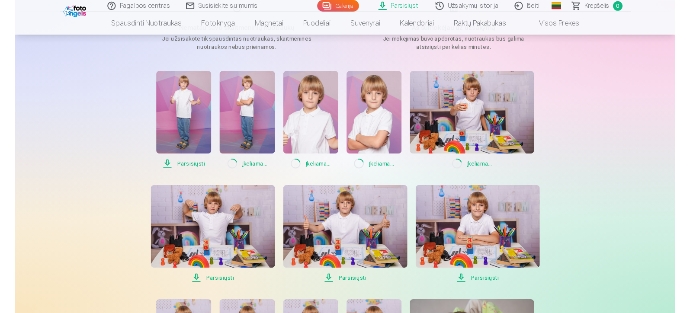
scroll to position [274, 0]
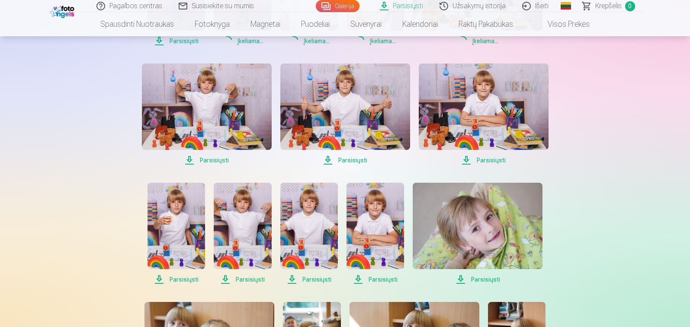
click at [208, 153] on link "Parsisiųsti" at bounding box center [207, 115] width 130 height 102
click at [349, 164] on span "Parsisiųsti" at bounding box center [345, 160] width 130 height 10
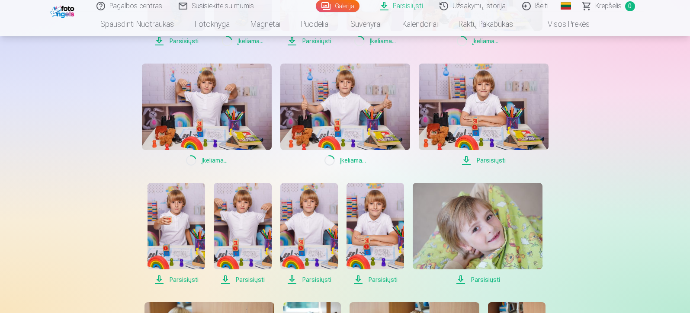
click at [490, 159] on span "Parsisiųsti" at bounding box center [484, 160] width 130 height 10
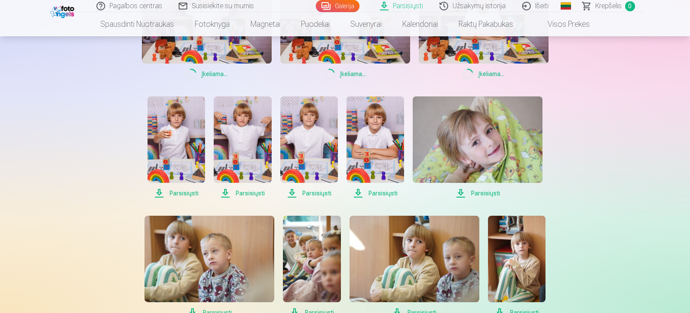
click at [176, 192] on span "Parsisiųsti" at bounding box center [176, 193] width 58 height 10
click at [252, 193] on span "Parsisiųsti" at bounding box center [243, 193] width 58 height 10
click at [300, 189] on span "Parsisiųsti" at bounding box center [309, 193] width 58 height 10
click at [386, 191] on span "Parsisiųsti" at bounding box center [375, 193] width 58 height 10
click at [478, 194] on span "Parsisiųsti" at bounding box center [478, 193] width 130 height 10
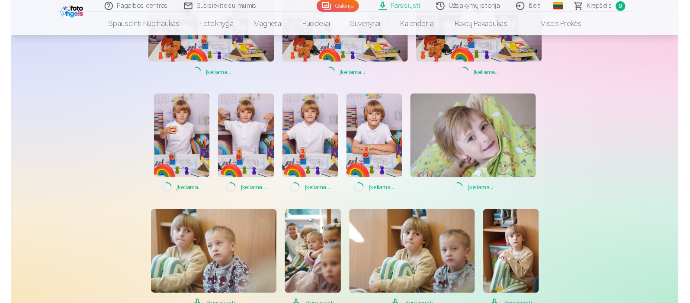
scroll to position [490, 0]
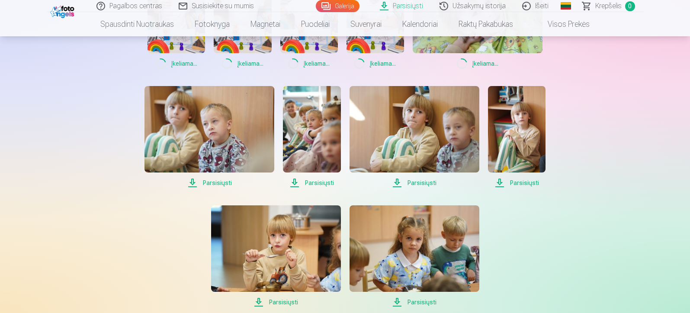
click at [216, 186] on span "Parsisiųsti" at bounding box center [209, 183] width 130 height 10
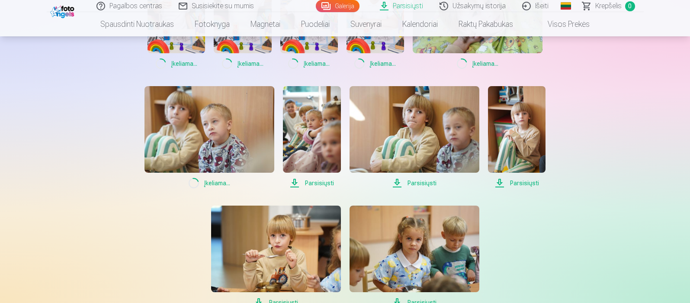
click at [309, 183] on span "Parsisiųsti" at bounding box center [312, 183] width 58 height 10
click at [433, 185] on span "Parsisiųsti" at bounding box center [414, 183] width 130 height 10
click at [521, 183] on span "Parsisiųsti" at bounding box center [517, 183] width 58 height 10
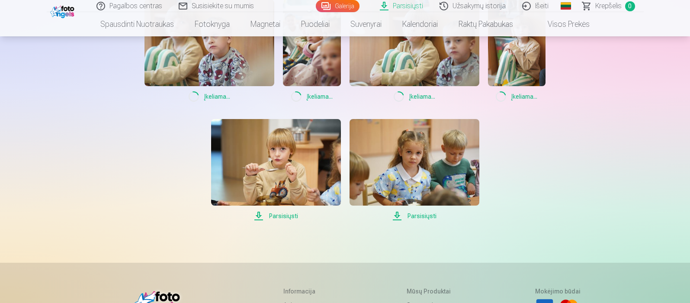
click at [281, 215] on span "Parsisiųsti" at bounding box center [276, 216] width 130 height 10
click at [423, 215] on span "Parsisiųsti" at bounding box center [414, 216] width 130 height 10
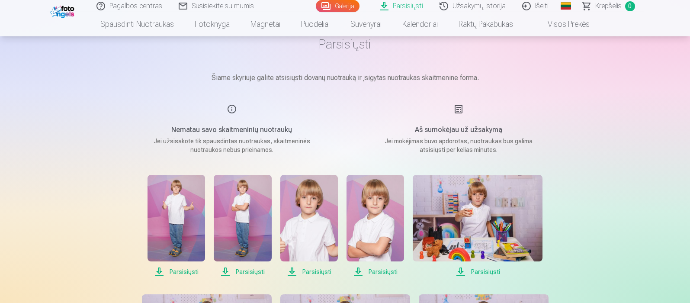
scroll to position [86, 0]
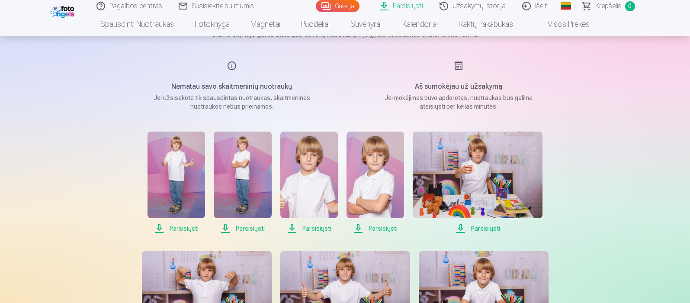
click at [402, 7] on link "Parsisiųsti" at bounding box center [402, 6] width 60 height 12
click at [400, 4] on link "Parsisiųsti" at bounding box center [402, 6] width 60 height 12
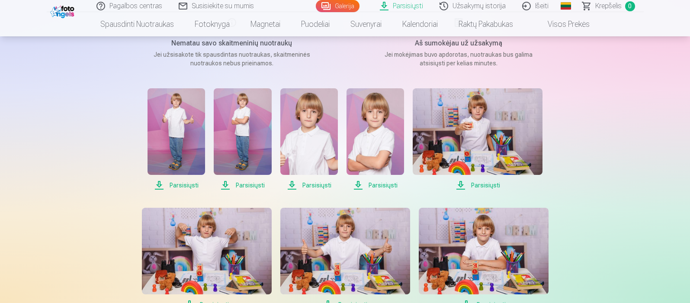
scroll to position [0, 0]
